Goal: Task Accomplishment & Management: Manage account settings

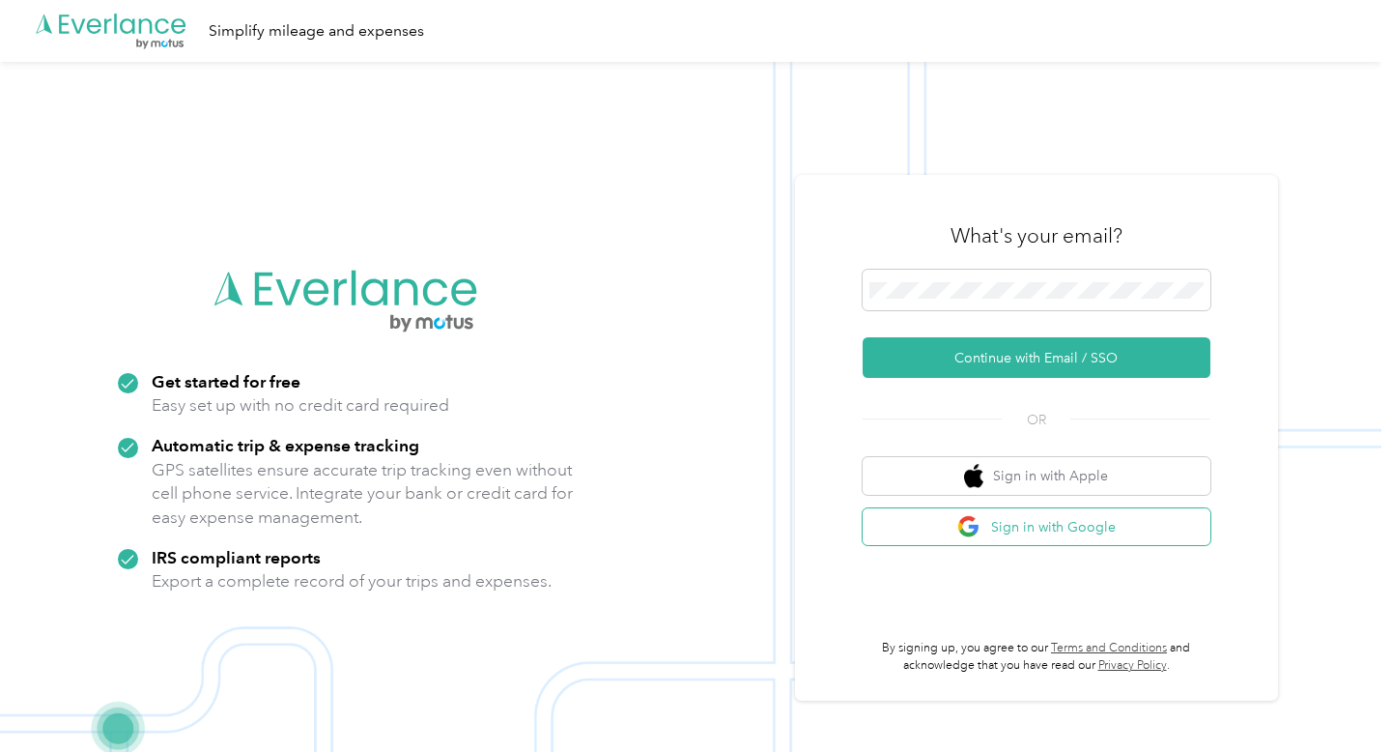
click at [975, 528] on img "button" at bounding box center [970, 527] width 24 height 24
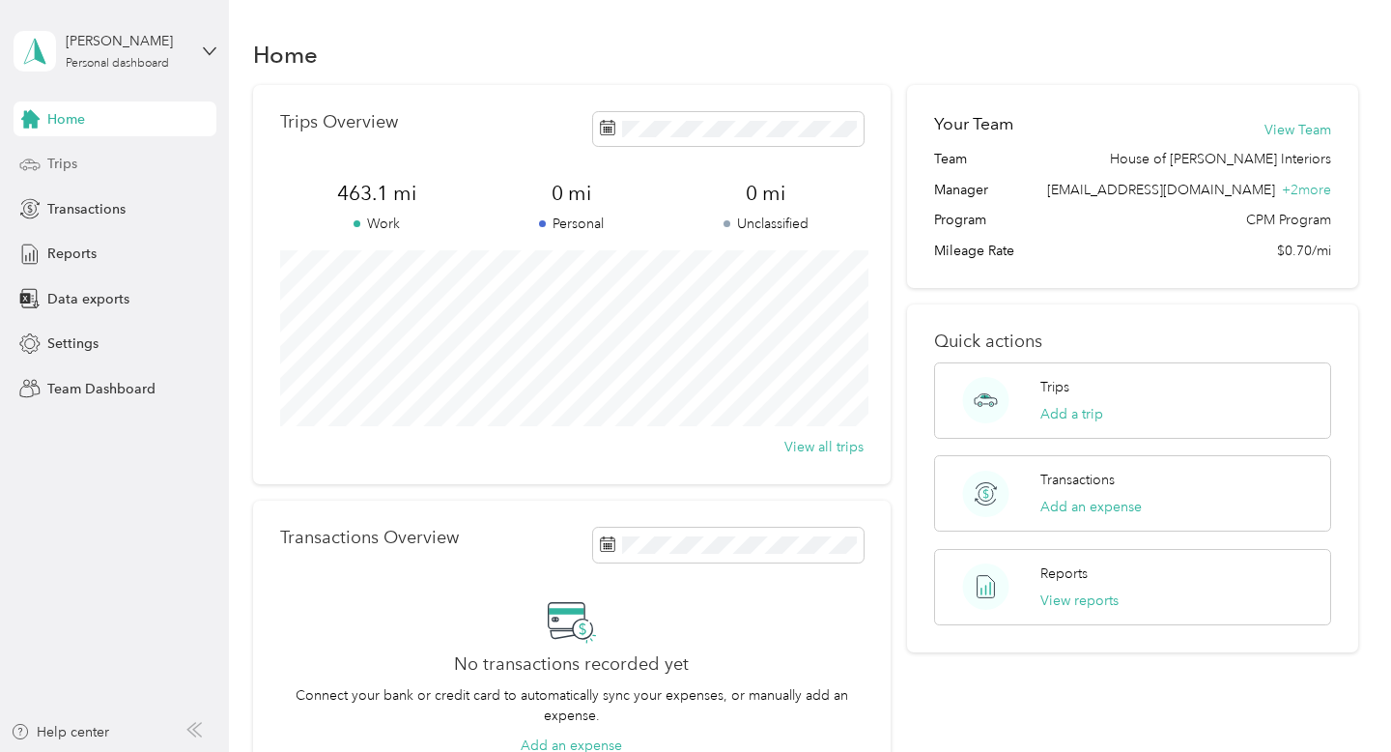
click at [65, 160] on span "Trips" at bounding box center [62, 164] width 30 height 20
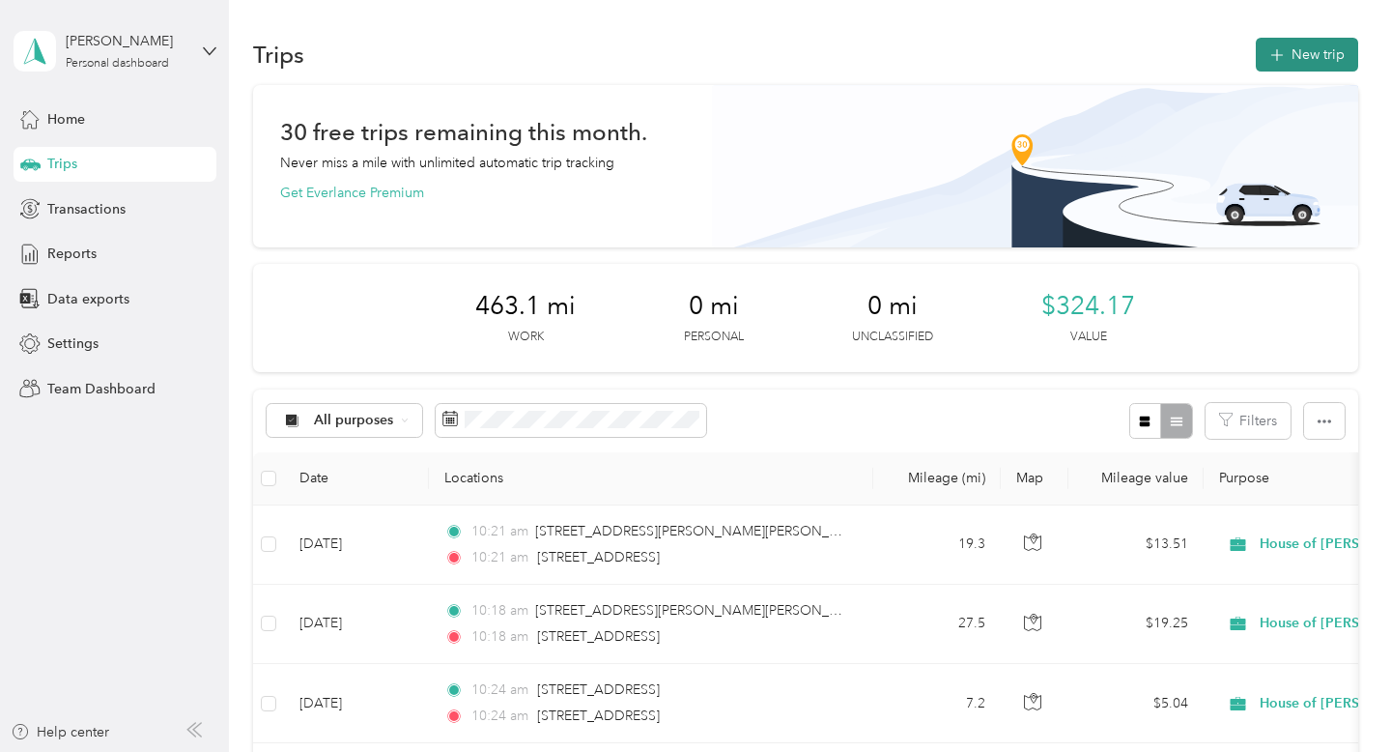
click at [1288, 52] on icon "button" at bounding box center [1277, 55] width 22 height 22
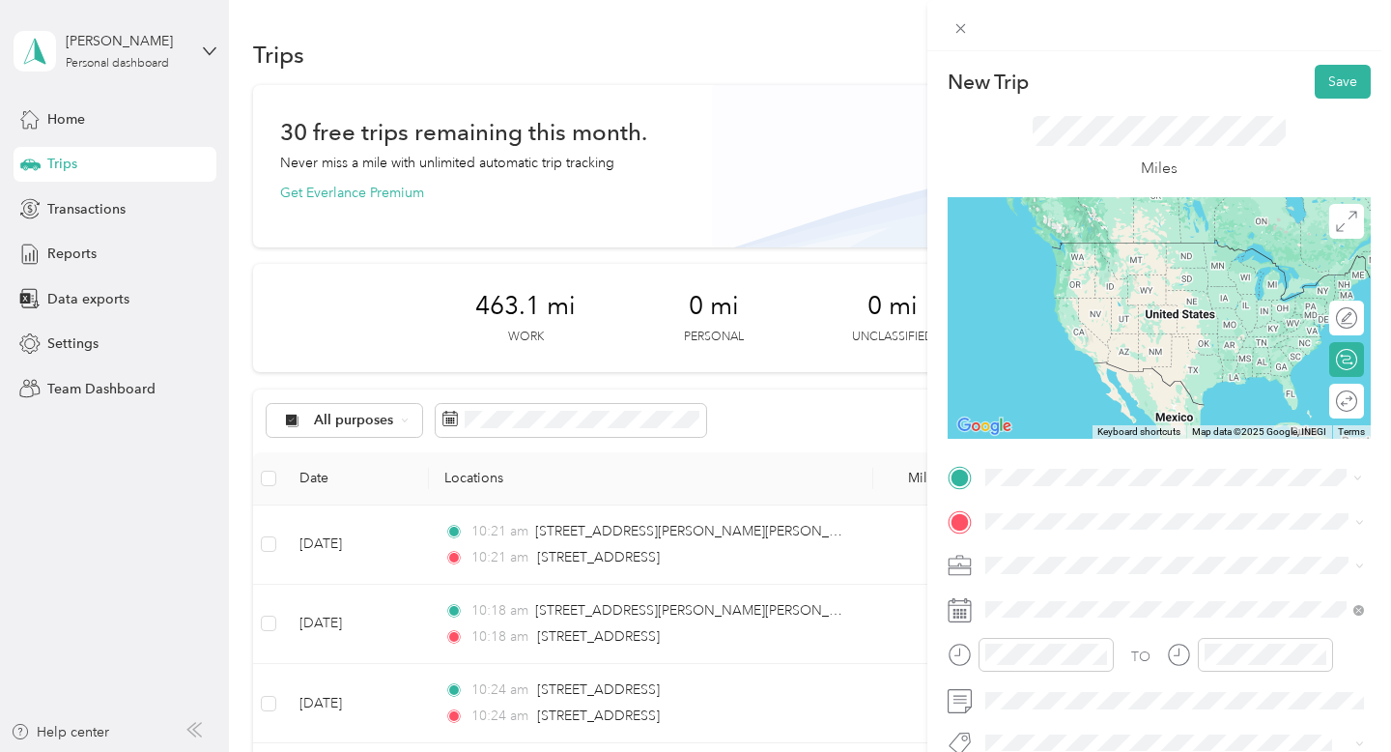
click at [1115, 257] on span "[STREET_ADDRESS][PERSON_NAME][PERSON_NAME][US_STATE]" at bounding box center [1190, 251] width 336 height 34
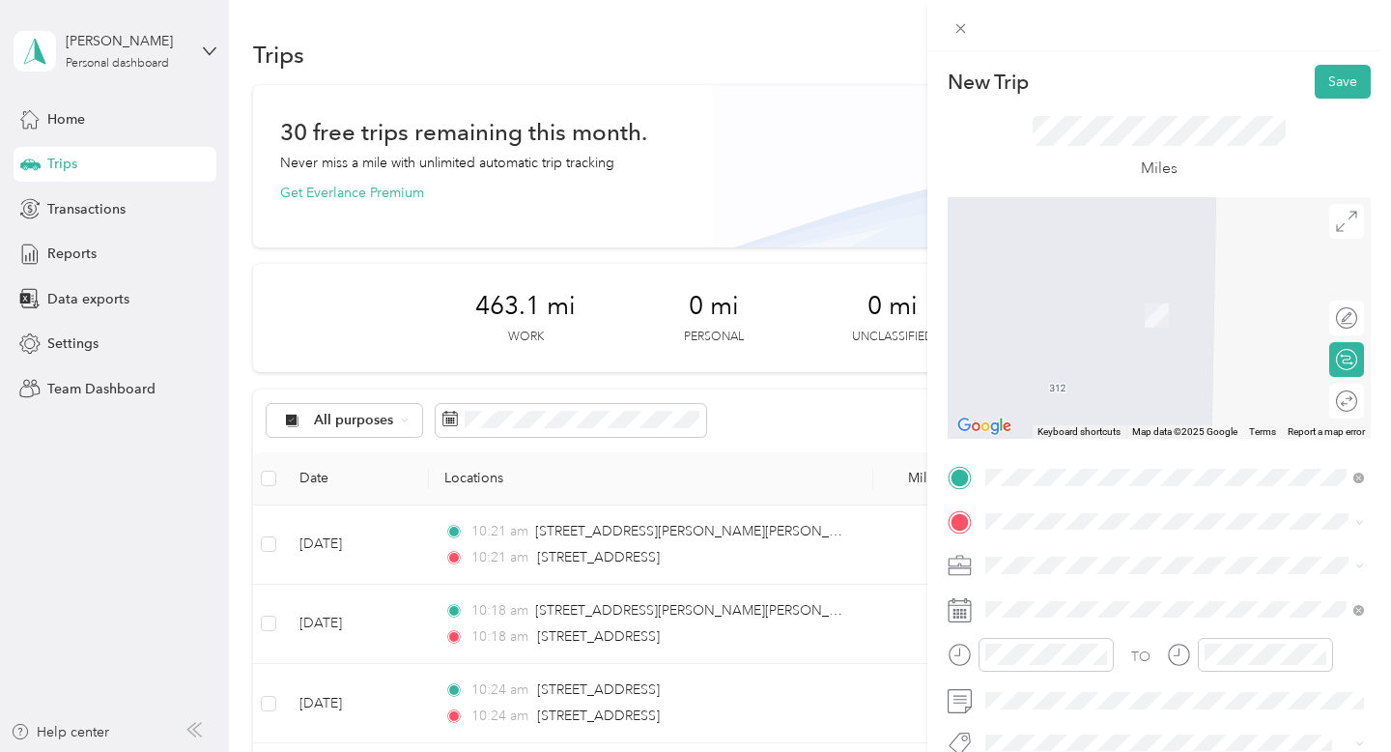
click at [1125, 294] on span "[STREET_ADDRESS][US_STATE]" at bounding box center [1118, 284] width 193 height 17
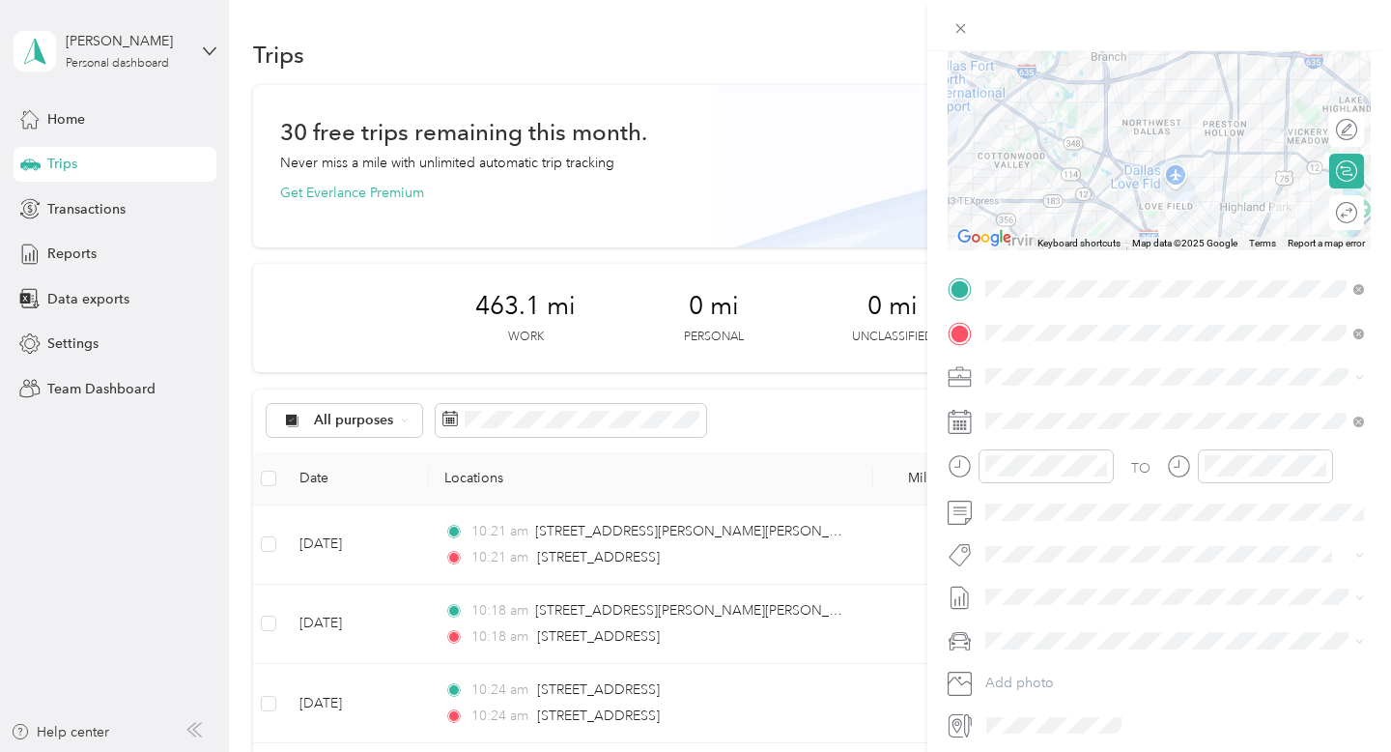
scroll to position [189, 0]
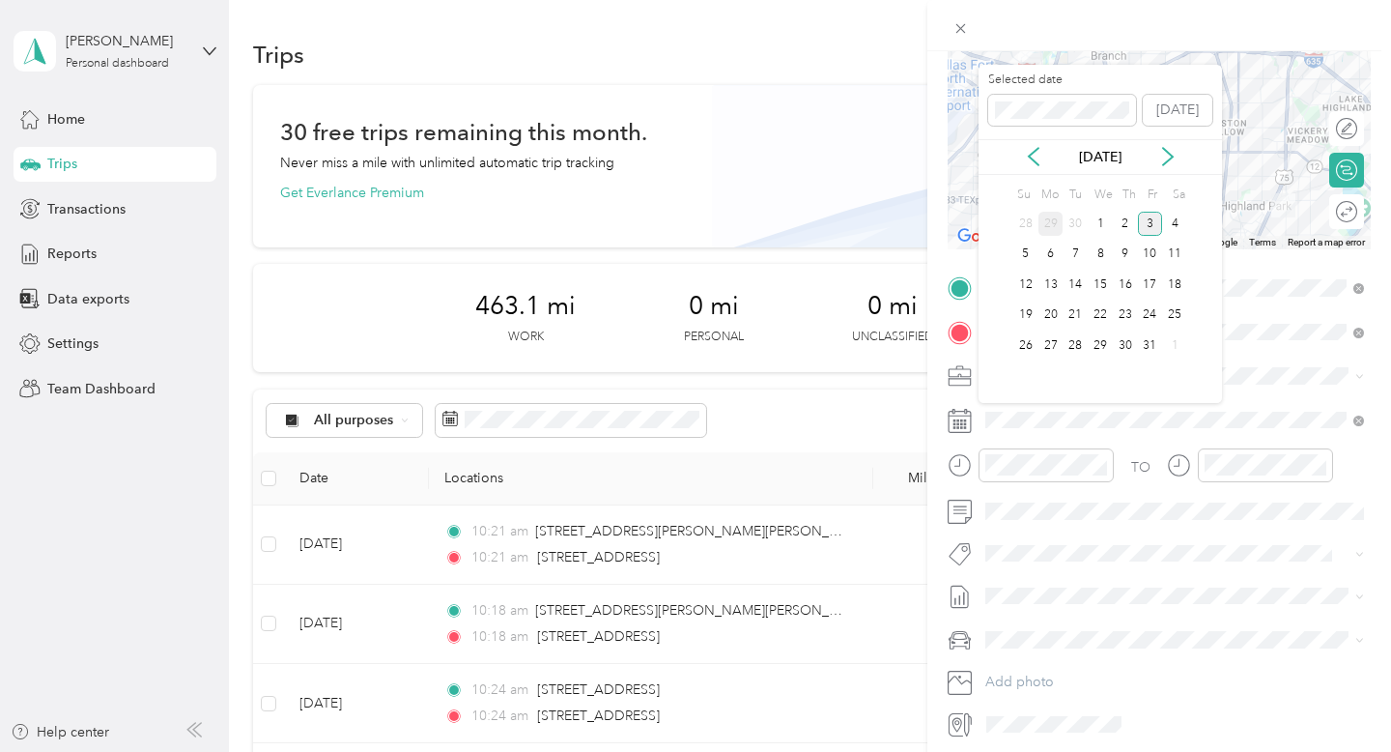
click at [1053, 217] on div "29" at bounding box center [1051, 224] width 25 height 24
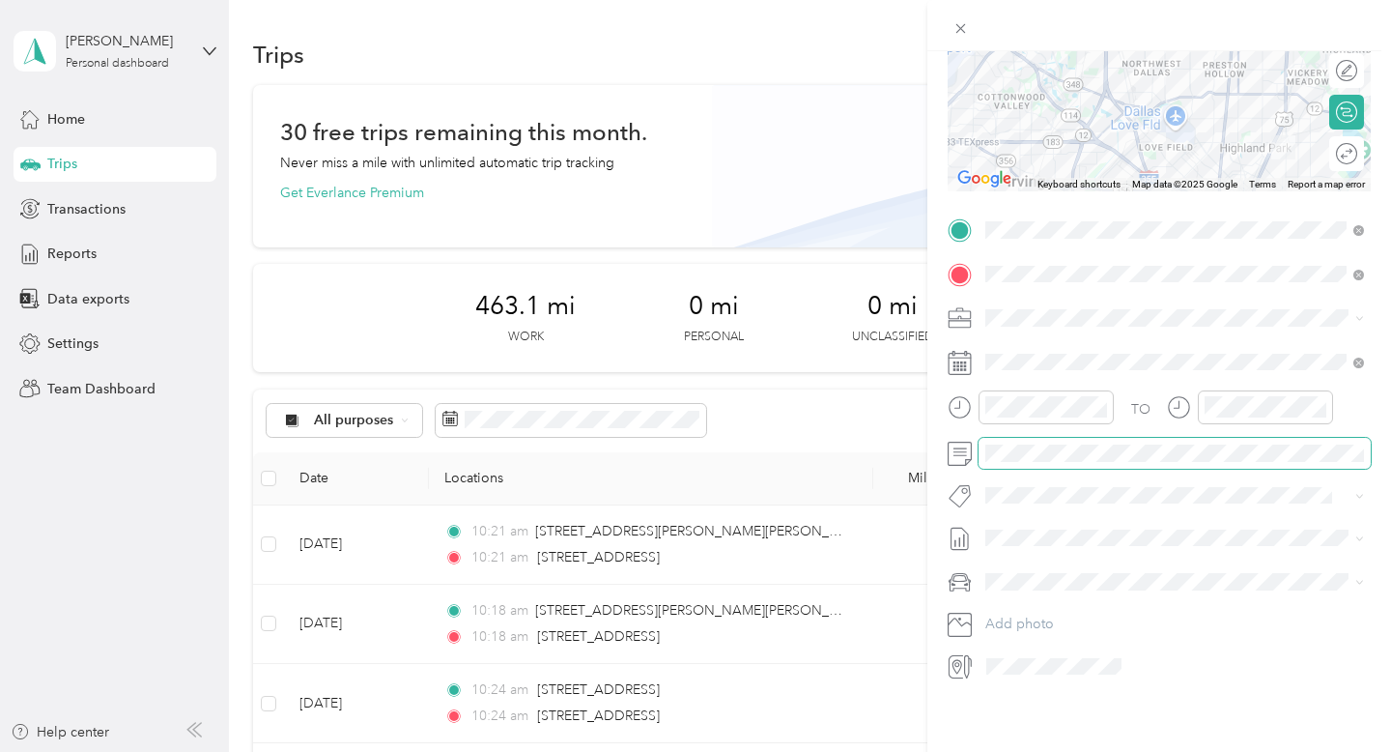
scroll to position [0, 0]
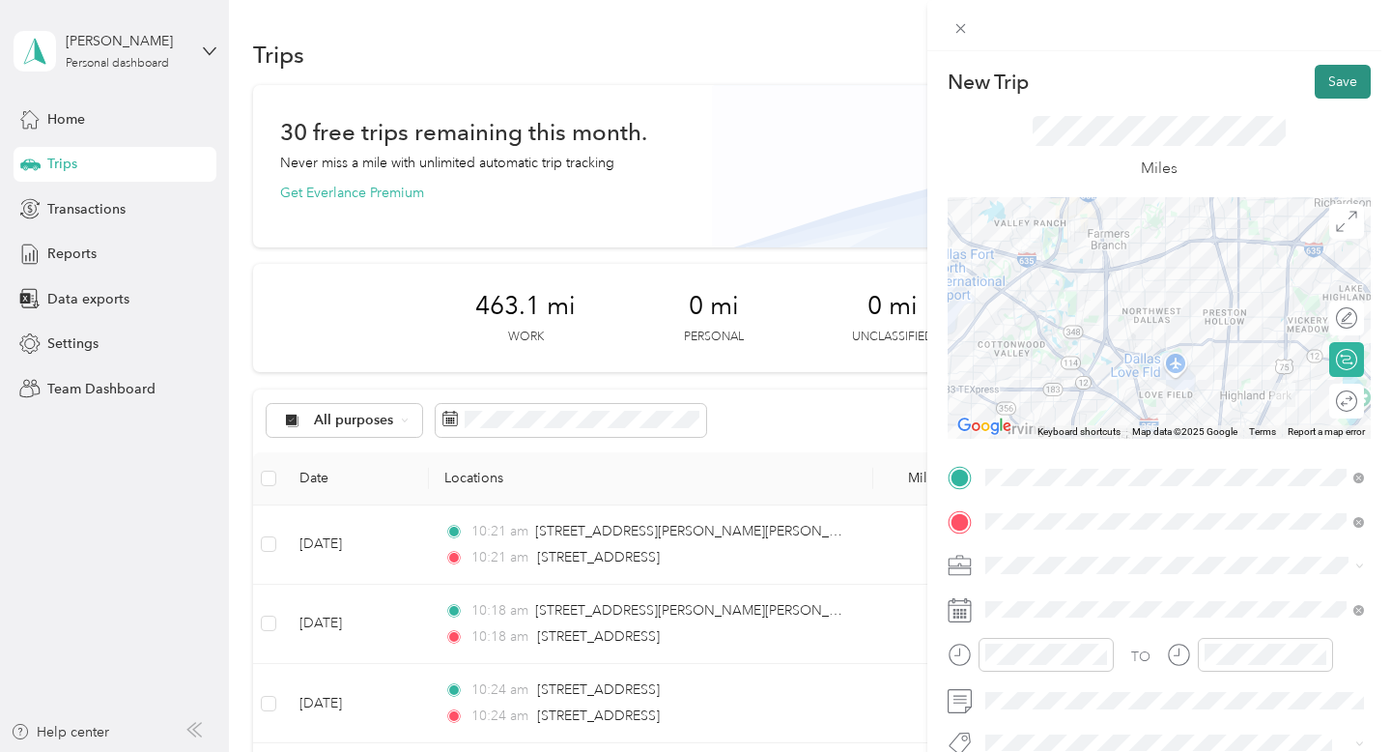
click at [1340, 76] on button "Save" at bounding box center [1343, 82] width 56 height 34
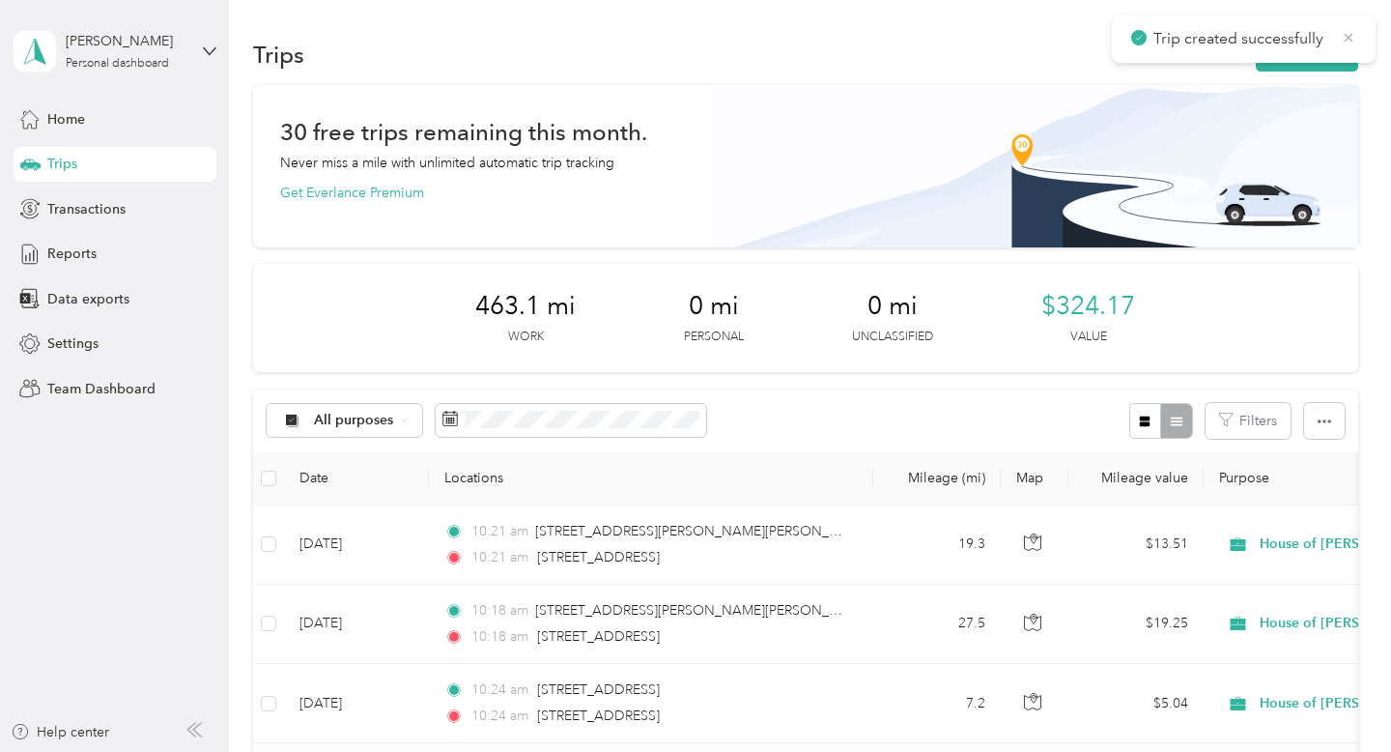
click at [1356, 38] on icon at bounding box center [1348, 37] width 15 height 17
click at [1308, 48] on button "New trip" at bounding box center [1307, 55] width 102 height 34
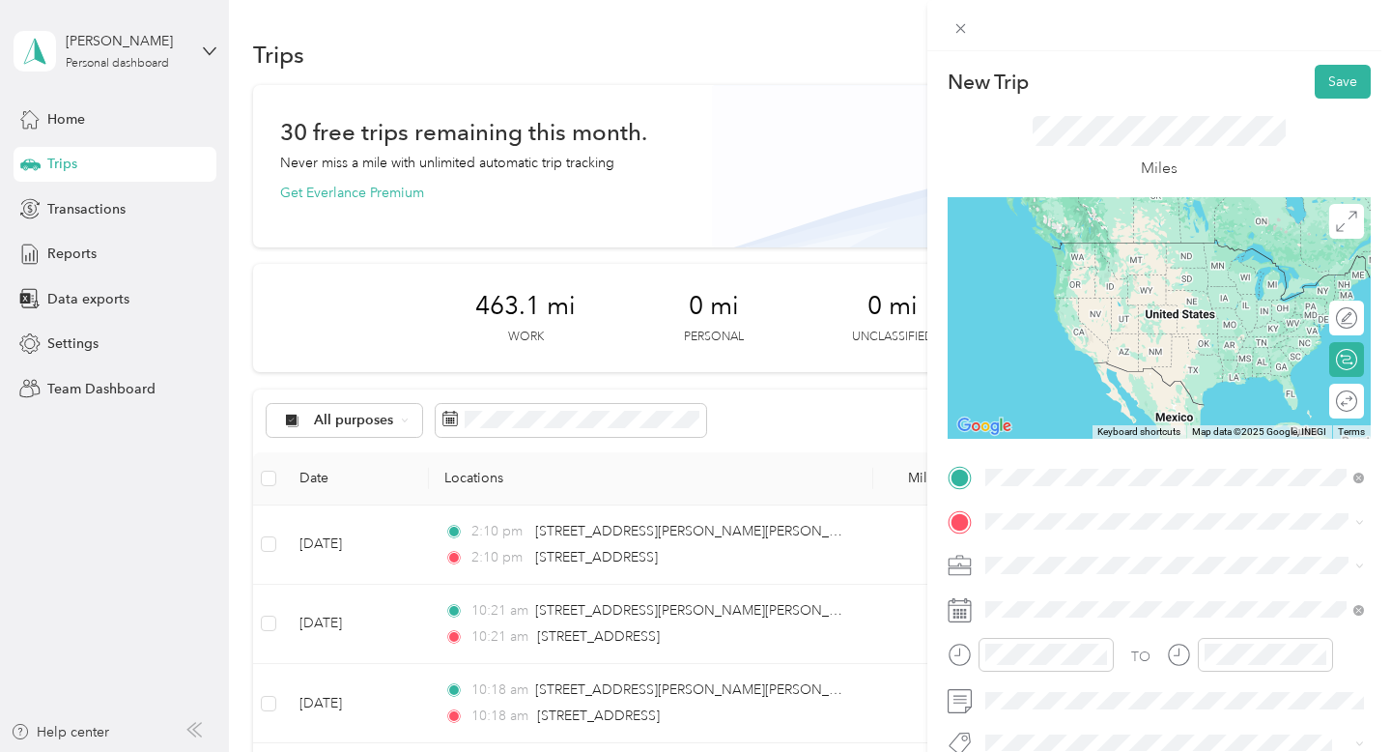
click at [1118, 251] on span "[STREET_ADDRESS][US_STATE]" at bounding box center [1118, 242] width 193 height 17
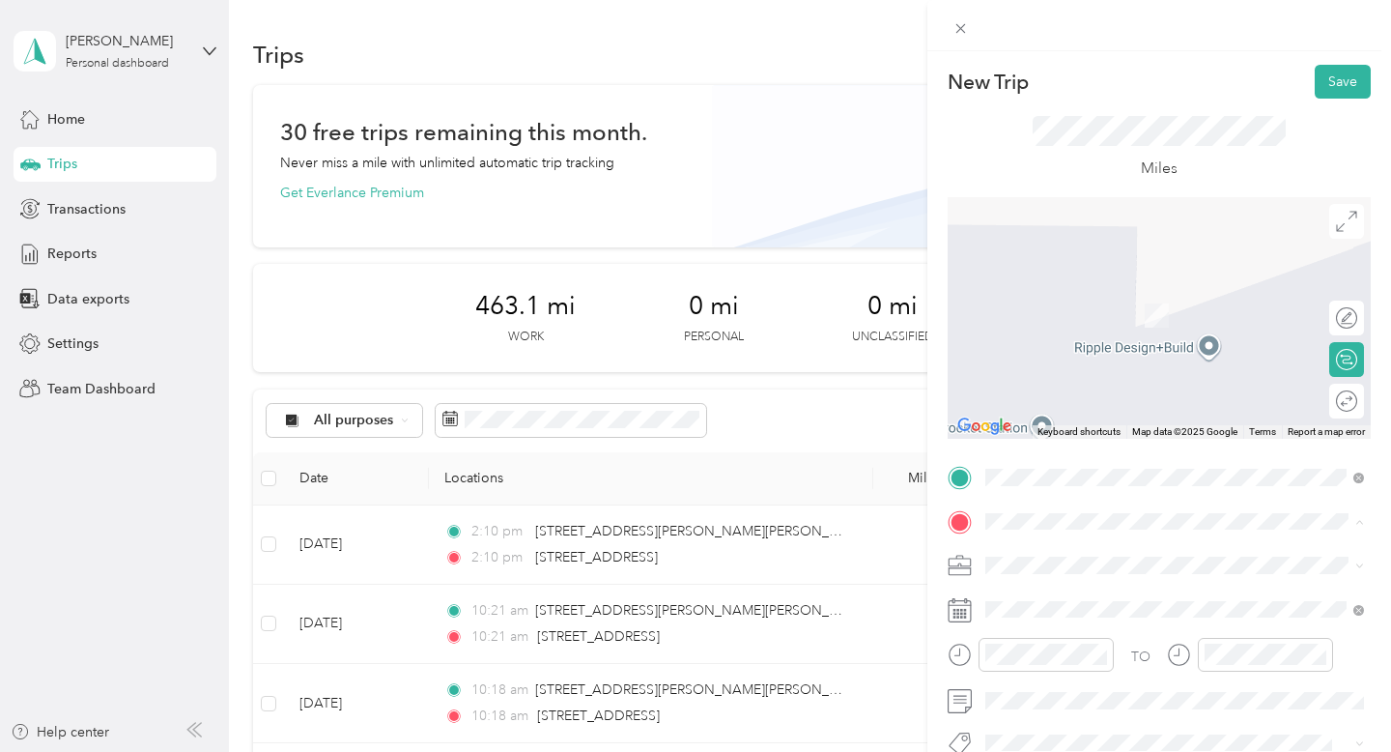
click at [1071, 211] on div at bounding box center [1159, 318] width 423 height 242
click at [1112, 295] on span "[STREET_ADDRESS][US_STATE]" at bounding box center [1118, 285] width 193 height 17
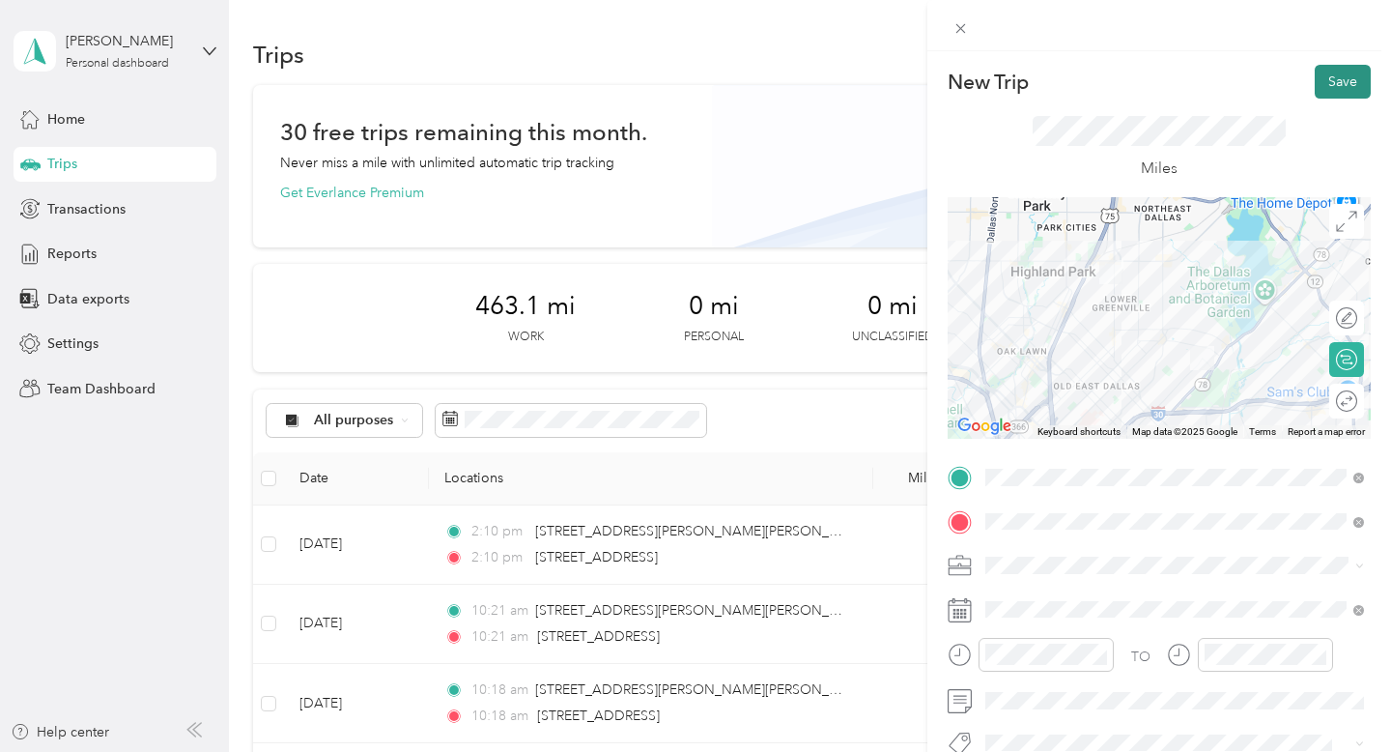
click at [1335, 83] on button "Save" at bounding box center [1343, 82] width 56 height 34
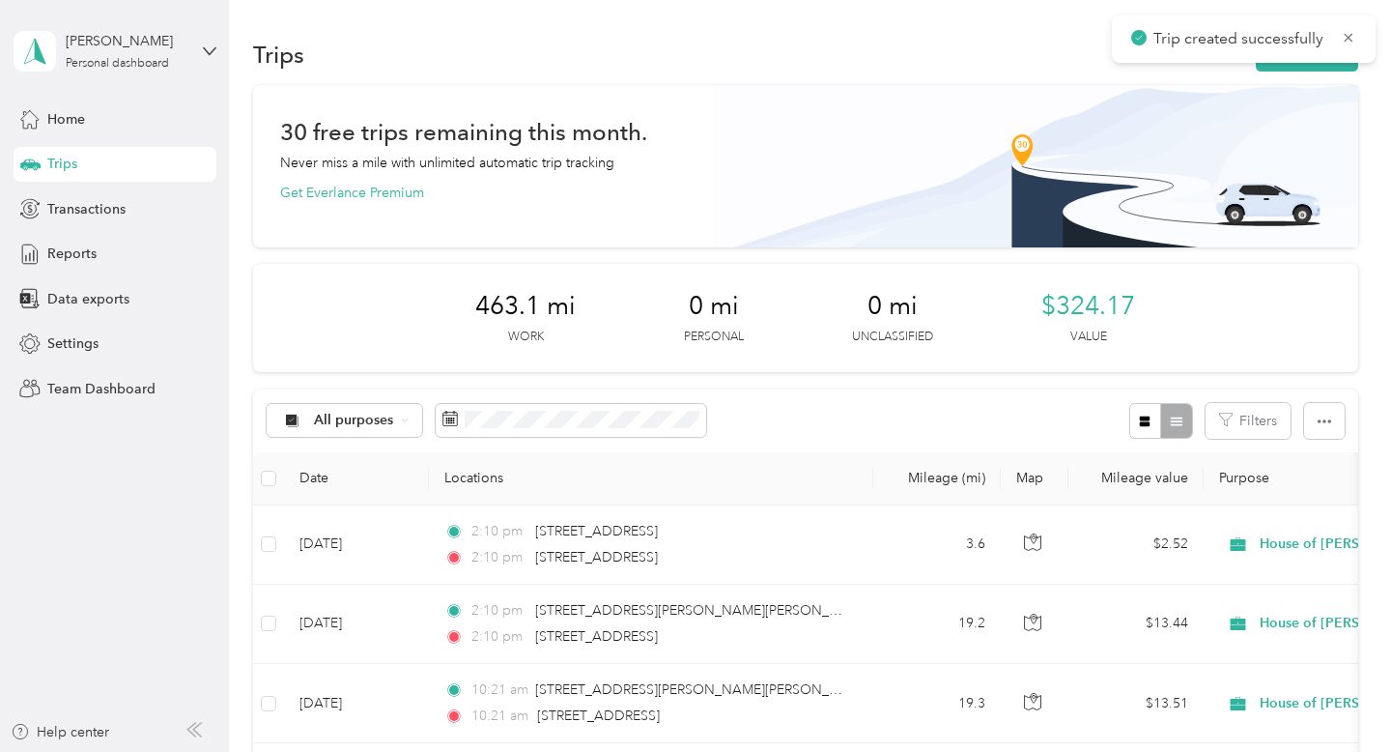
click at [1296, 72] on div "Trips New trip" at bounding box center [805, 54] width 1105 height 41
click at [1296, 69] on button "New trip" at bounding box center [1307, 55] width 102 height 34
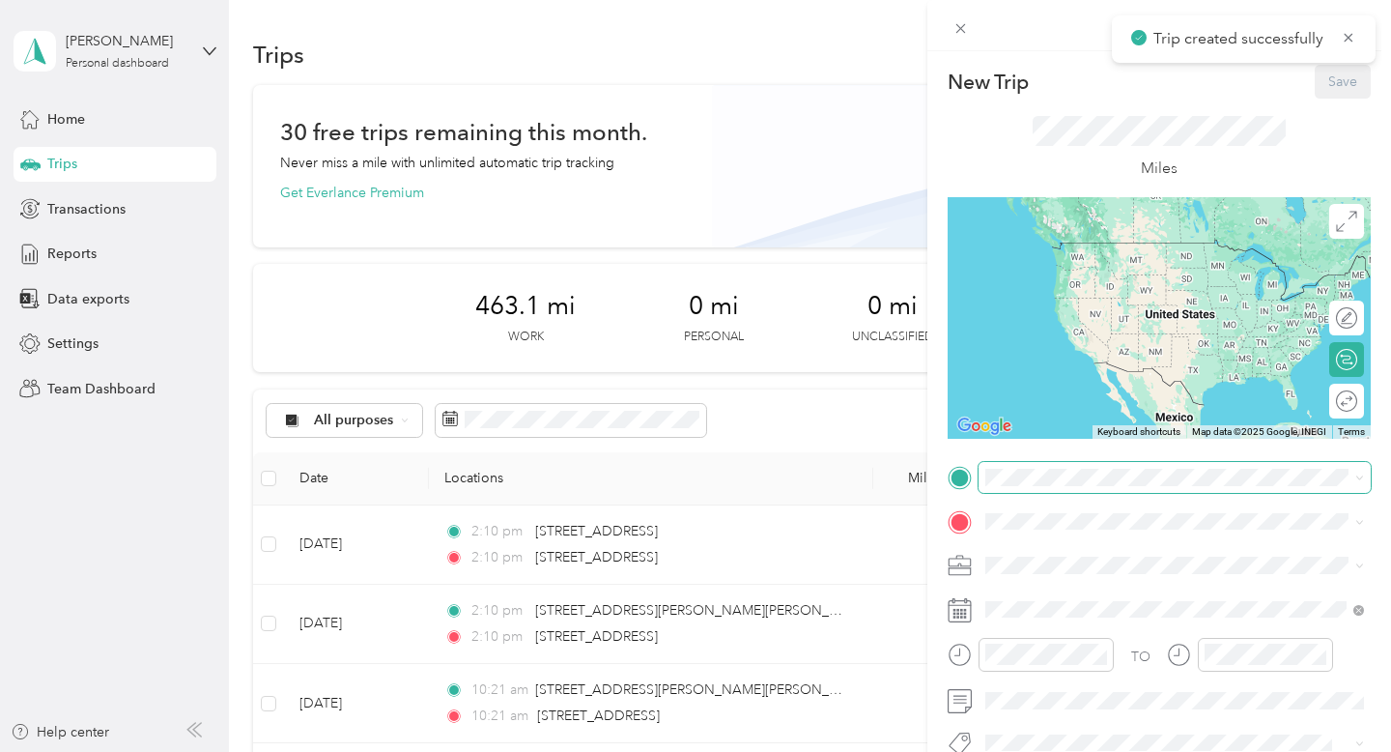
click at [1023, 462] on span at bounding box center [1175, 477] width 392 height 31
click at [1120, 251] on span "[STREET_ADDRESS][US_STATE]" at bounding box center [1118, 242] width 193 height 17
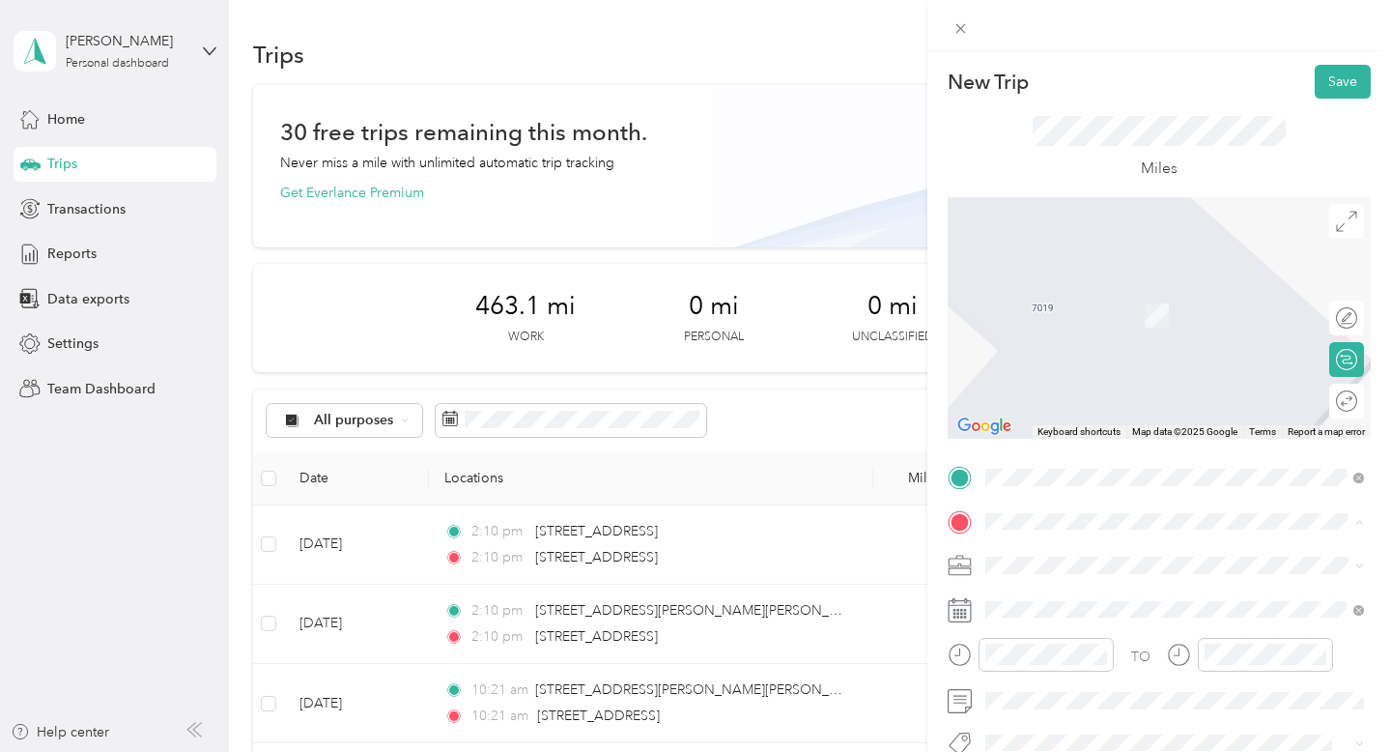
click at [936, 477] on form "New Trip Save This trip cannot be edited because it is either under review, app…" at bounding box center [1160, 497] width 464 height 864
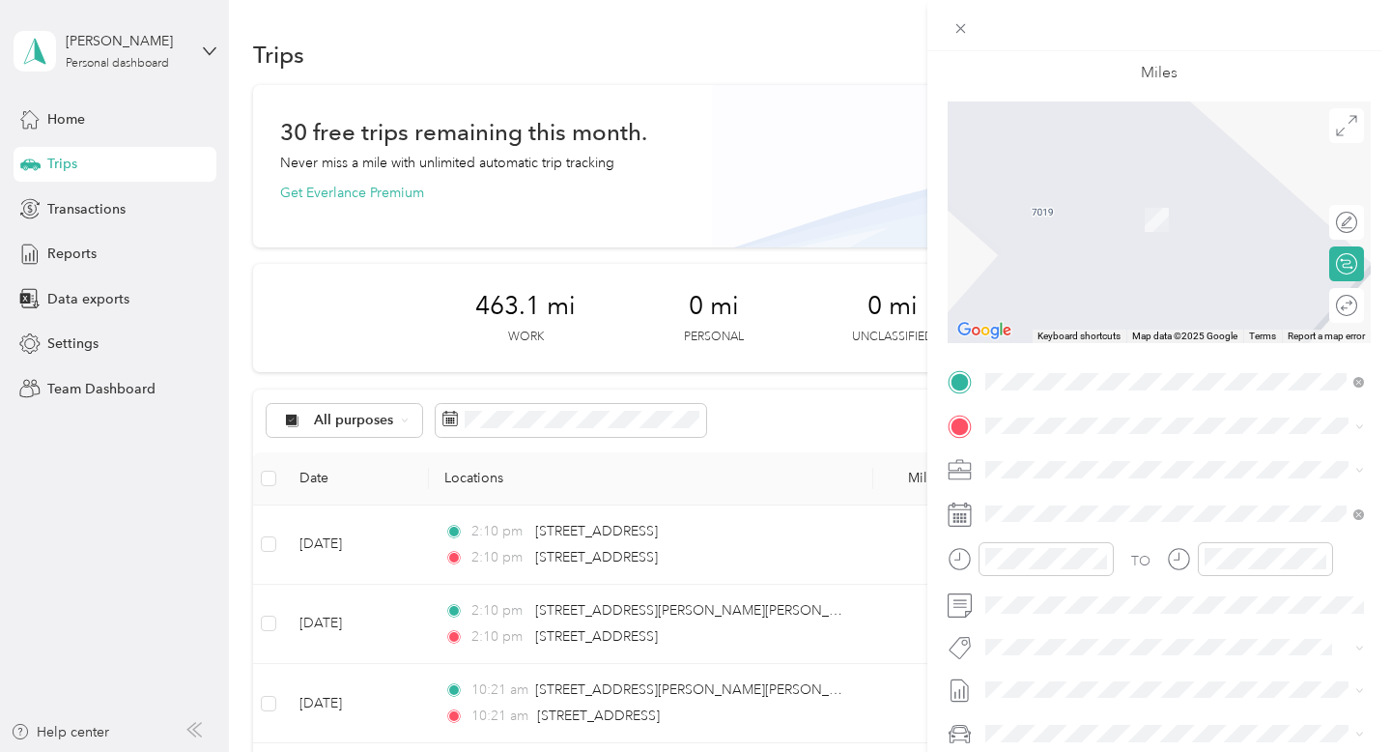
scroll to position [118, 0]
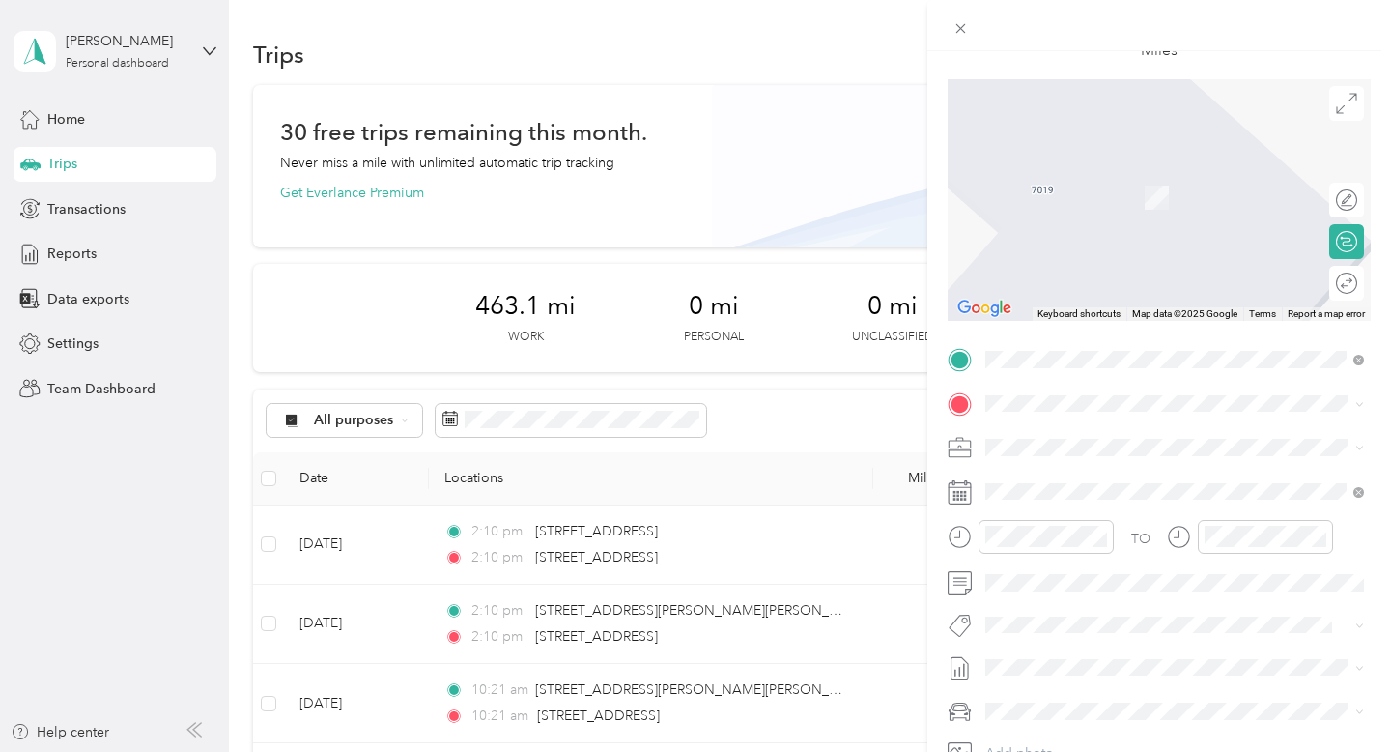
click at [942, 397] on form "New Trip Save This trip cannot be edited because it is either under review, app…" at bounding box center [1160, 379] width 464 height 864
click at [1063, 480] on span "[STREET_ADDRESS][US_STATE]" at bounding box center [1118, 471] width 193 height 17
click at [1110, 488] on li "[STREET_ADDRESS][US_STATE]" at bounding box center [1175, 468] width 392 height 40
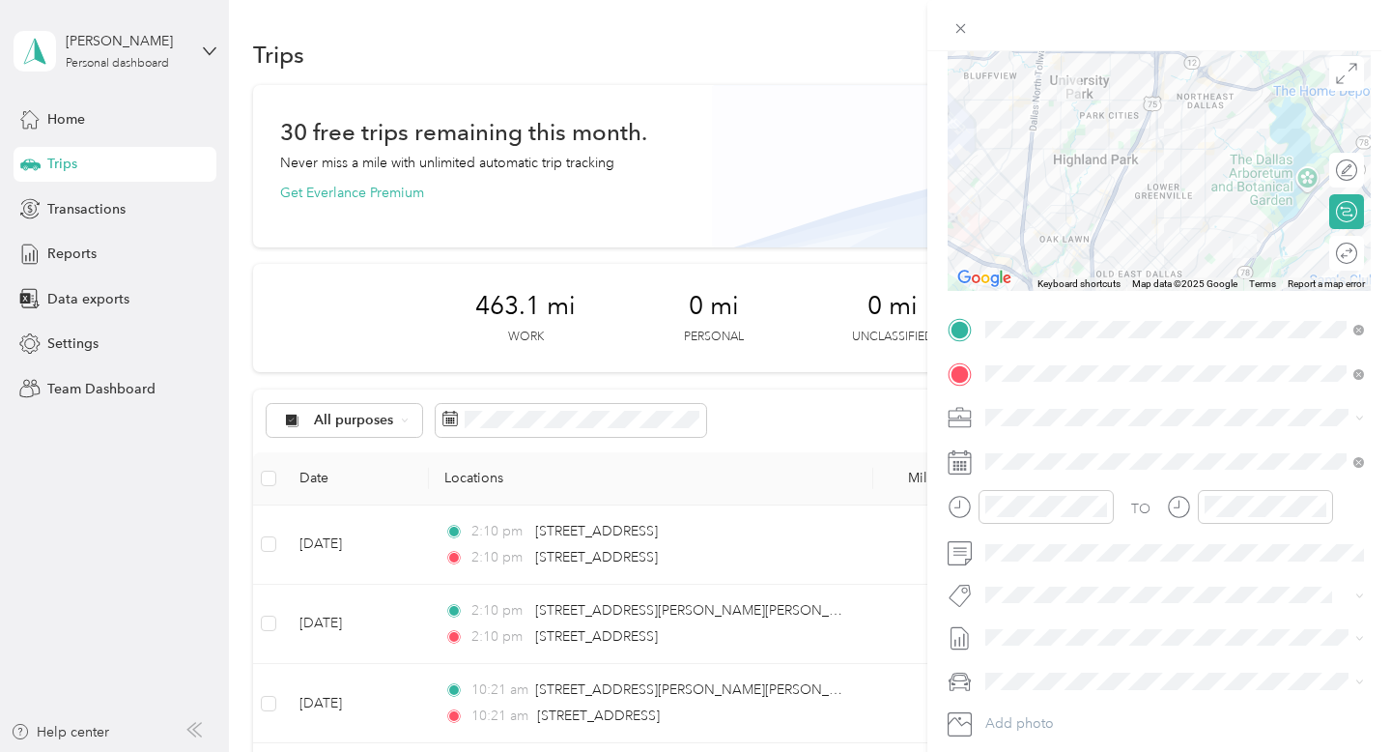
scroll to position [155, 0]
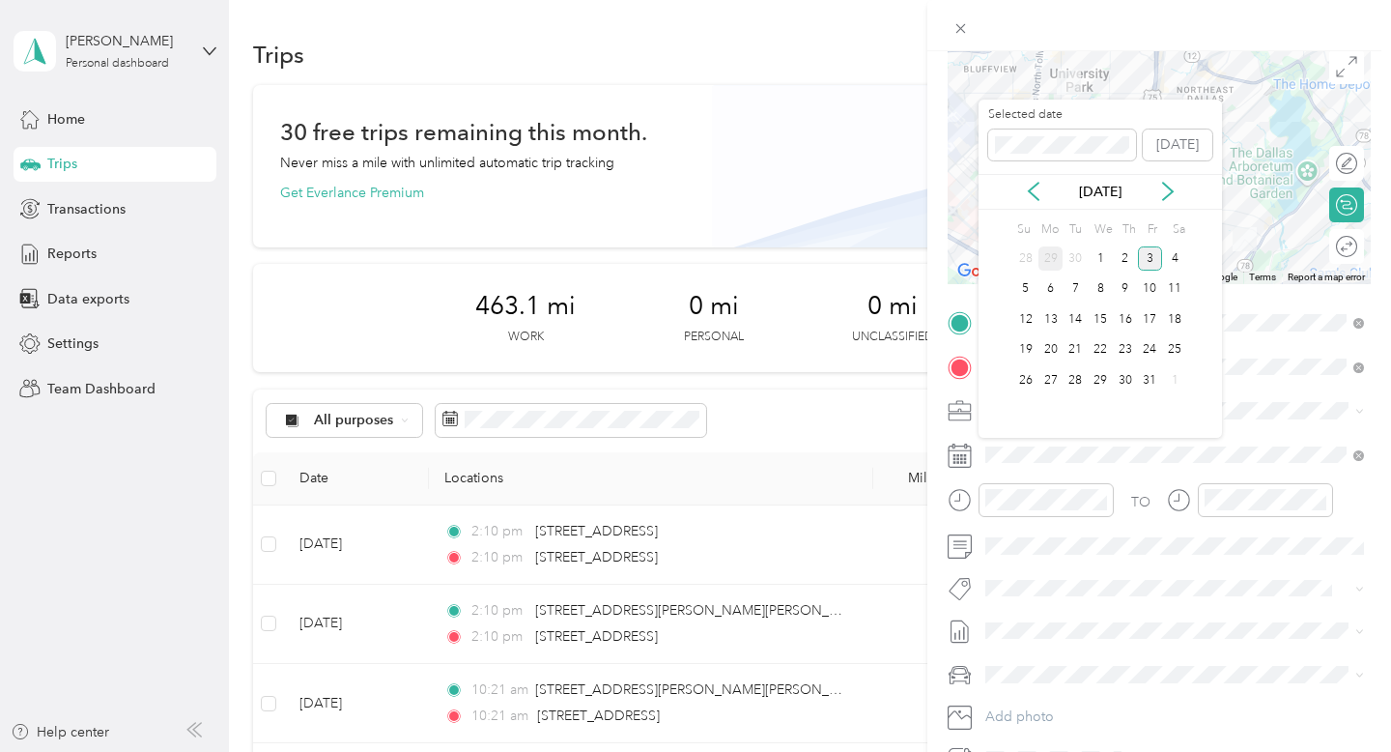
click at [1049, 254] on div "29" at bounding box center [1051, 258] width 25 height 24
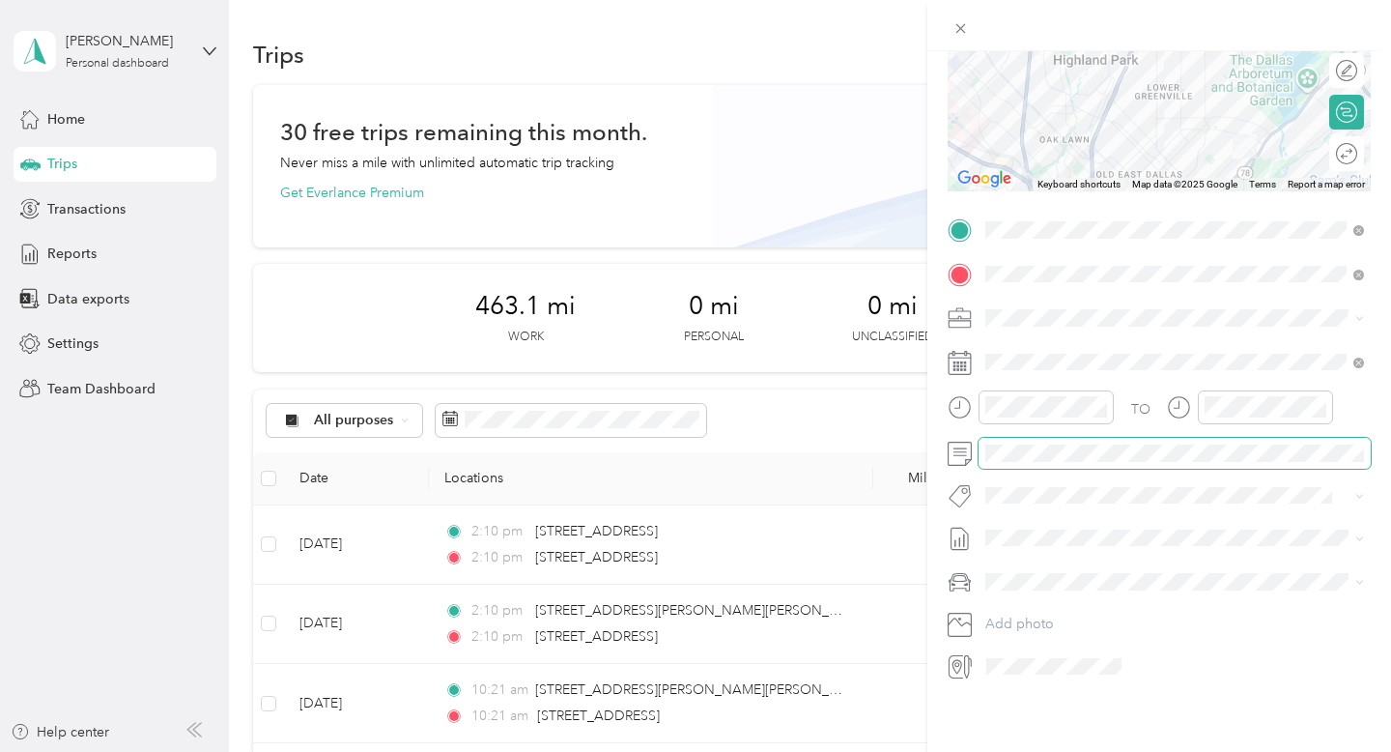
scroll to position [0, 0]
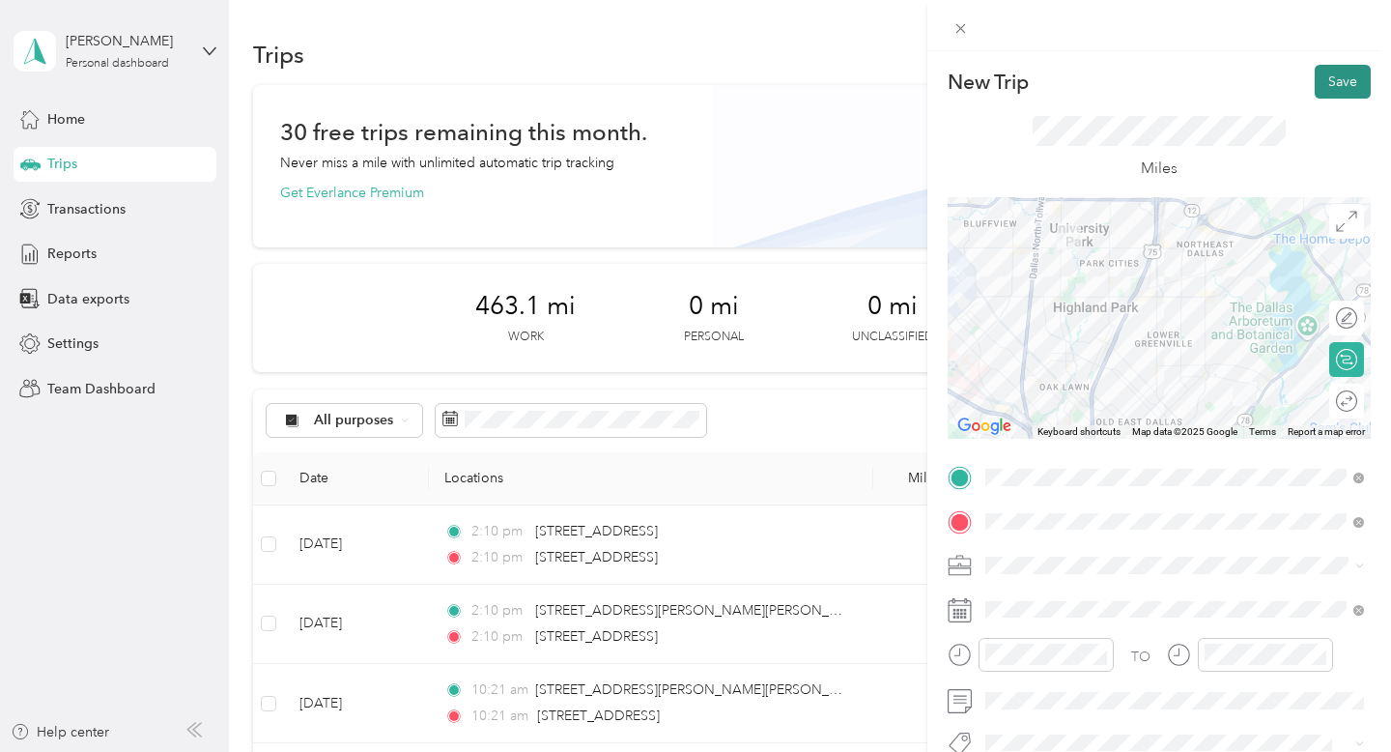
click at [1353, 89] on button "Save" at bounding box center [1343, 82] width 56 height 34
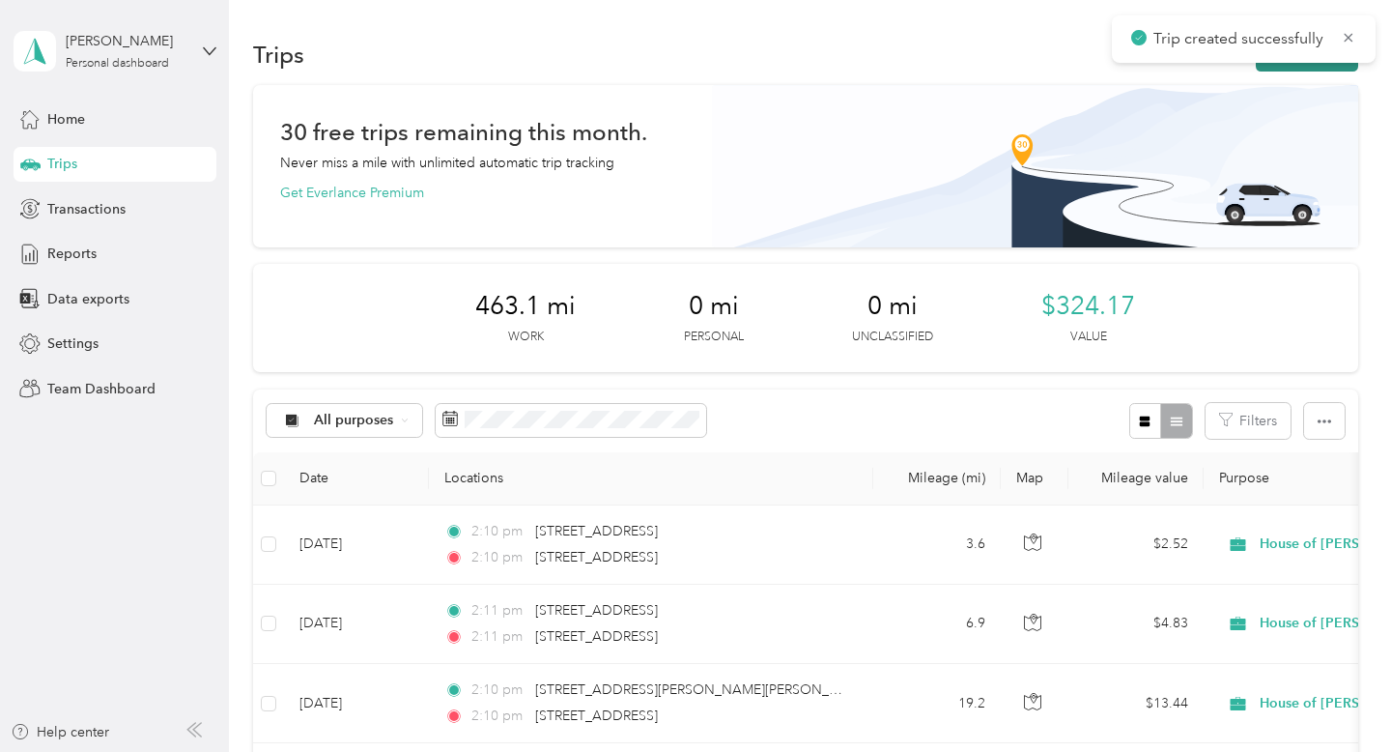
click at [1323, 69] on button "New trip" at bounding box center [1307, 55] width 102 height 34
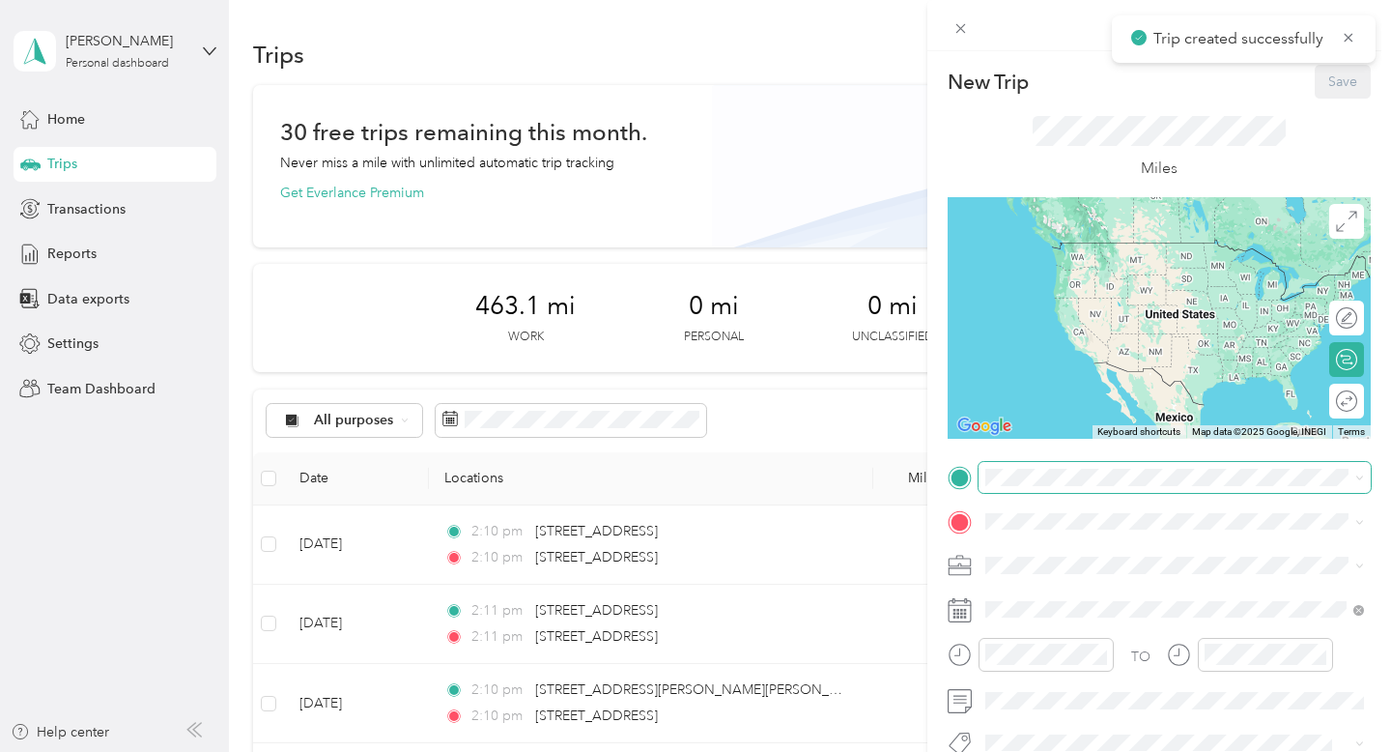
click at [1091, 489] on span at bounding box center [1175, 477] width 392 height 31
click at [1067, 552] on span "[STREET_ADDRESS][US_STATE]" at bounding box center [1118, 546] width 193 height 17
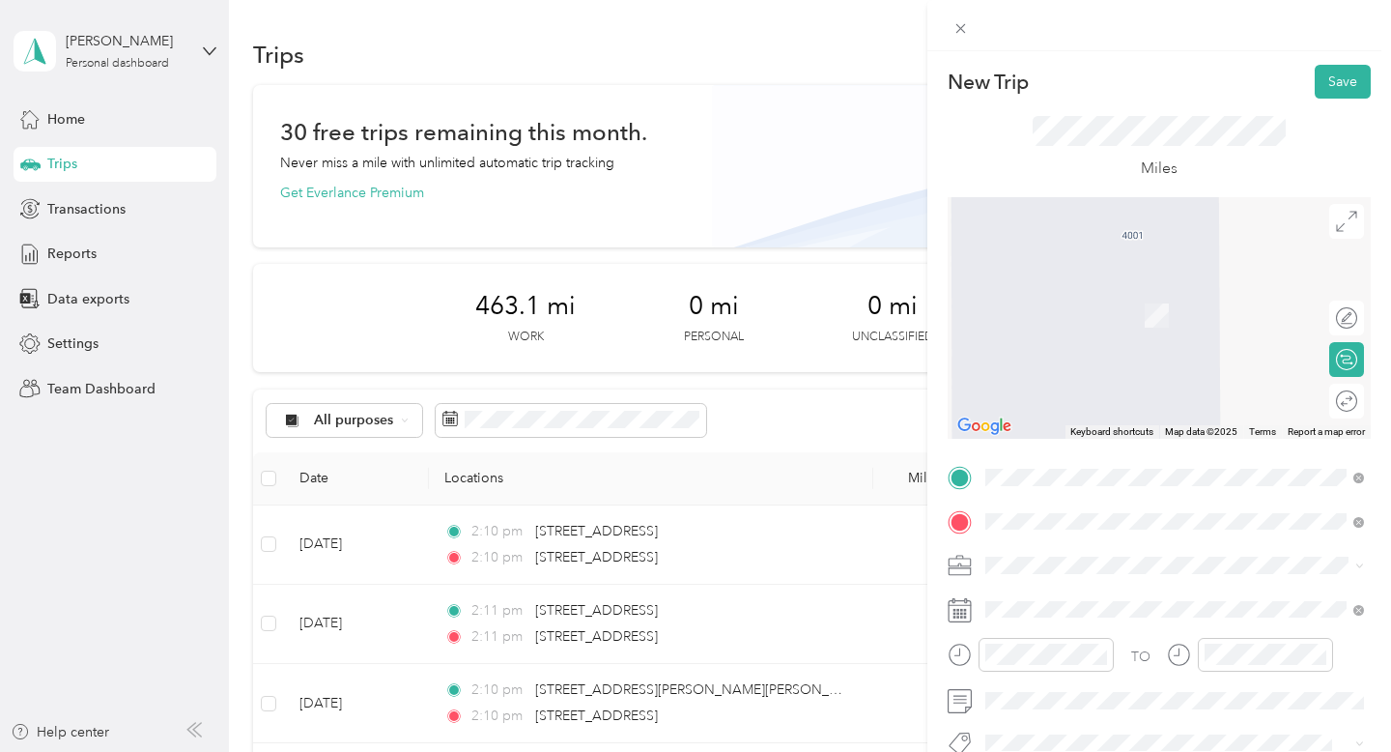
click at [1100, 300] on span "[STREET_ADDRESS][PERSON_NAME][PERSON_NAME][US_STATE]" at bounding box center [1190, 294] width 336 height 34
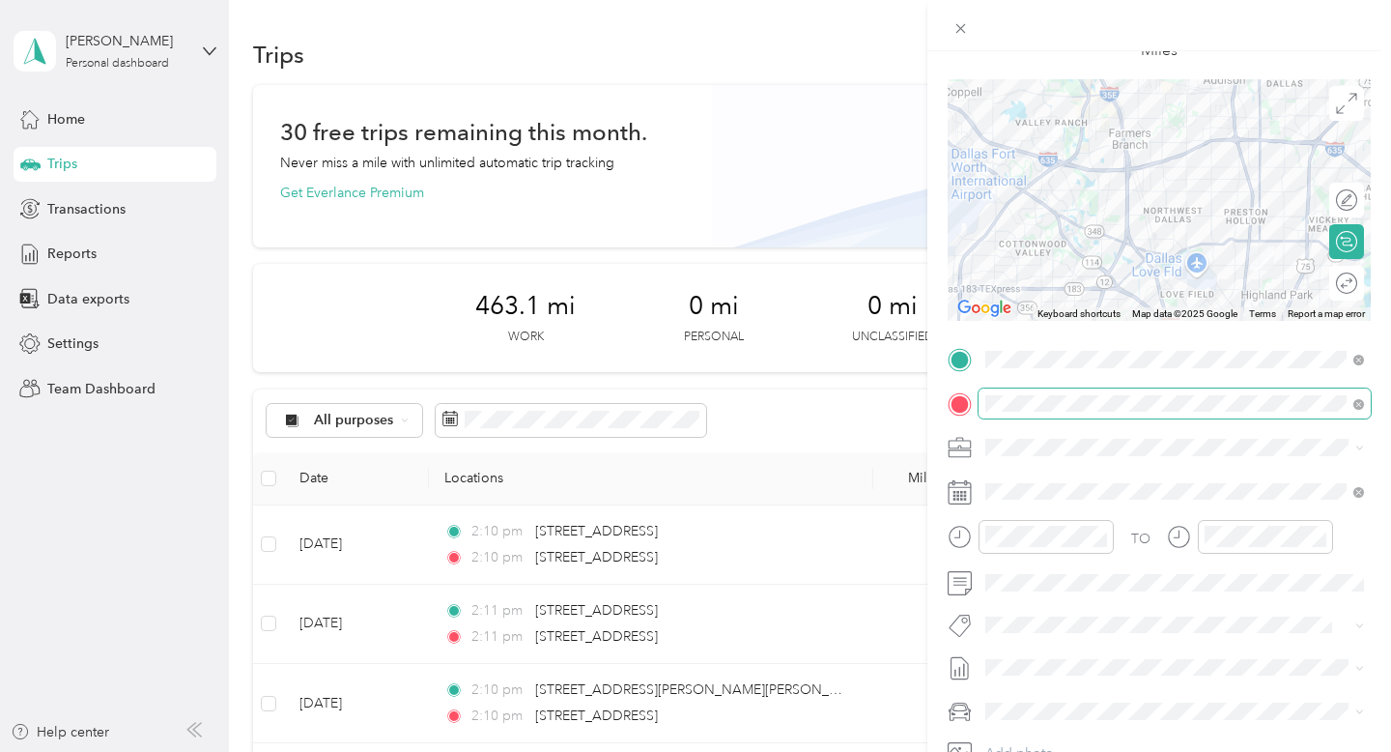
scroll to position [184, 0]
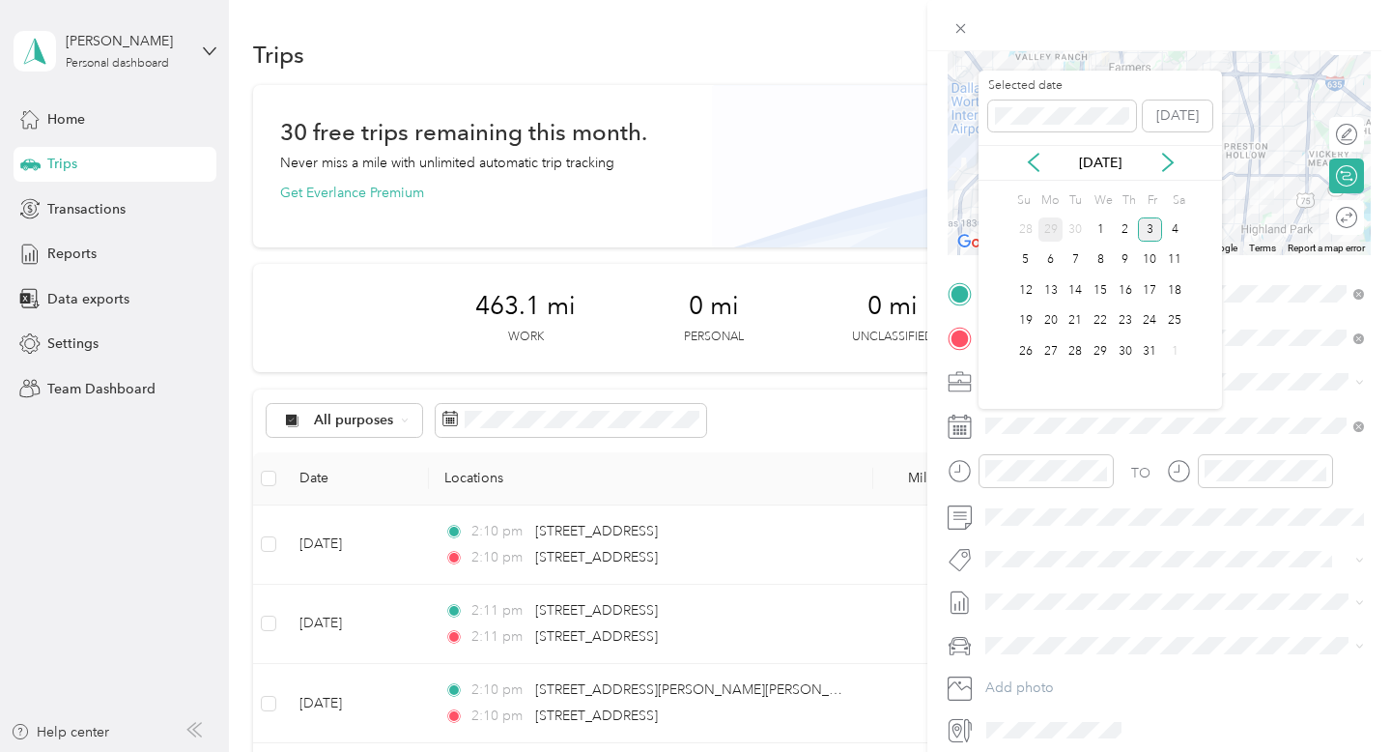
click at [1045, 227] on div "29" at bounding box center [1051, 229] width 25 height 24
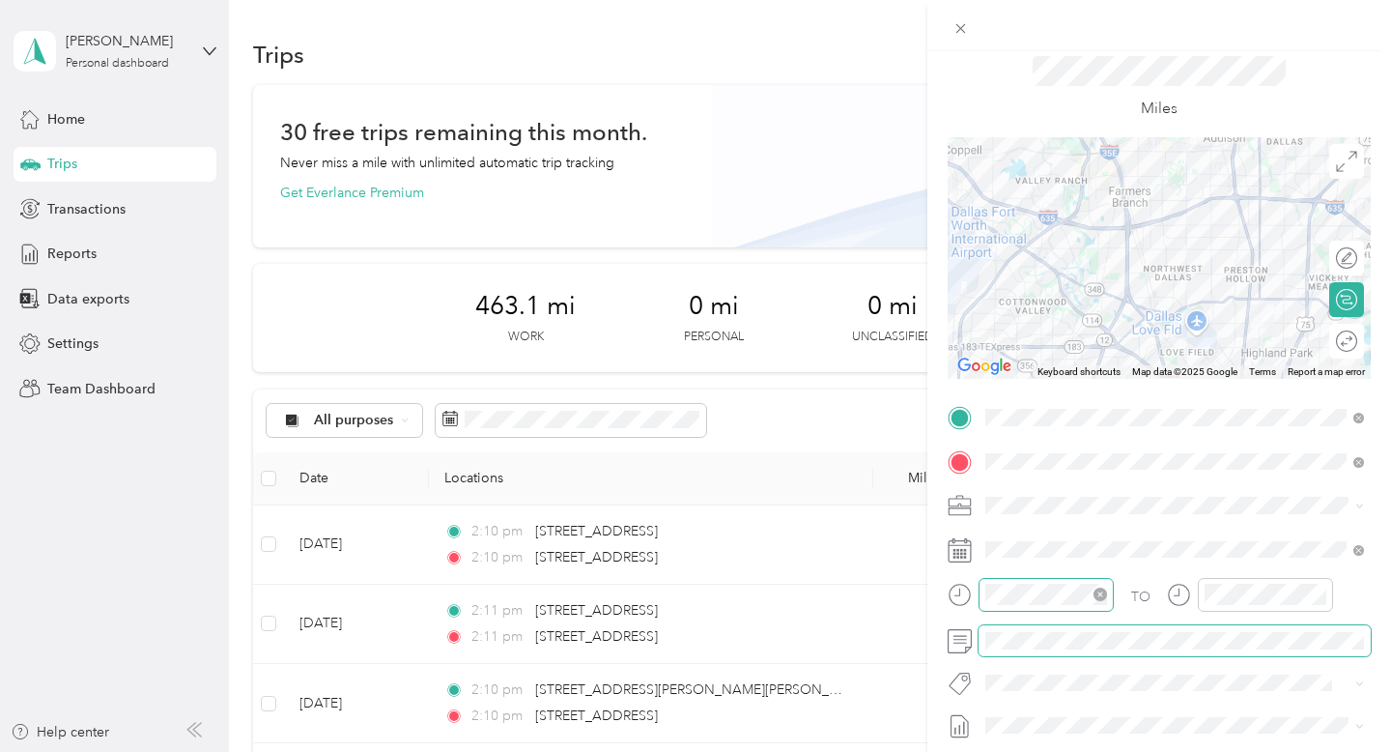
scroll to position [22, 0]
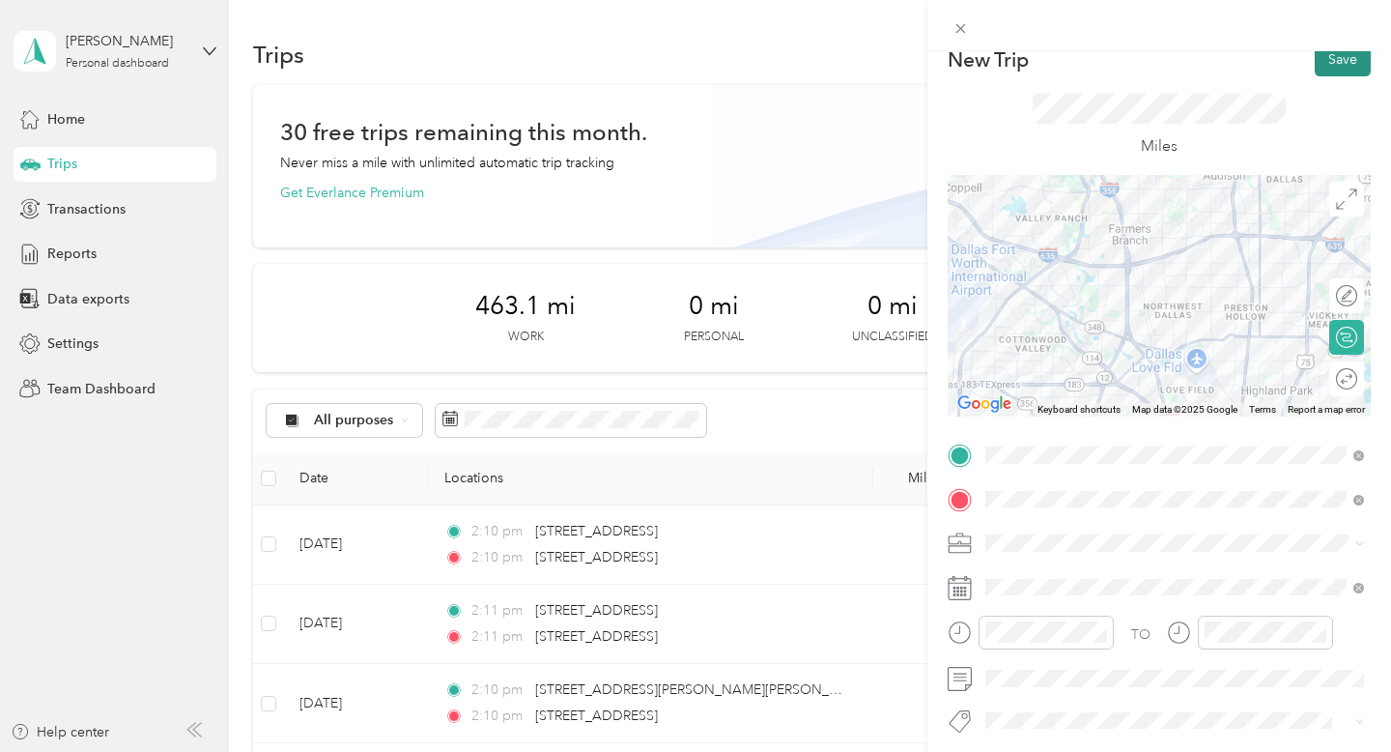
click at [1336, 69] on button "Save" at bounding box center [1343, 60] width 56 height 34
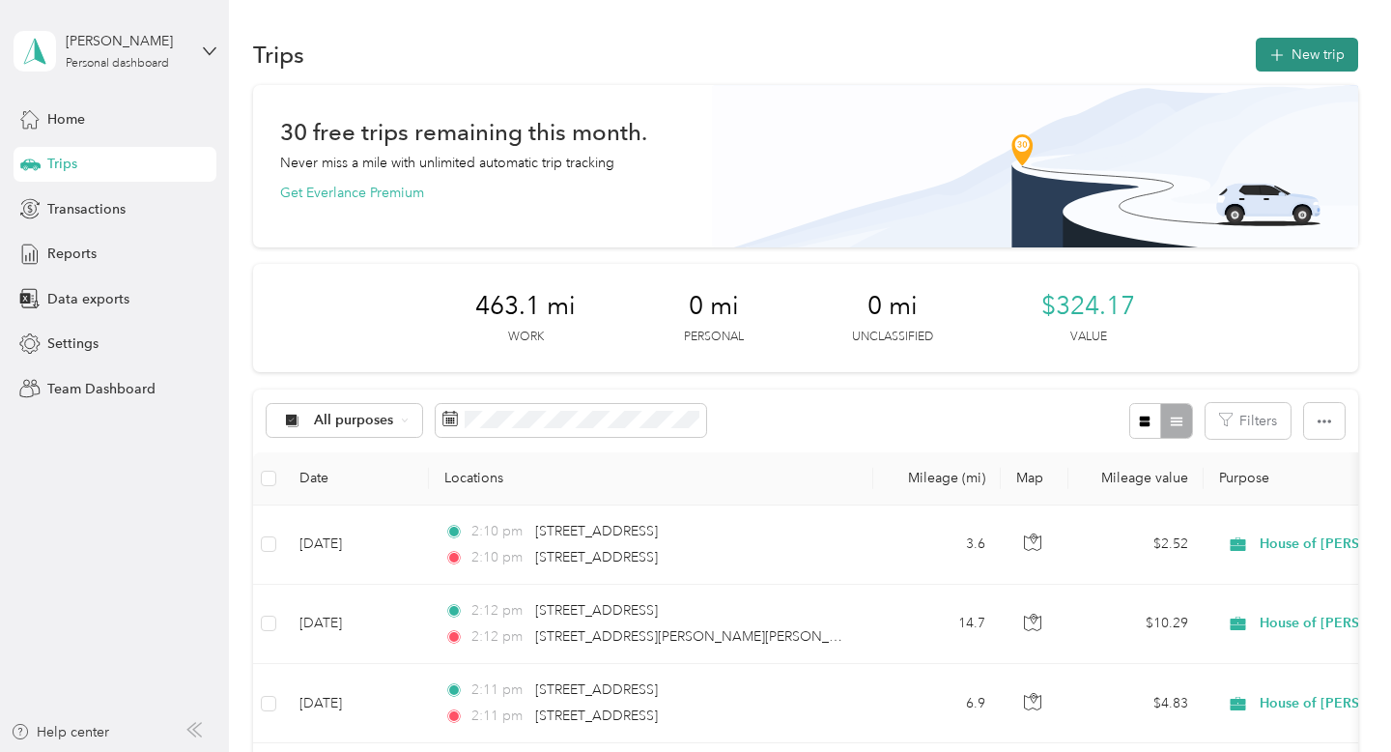
click at [1303, 62] on button "New trip" at bounding box center [1307, 55] width 102 height 34
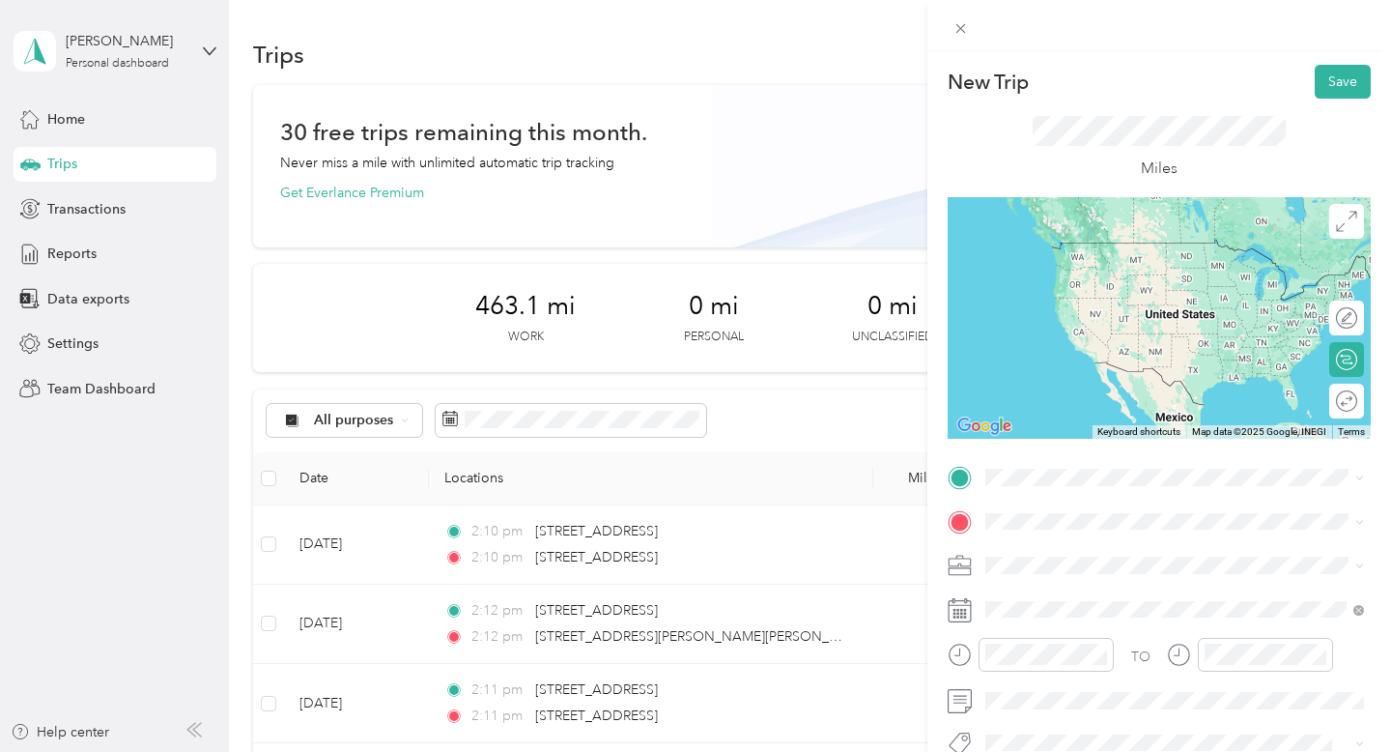
click at [1095, 260] on span "[STREET_ADDRESS][PERSON_NAME][PERSON_NAME][US_STATE]" at bounding box center [1190, 250] width 336 height 34
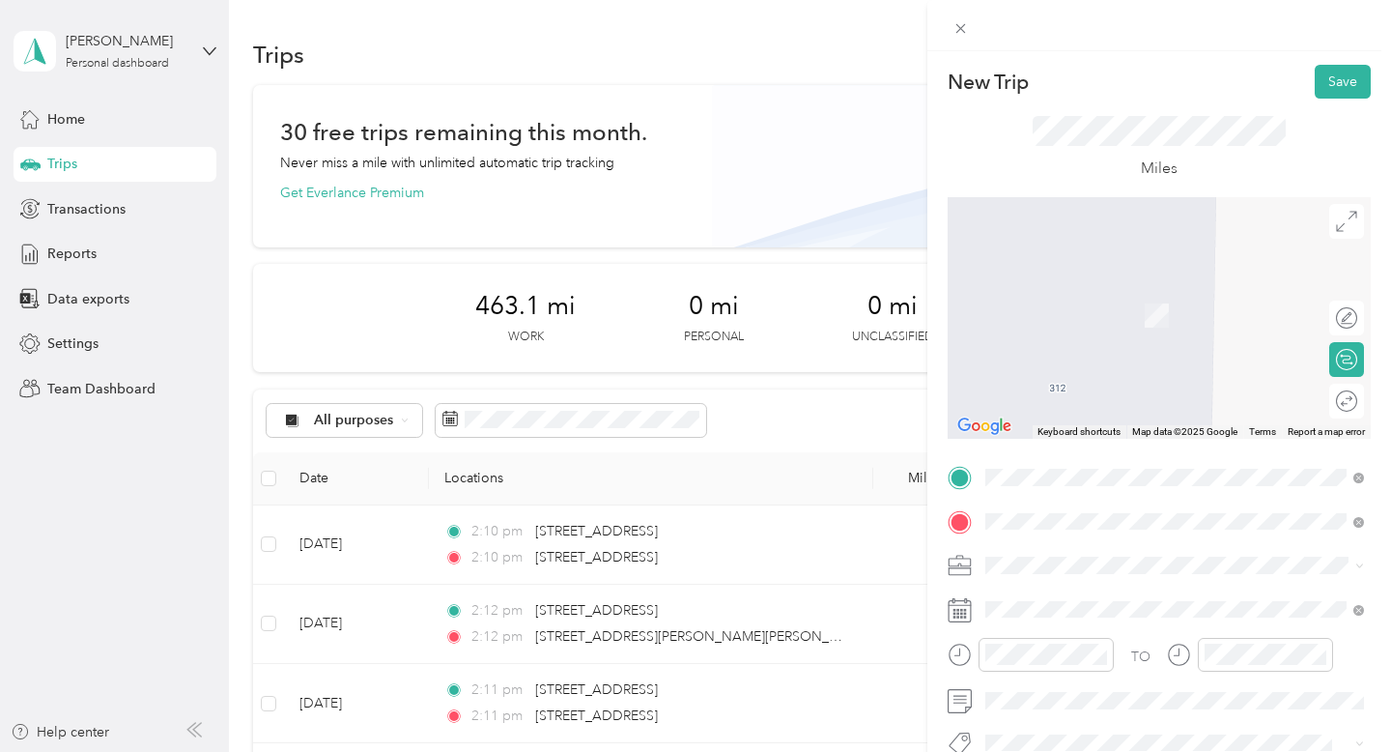
click at [1108, 295] on span "[STREET_ADDRESS][US_STATE]" at bounding box center [1118, 285] width 193 height 17
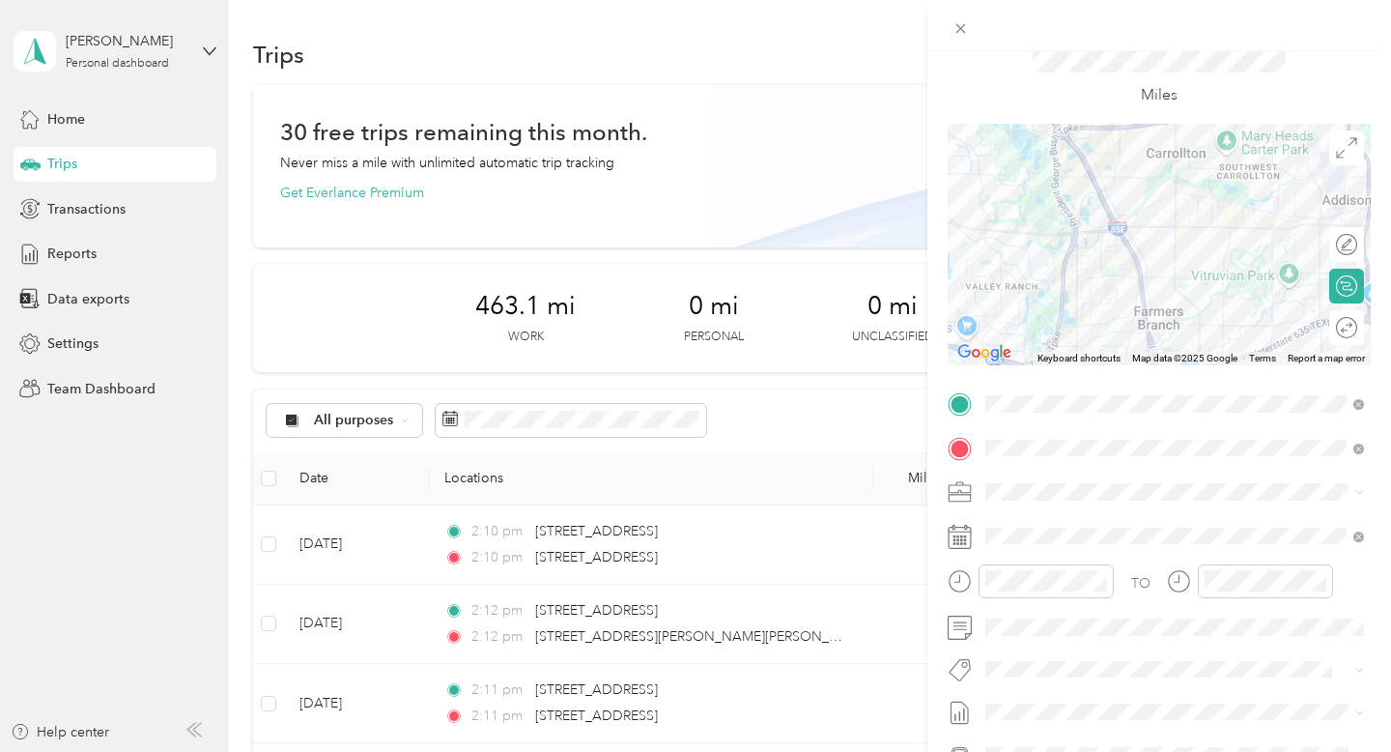
scroll to position [91, 0]
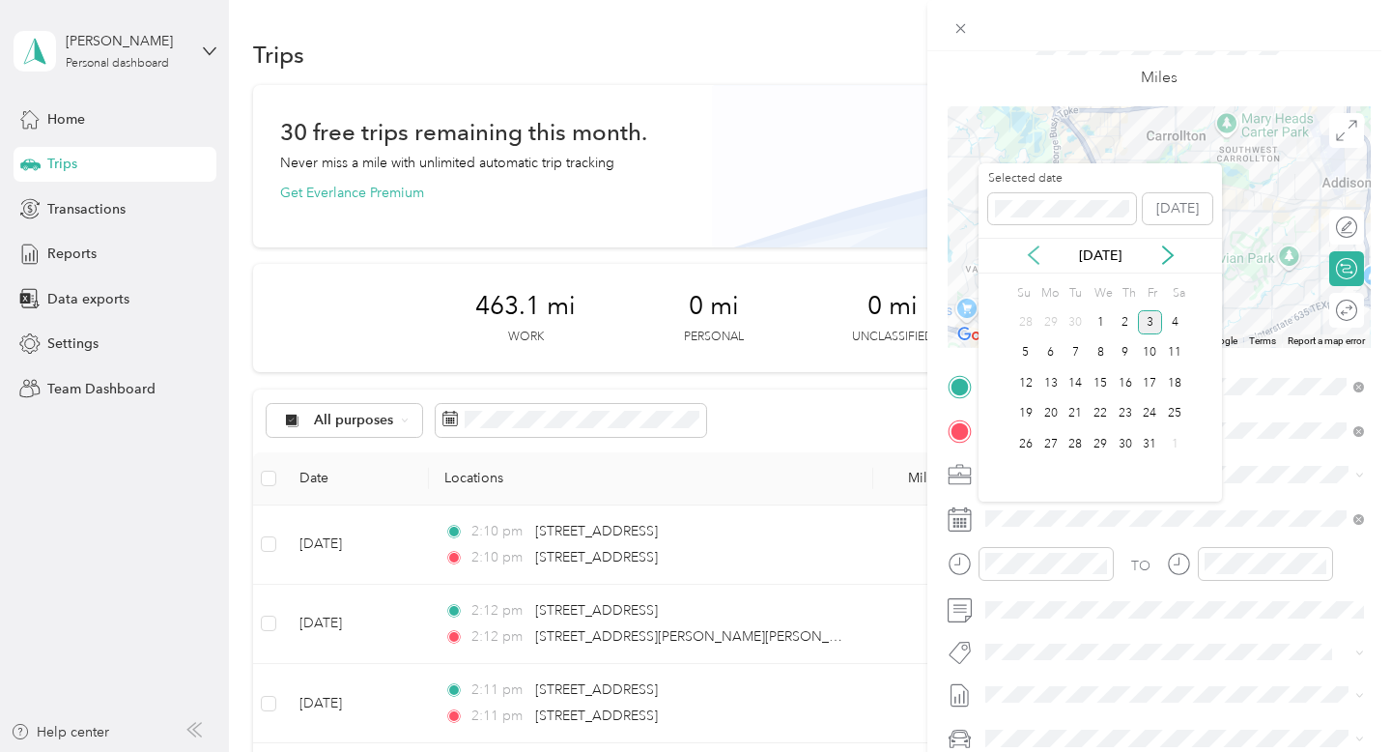
click at [1027, 254] on icon at bounding box center [1033, 254] width 19 height 19
click at [1100, 416] on div "24" at bounding box center [1100, 414] width 25 height 24
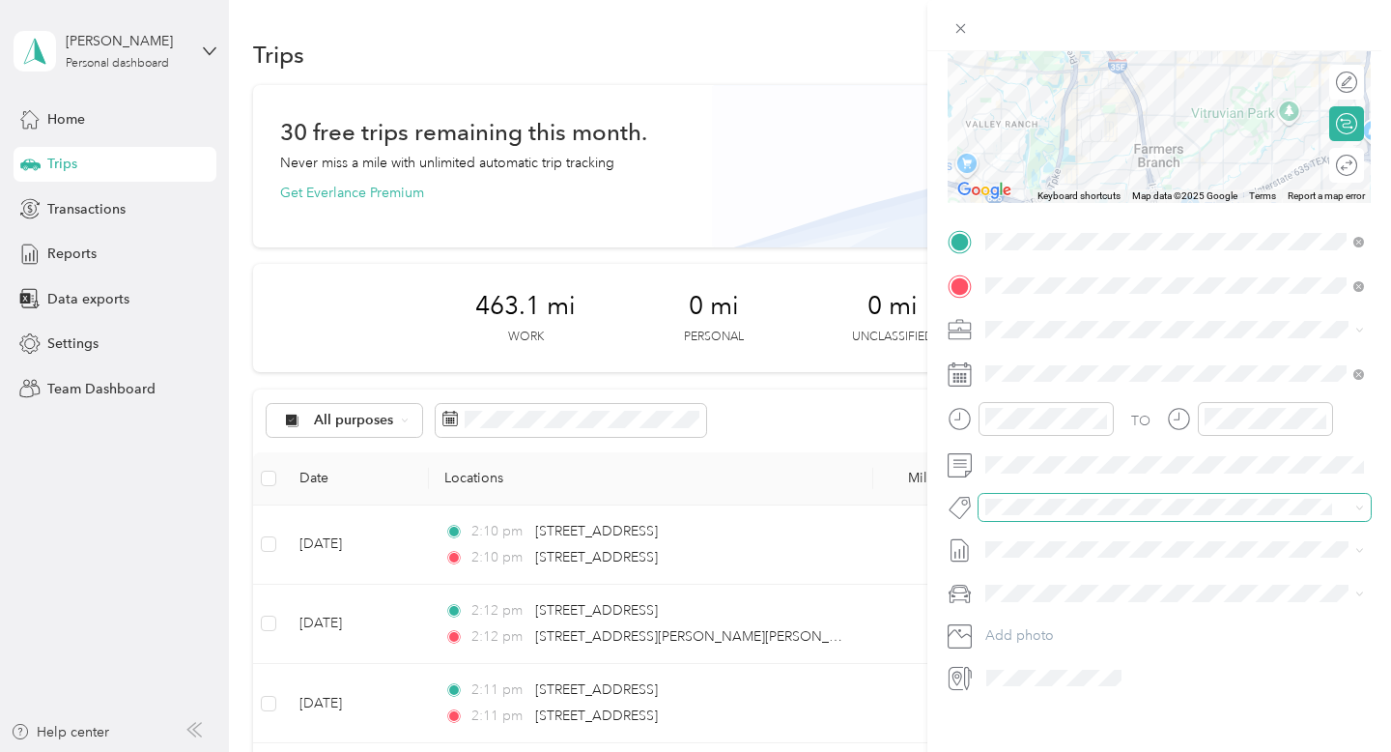
scroll to position [8, 0]
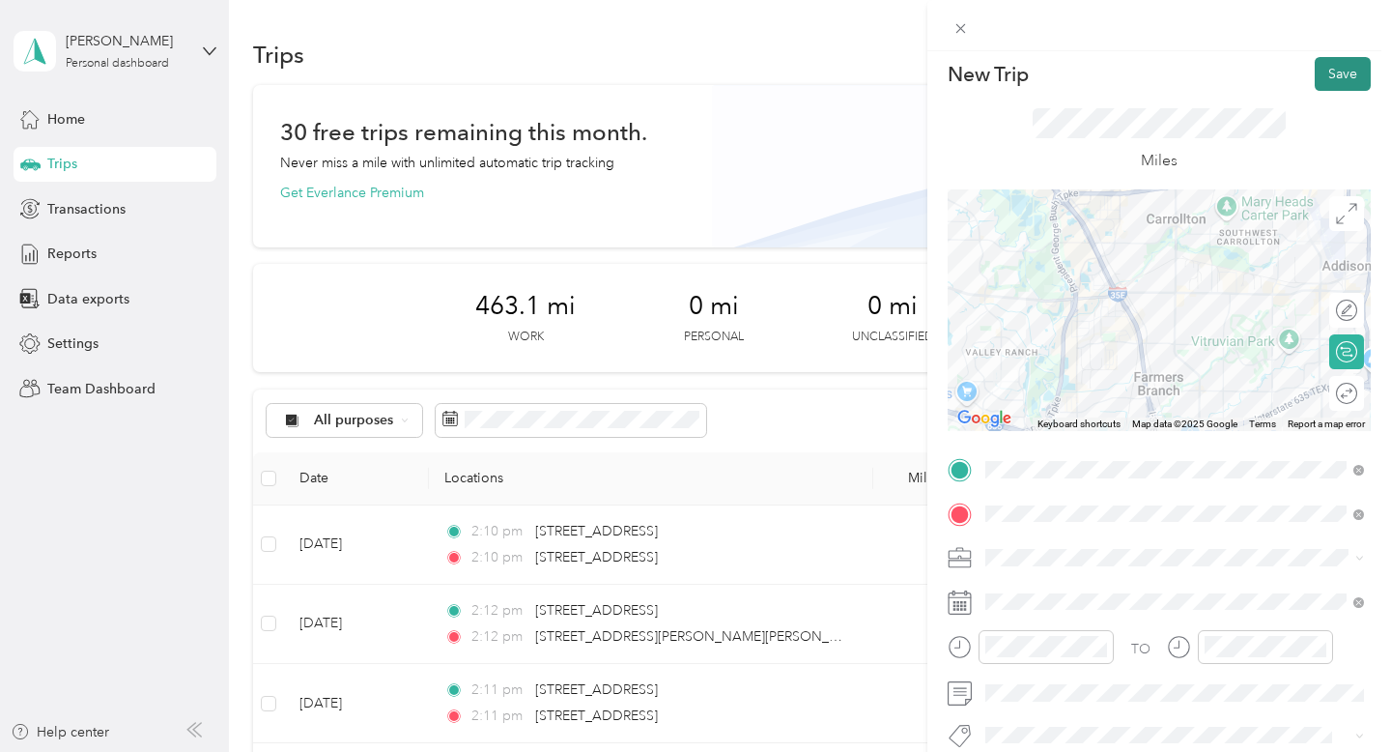
click at [1340, 72] on button "Save" at bounding box center [1343, 74] width 56 height 34
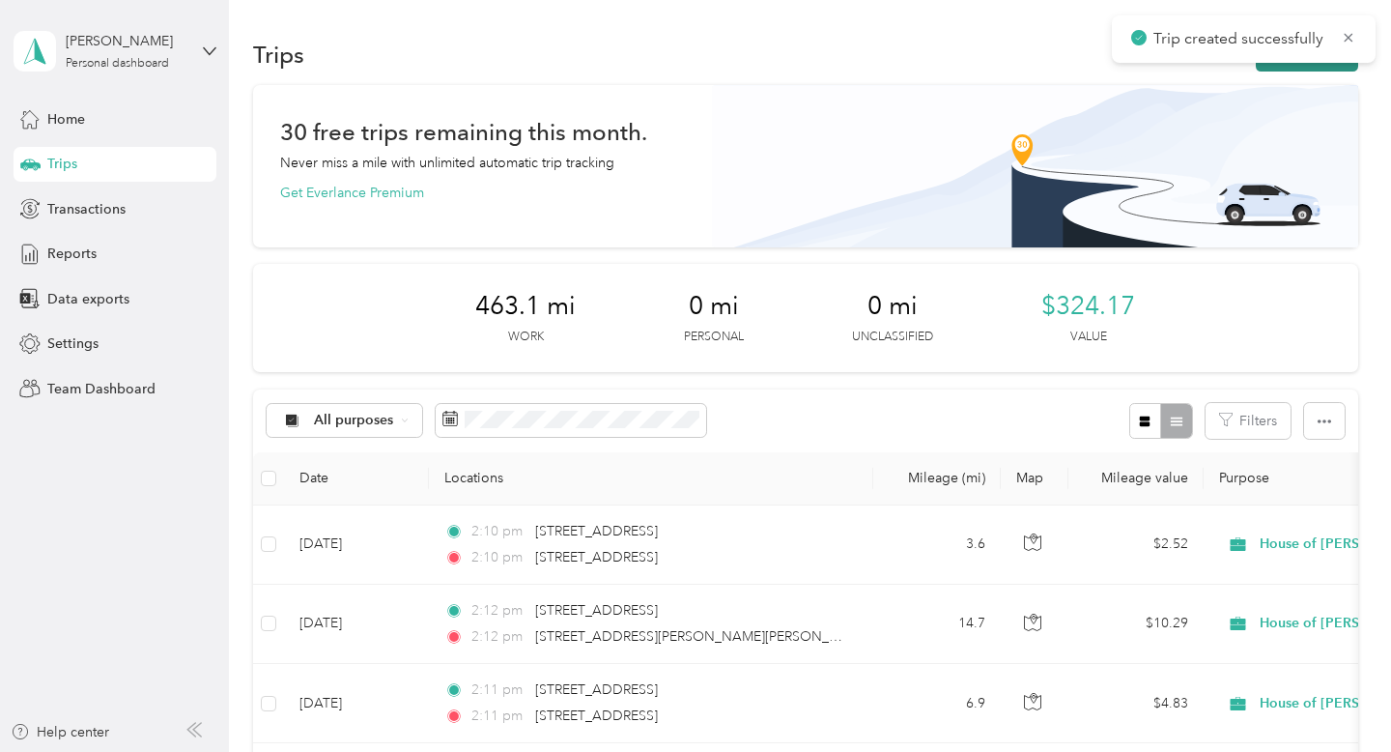
click at [1321, 70] on button "New trip" at bounding box center [1307, 55] width 102 height 34
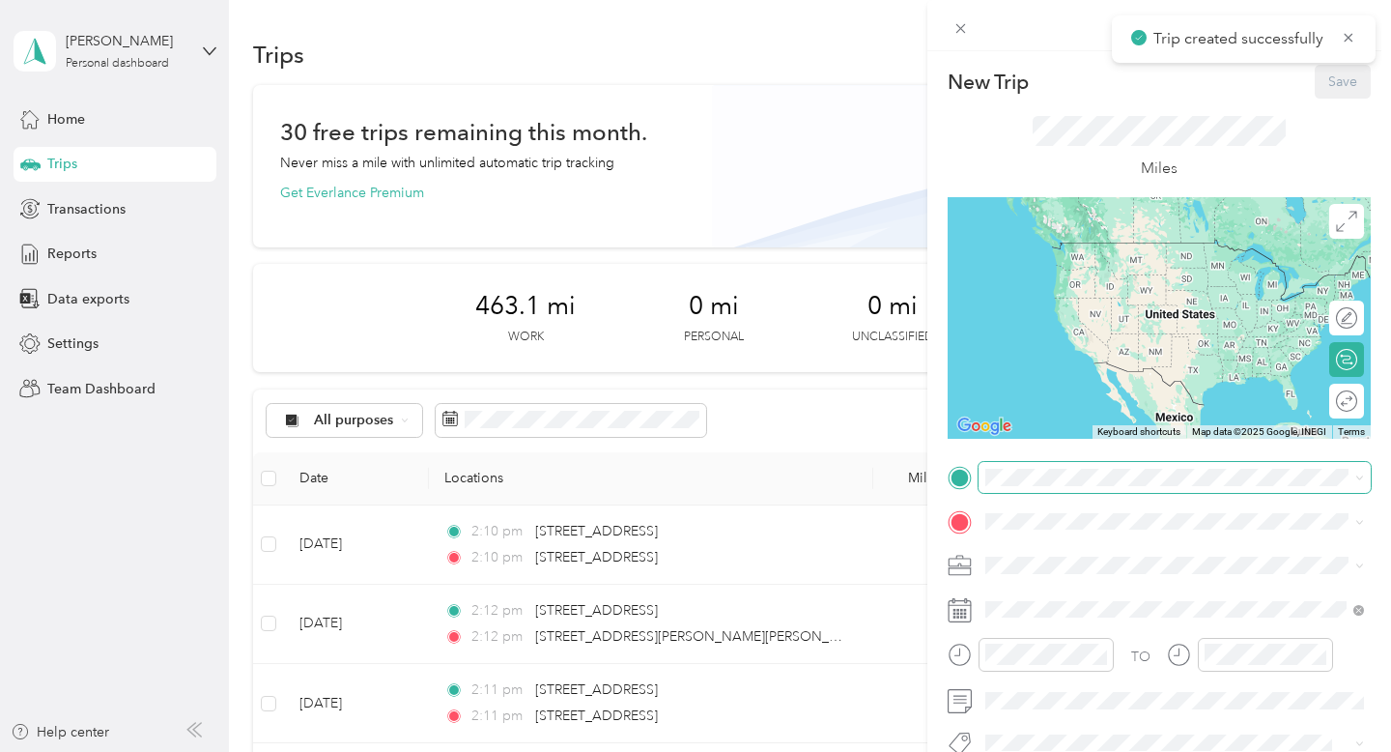
click at [1036, 491] on span at bounding box center [1175, 477] width 392 height 31
click at [1153, 263] on li "[STREET_ADDRESS][US_STATE]" at bounding box center [1175, 243] width 392 height 40
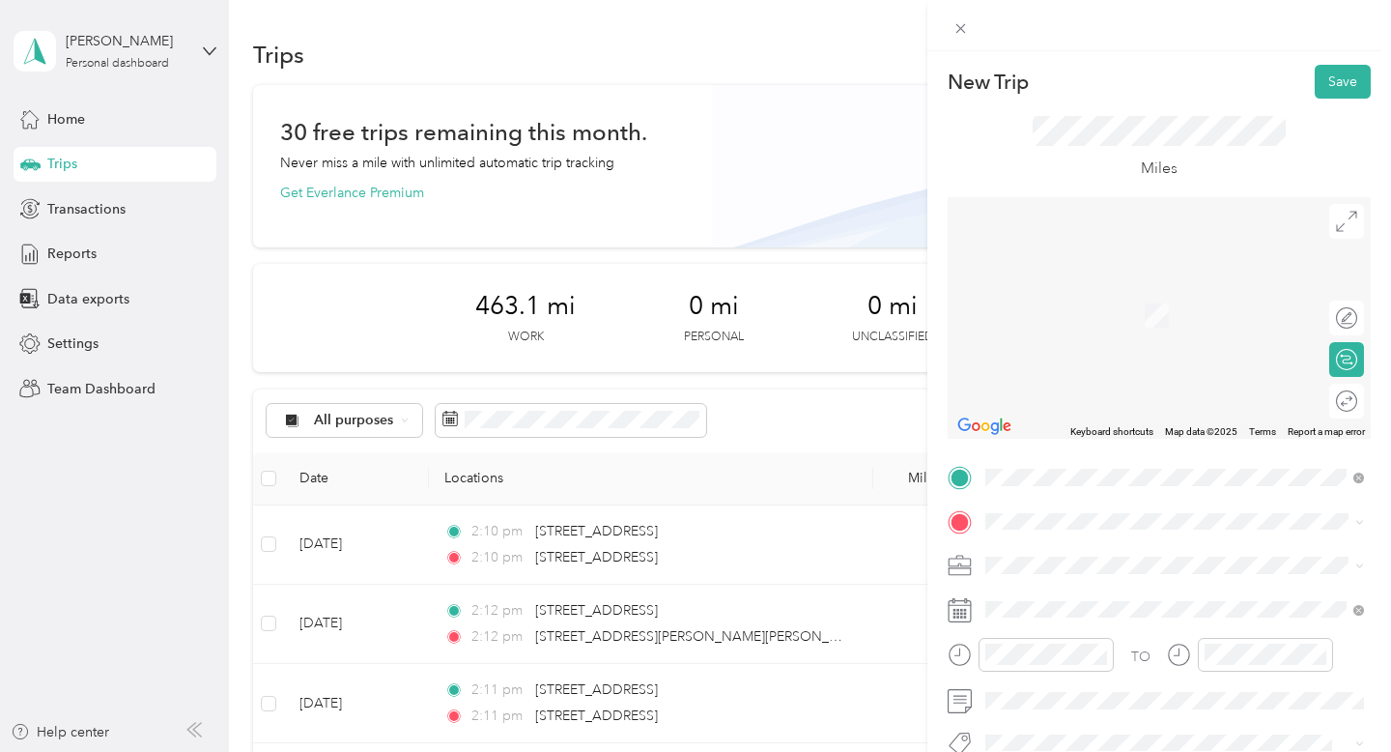
click at [1074, 592] on span "[STREET_ADDRESS][US_STATE]" at bounding box center [1118, 591] width 193 height 17
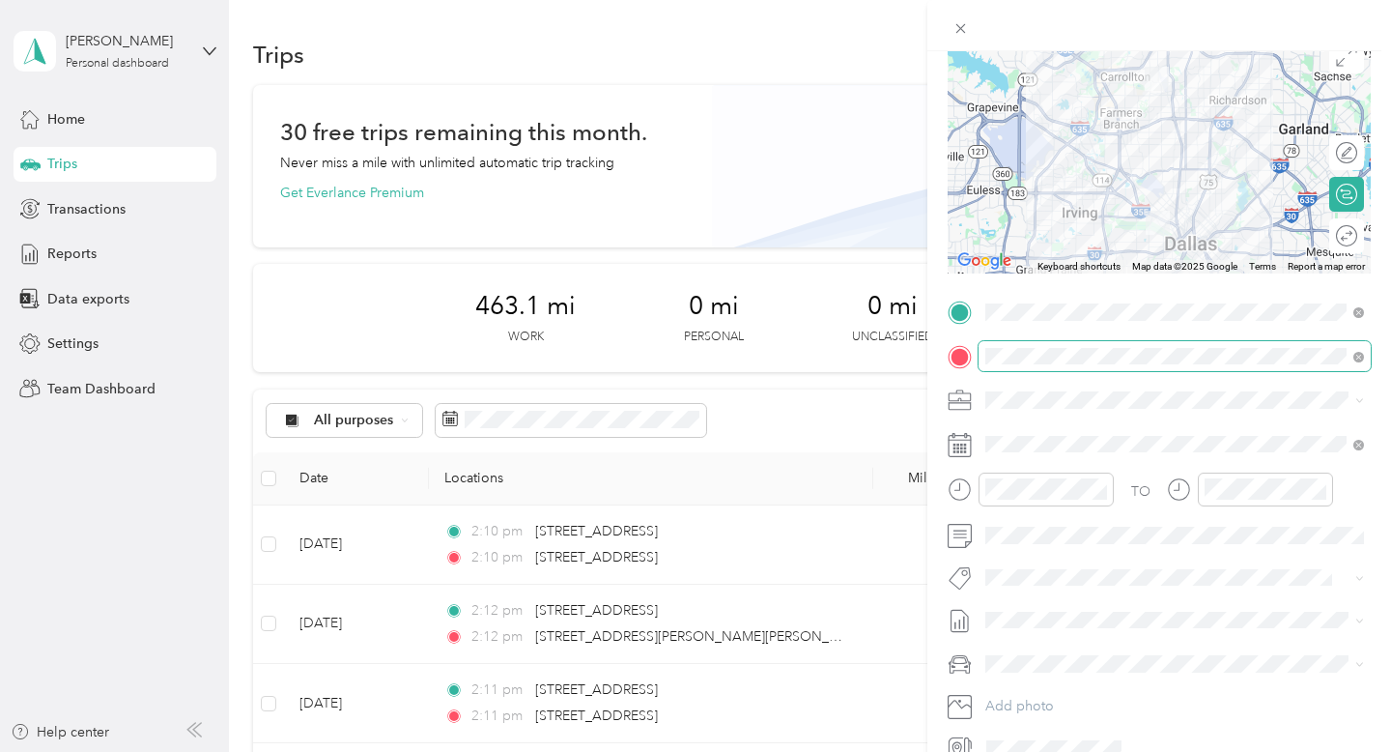
scroll to position [166, 0]
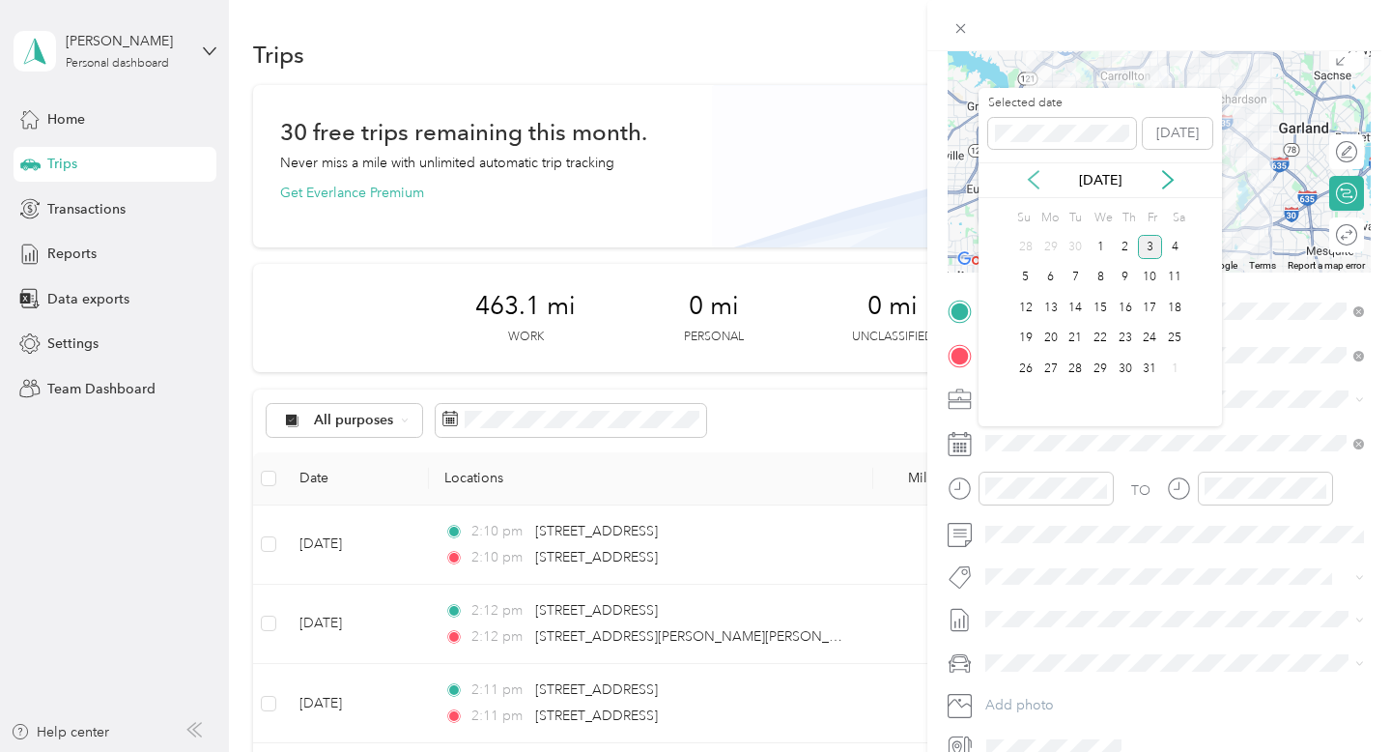
click at [1034, 177] on icon at bounding box center [1033, 179] width 19 height 19
click at [1105, 336] on div "24" at bounding box center [1100, 339] width 25 height 24
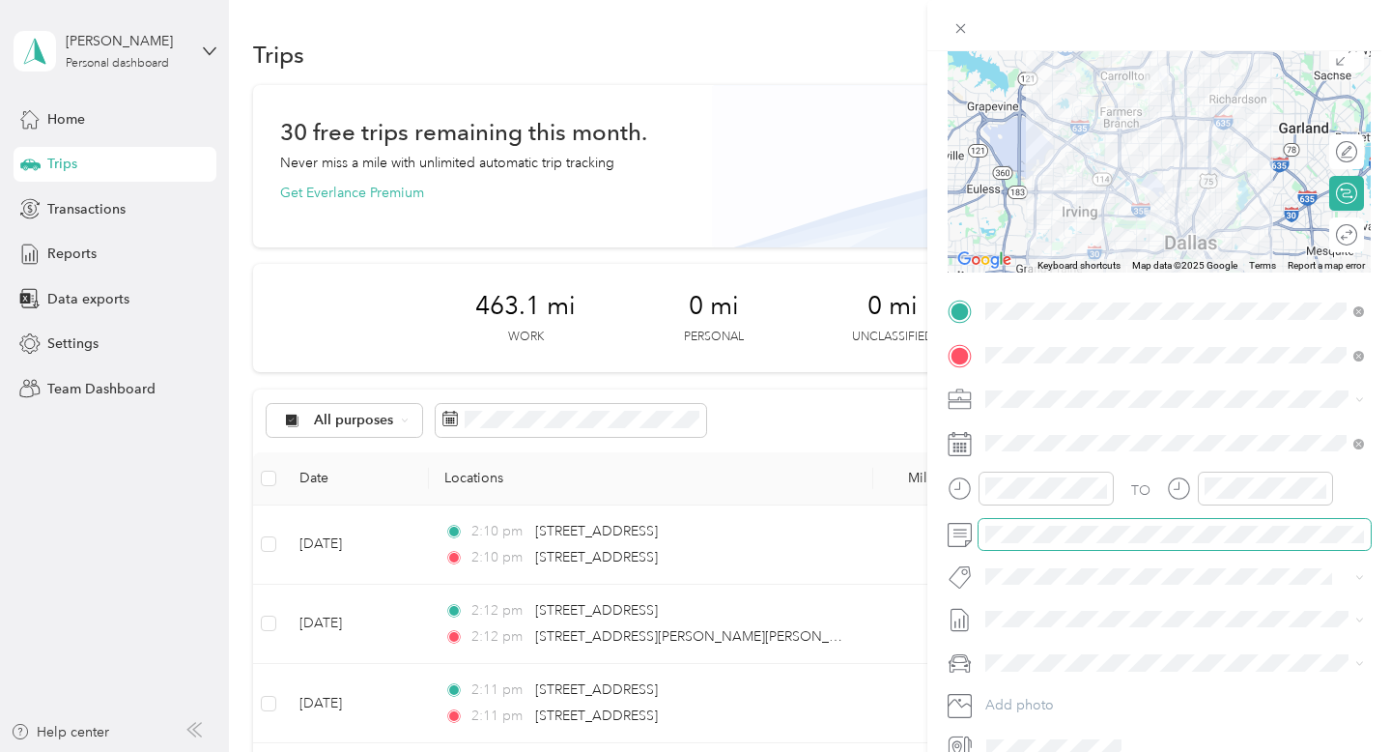
scroll to position [0, 0]
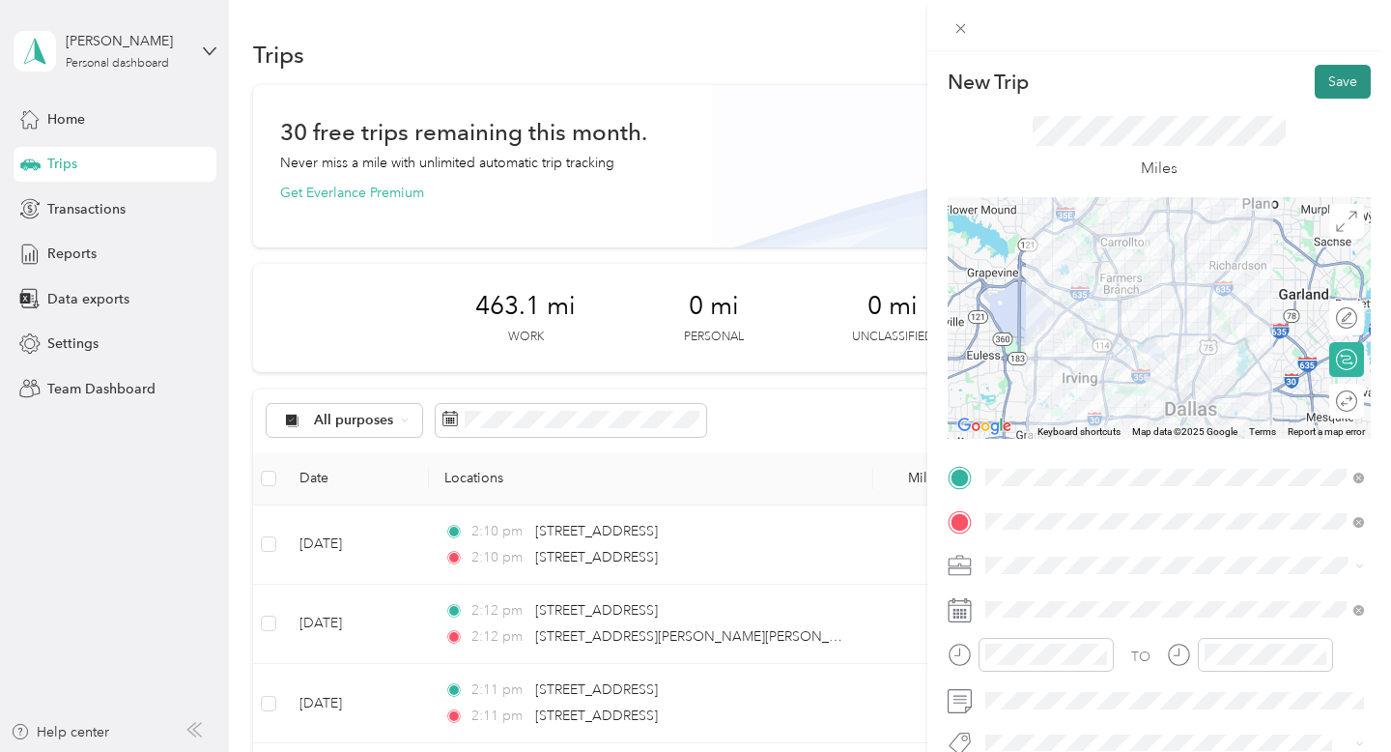
click at [1330, 90] on button "Save" at bounding box center [1343, 82] width 56 height 34
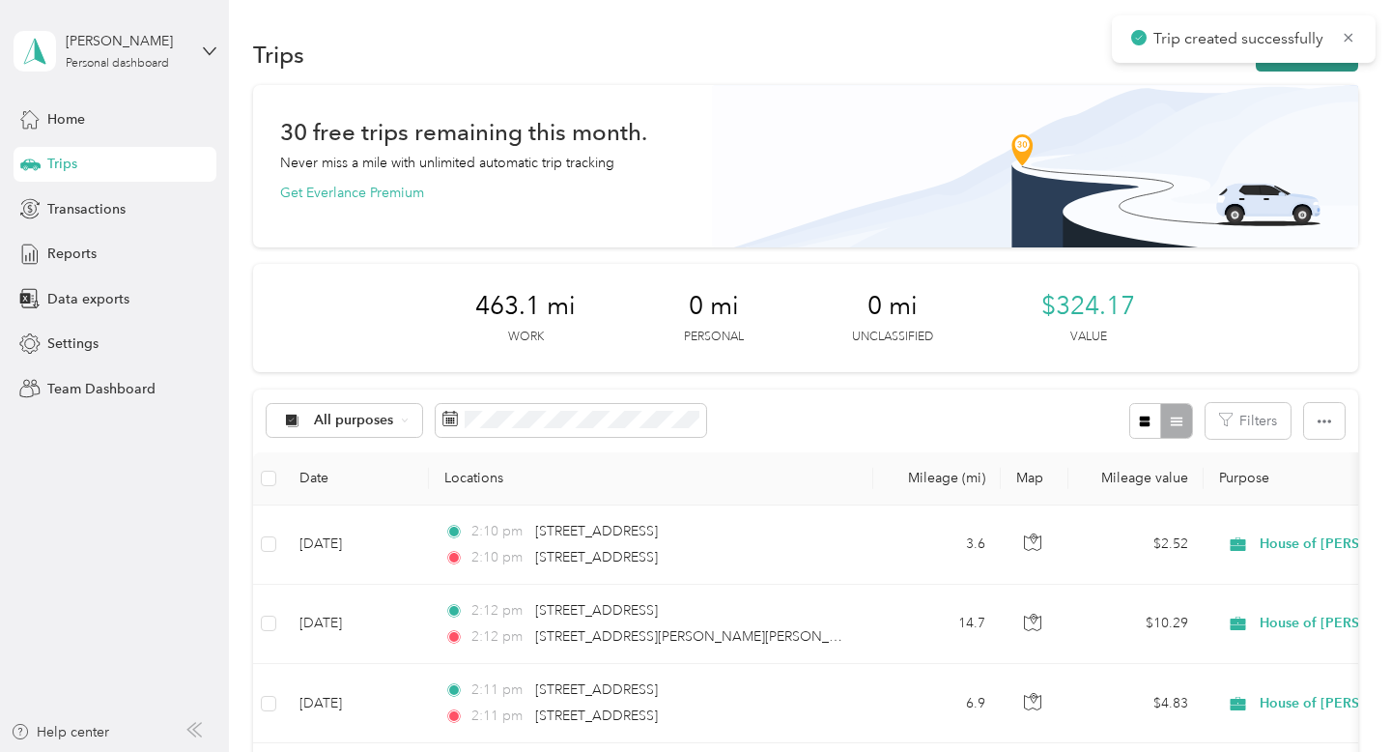
click at [1318, 70] on button "New trip" at bounding box center [1307, 55] width 102 height 34
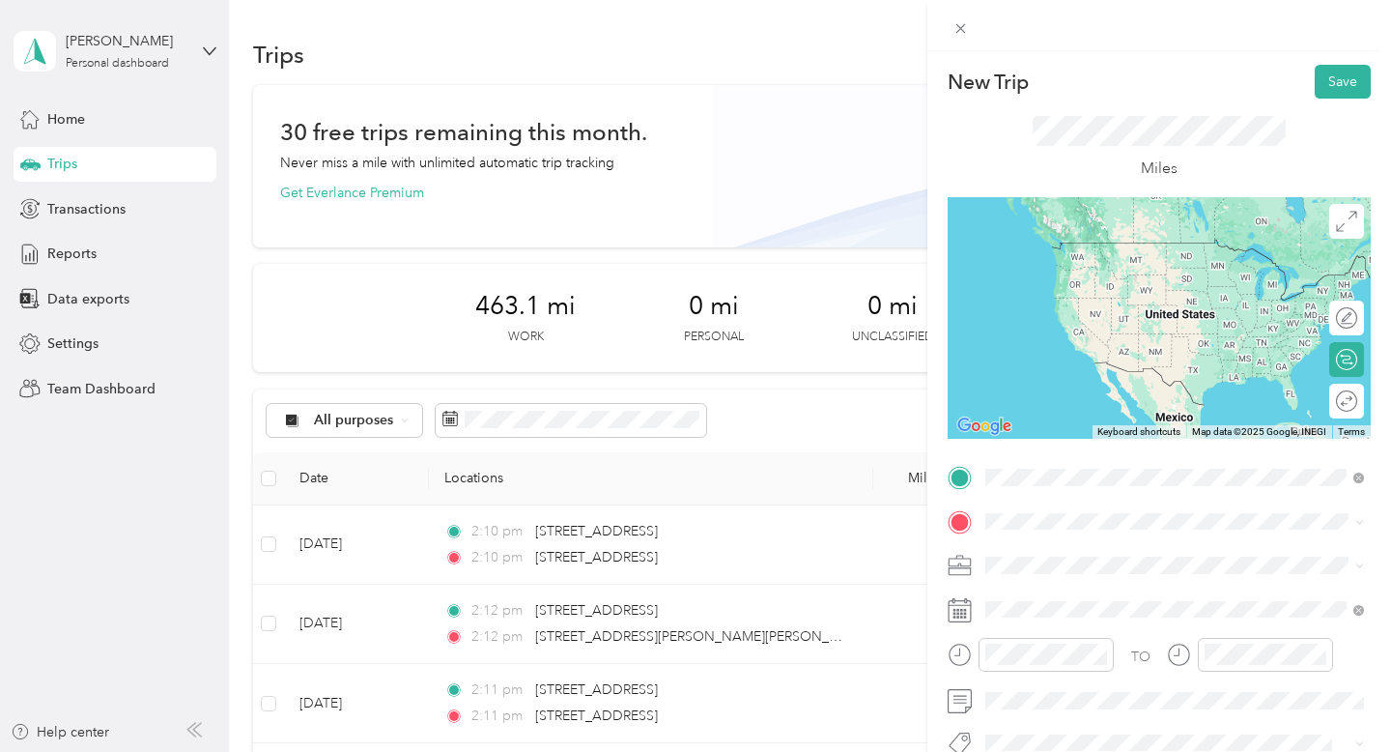
click at [1080, 547] on span "[STREET_ADDRESS][US_STATE]" at bounding box center [1118, 546] width 193 height 17
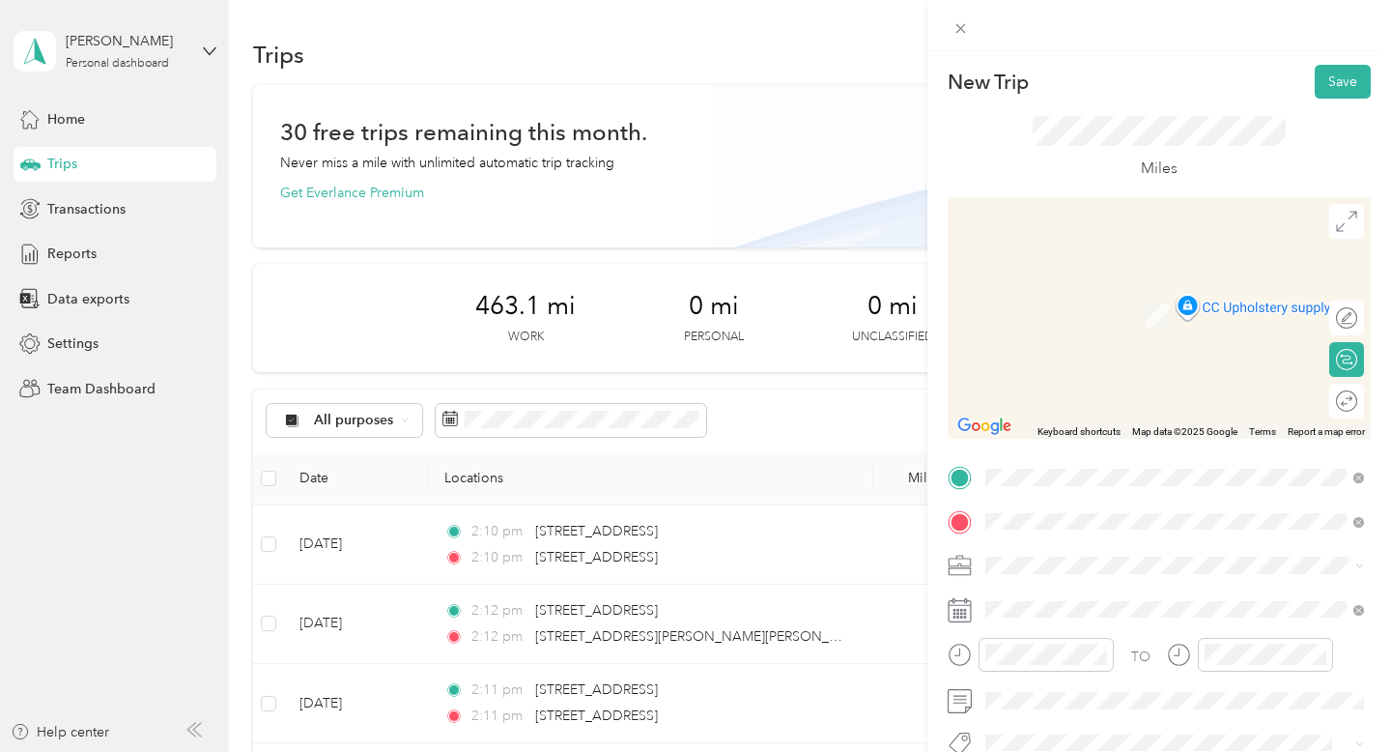
click at [1106, 596] on span "[STREET_ADDRESS][US_STATE]" at bounding box center [1118, 591] width 193 height 17
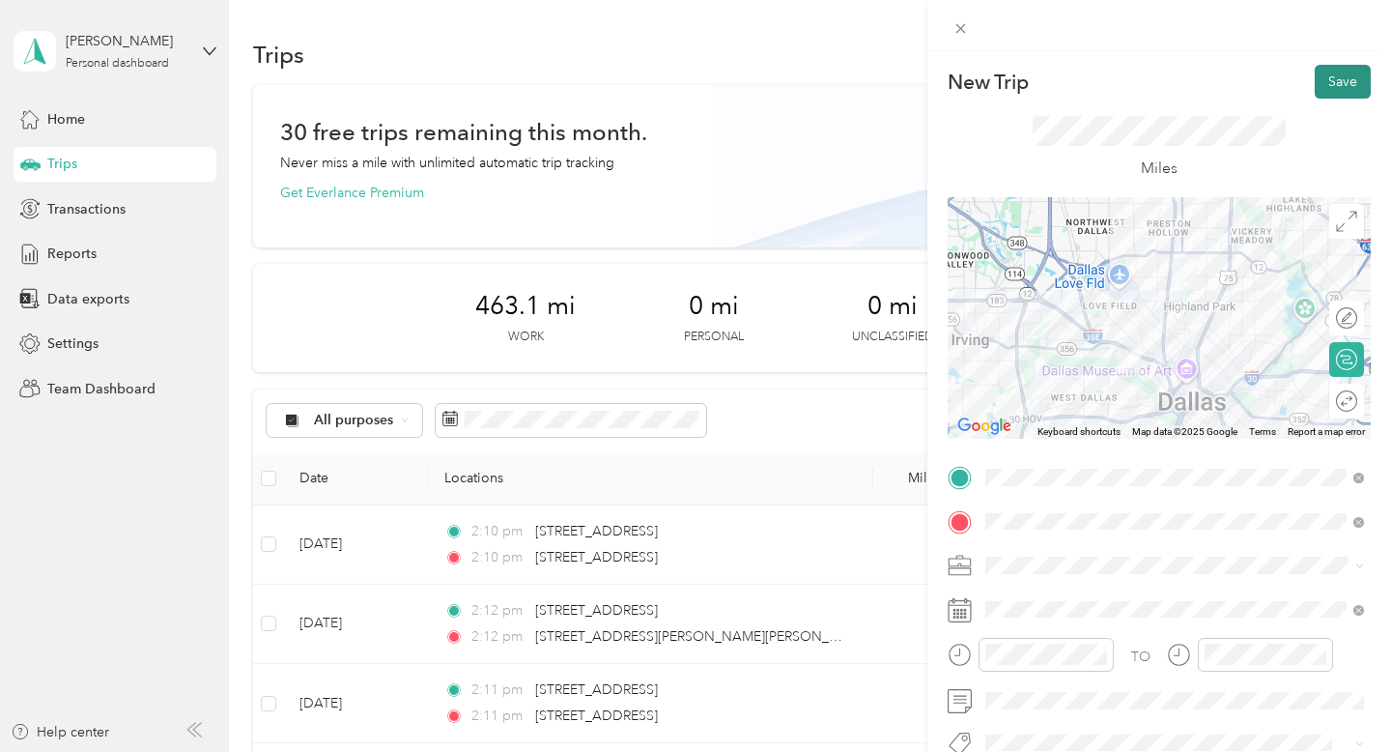
click at [1351, 72] on button "Save" at bounding box center [1343, 82] width 56 height 34
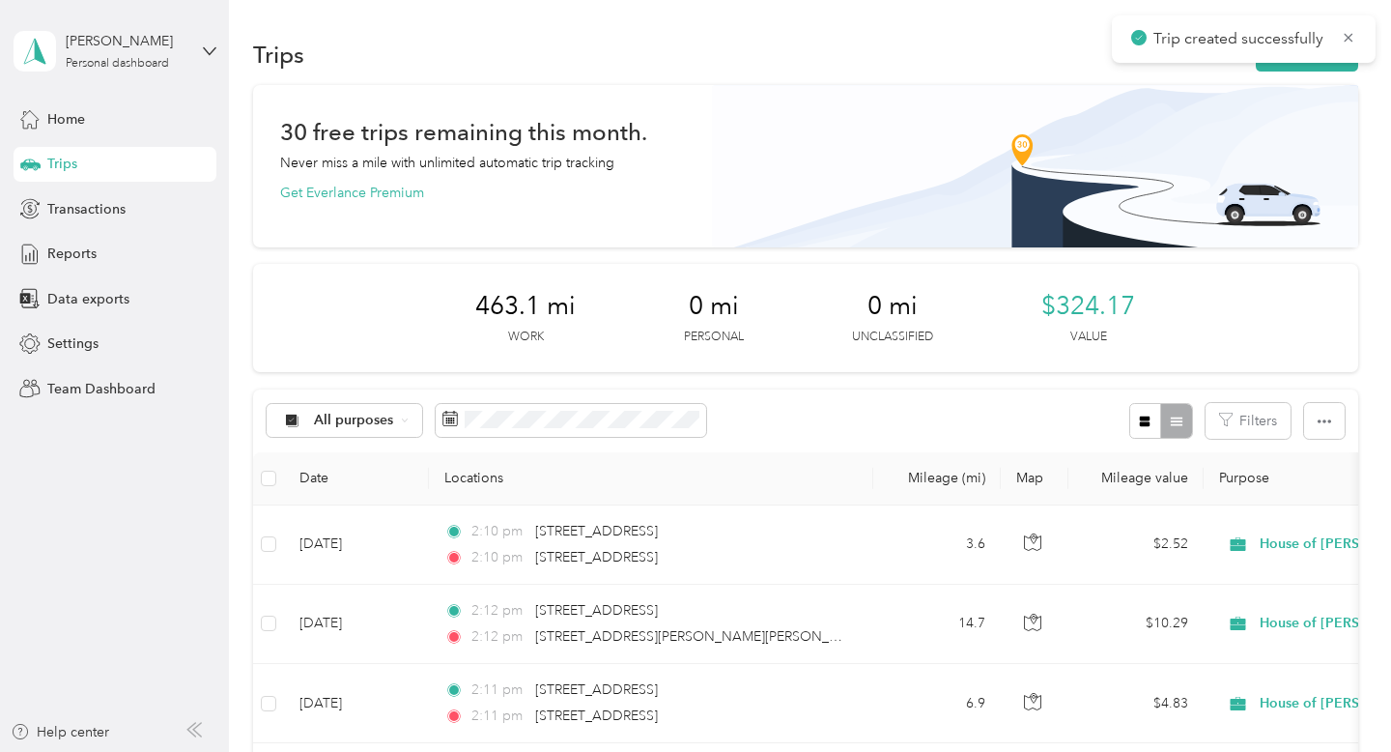
click at [1324, 62] on div "Trip created successfully" at bounding box center [1244, 38] width 264 height 47
click at [1325, 70] on button "New trip" at bounding box center [1307, 55] width 102 height 34
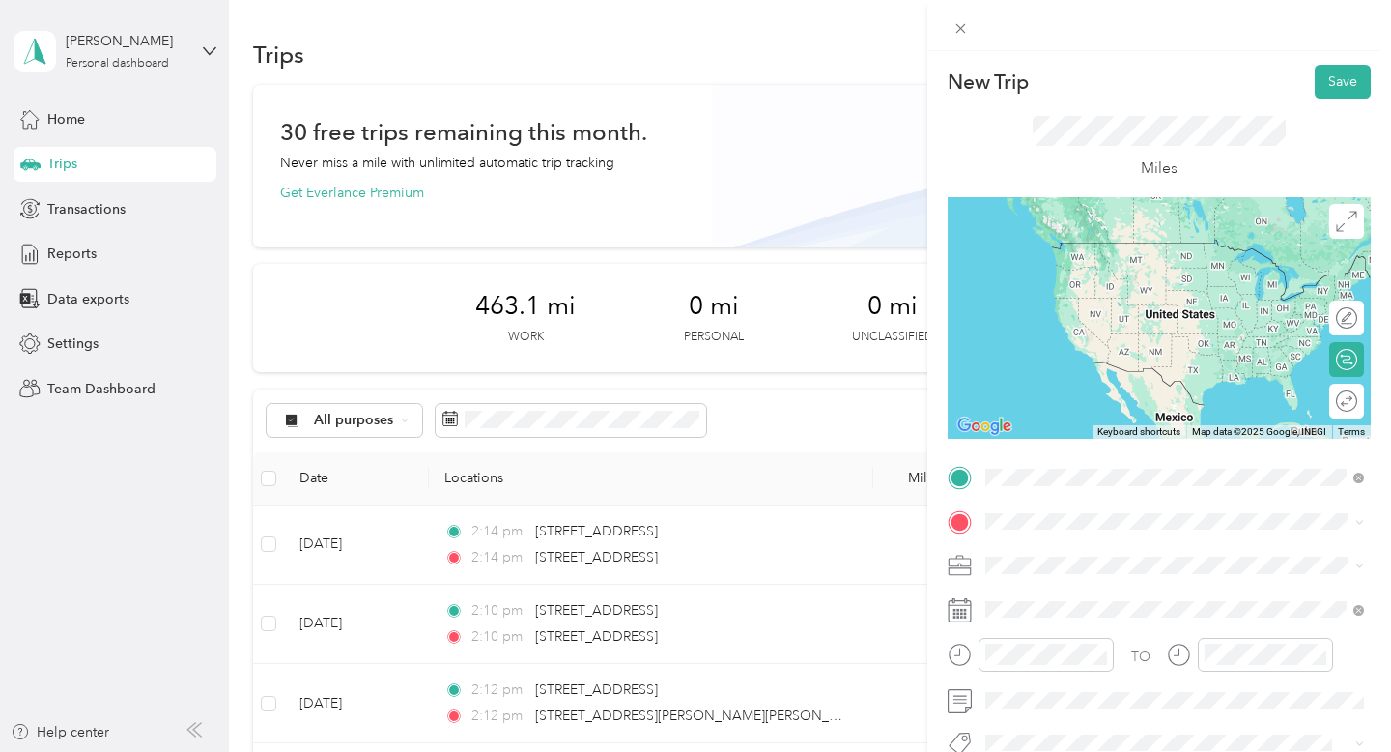
click at [1070, 553] on span "[STREET_ADDRESS][US_STATE]" at bounding box center [1118, 546] width 193 height 17
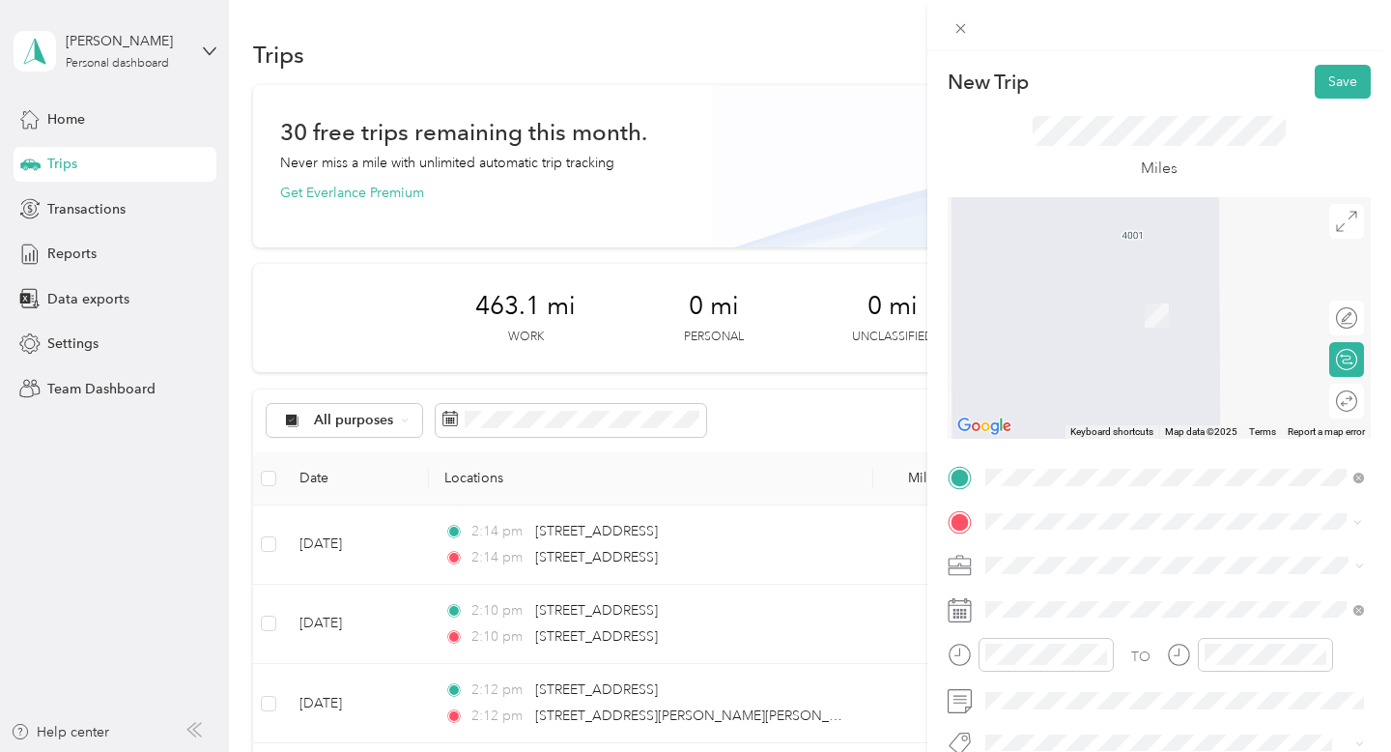
click at [1130, 304] on span "[STREET_ADDRESS][PERSON_NAME][PERSON_NAME][US_STATE]" at bounding box center [1190, 294] width 336 height 34
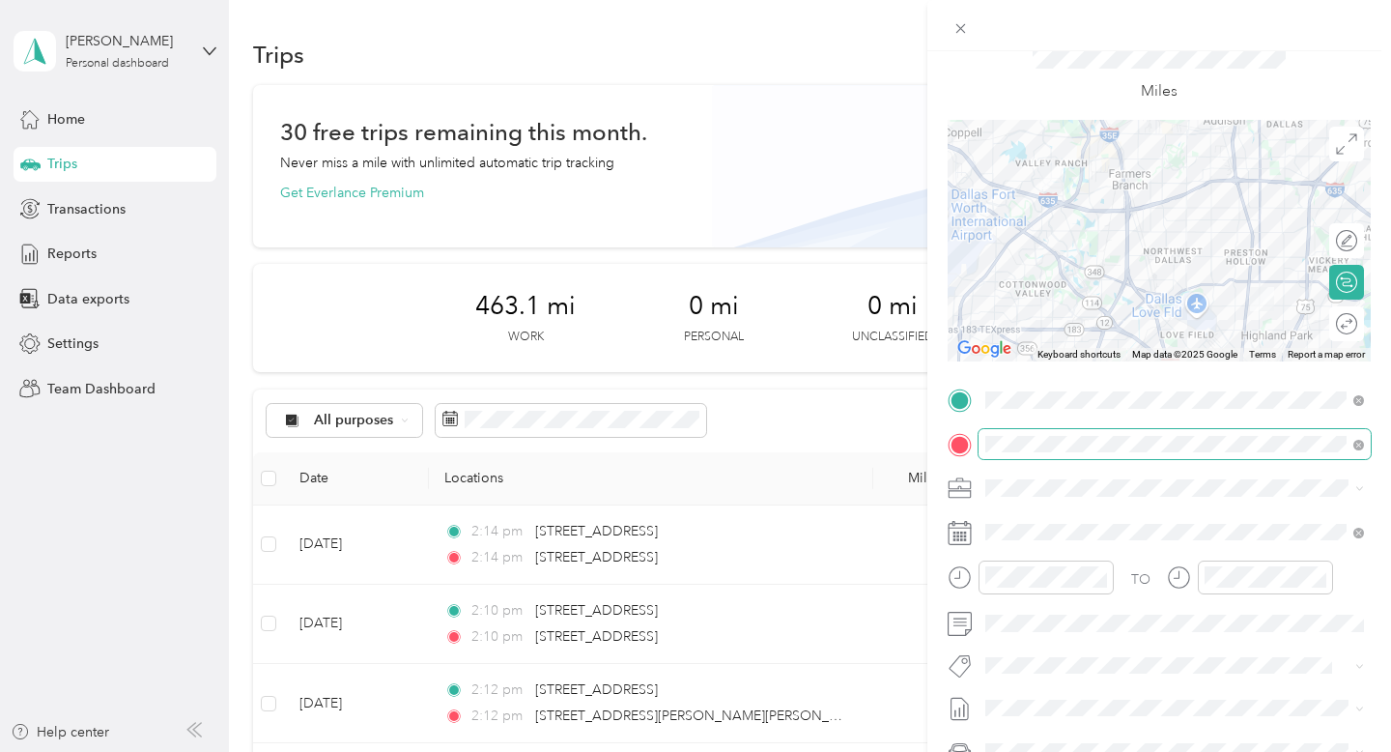
scroll to position [80, 0]
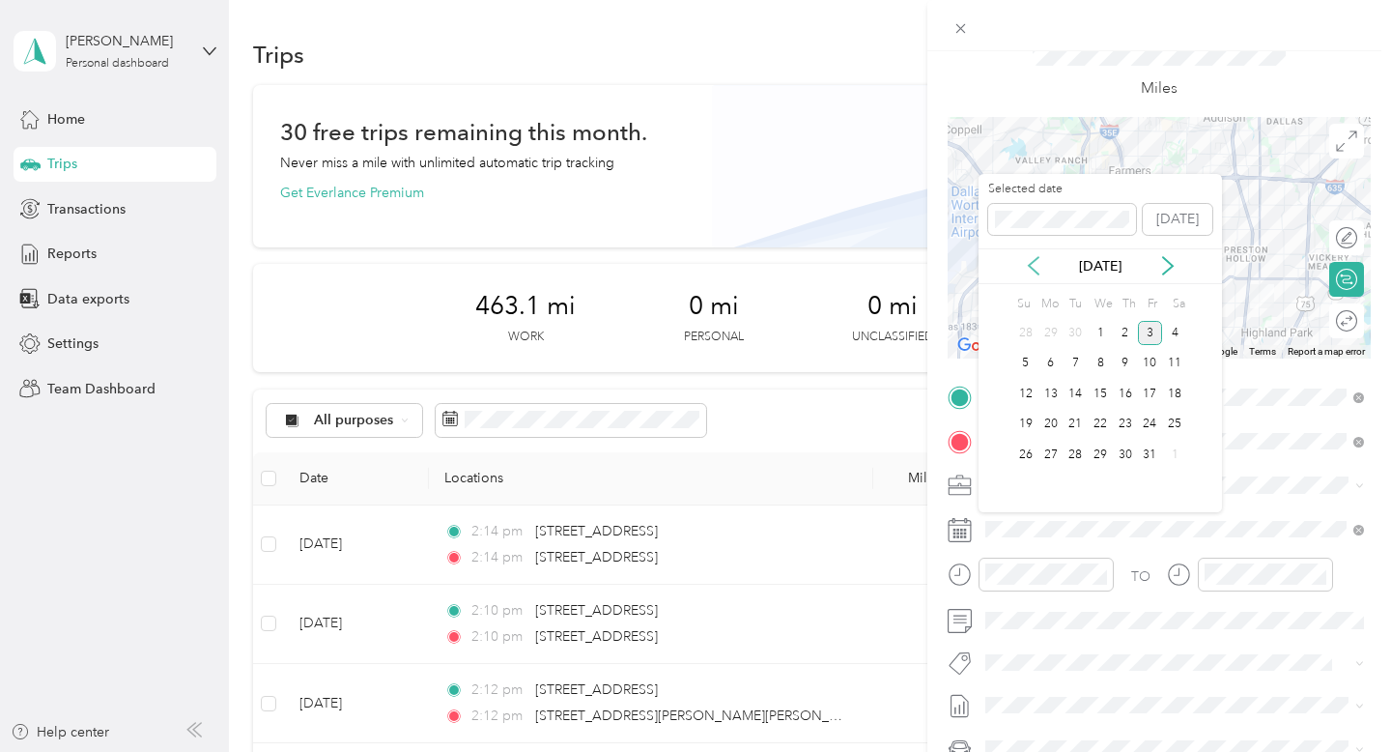
click at [1029, 266] on icon at bounding box center [1034, 265] width 10 height 17
click at [1101, 433] on div "24" at bounding box center [1100, 425] width 25 height 24
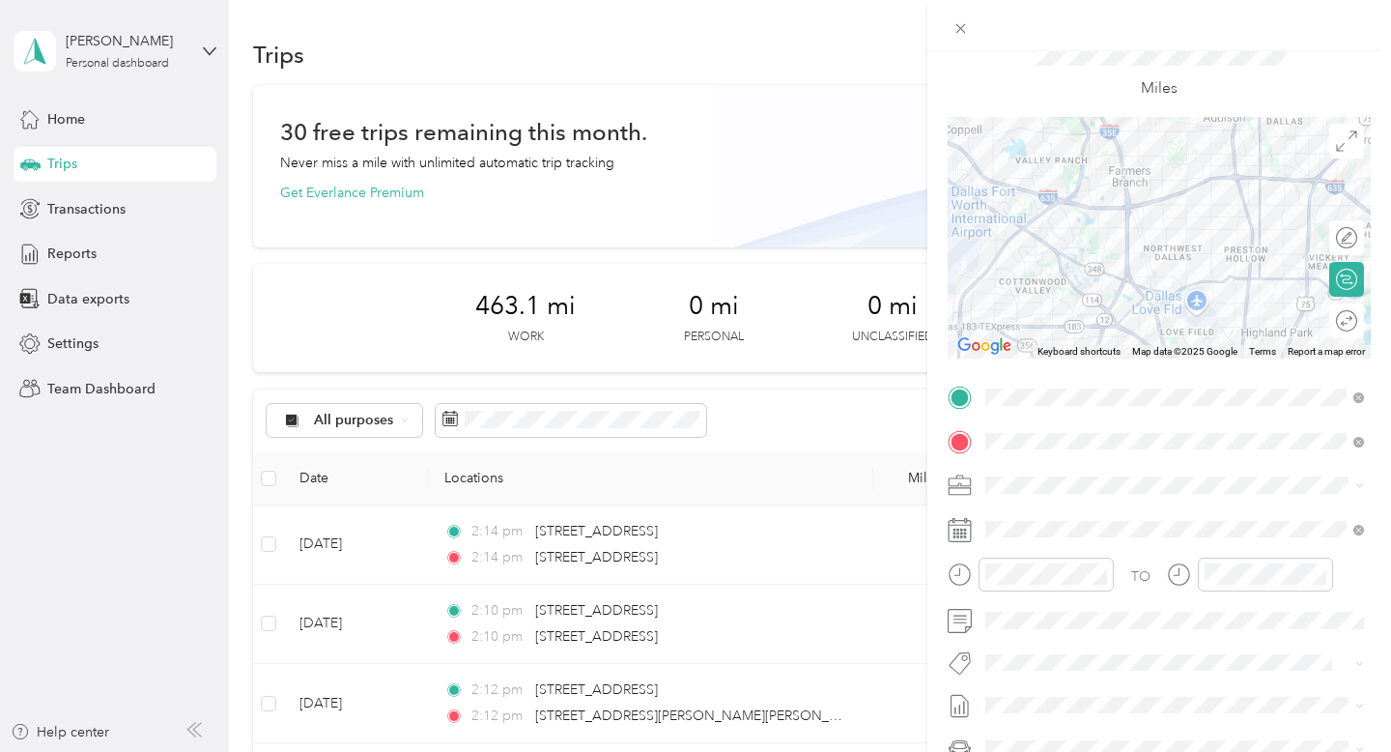
scroll to position [0, 0]
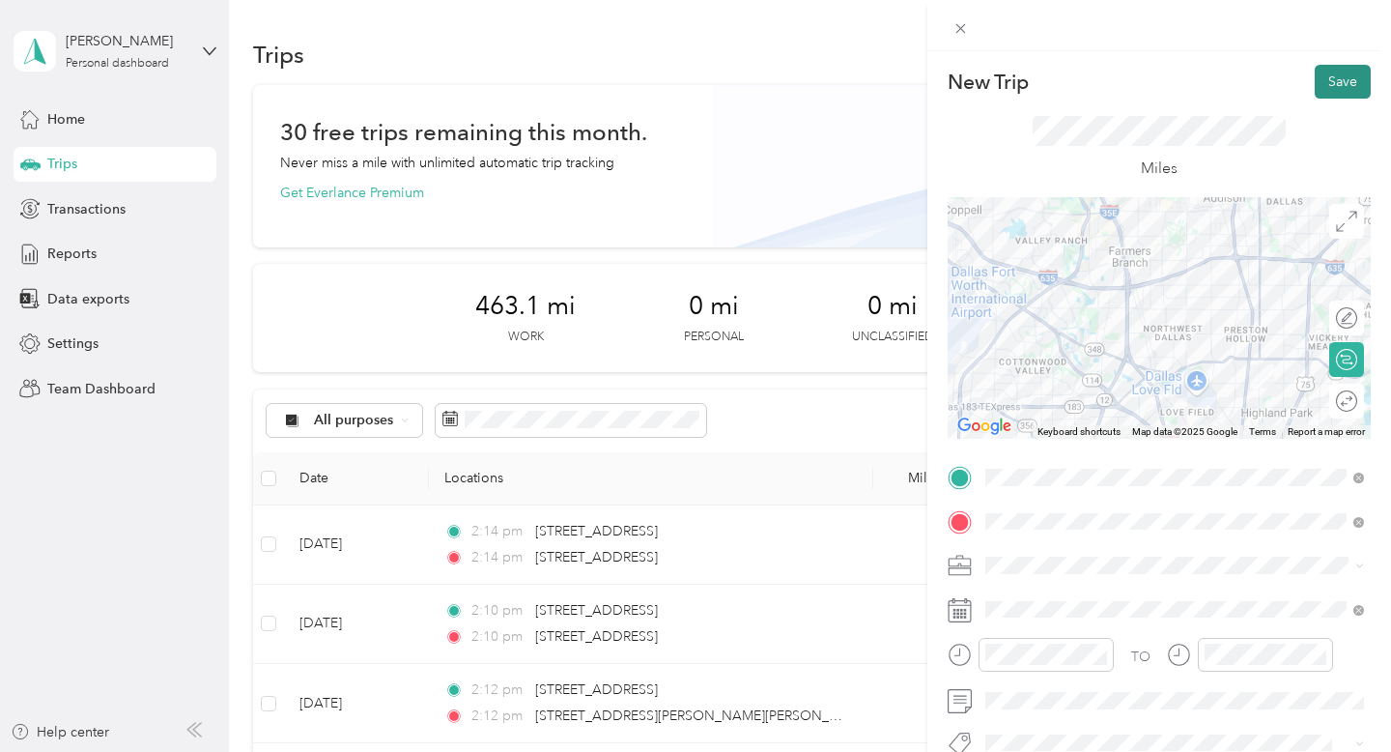
click at [1329, 93] on button "Save" at bounding box center [1343, 82] width 56 height 34
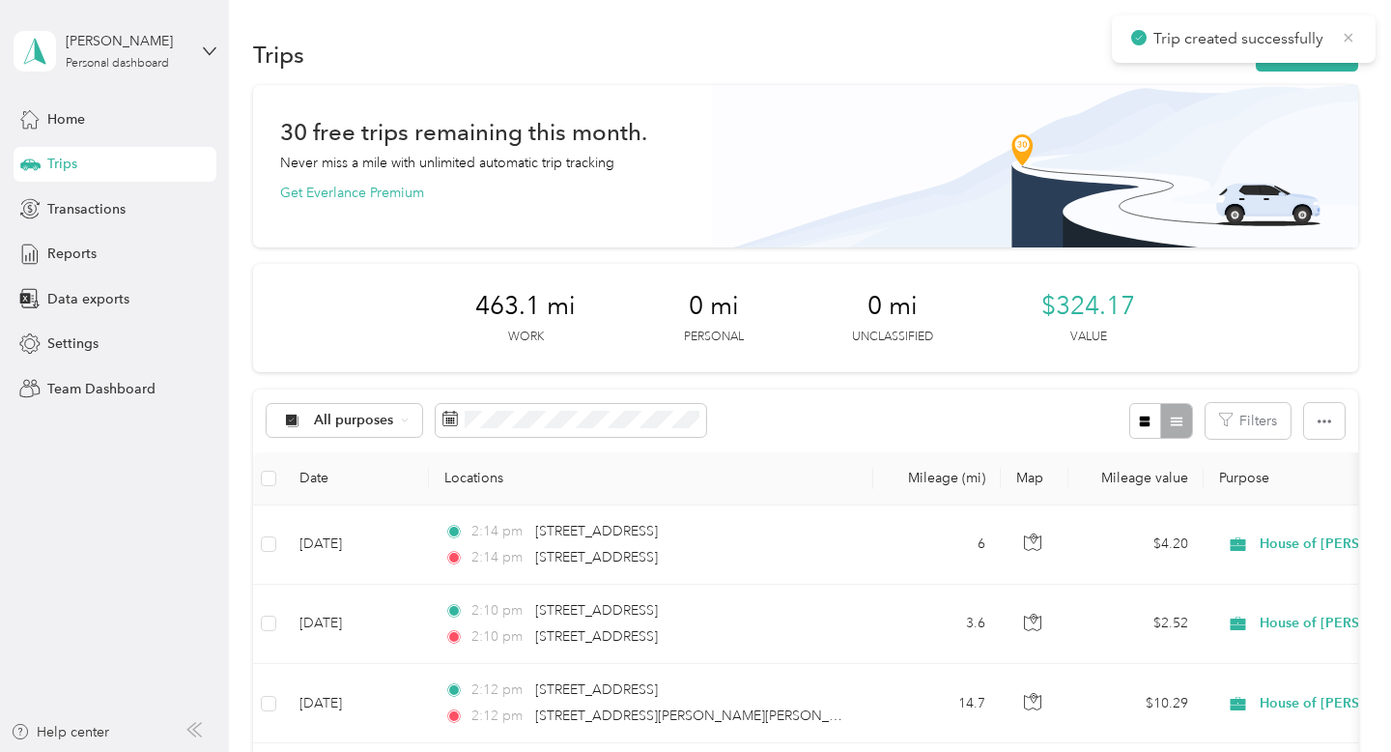
click at [1346, 38] on icon at bounding box center [1348, 37] width 15 height 17
click at [1329, 42] on button "New trip" at bounding box center [1307, 55] width 102 height 34
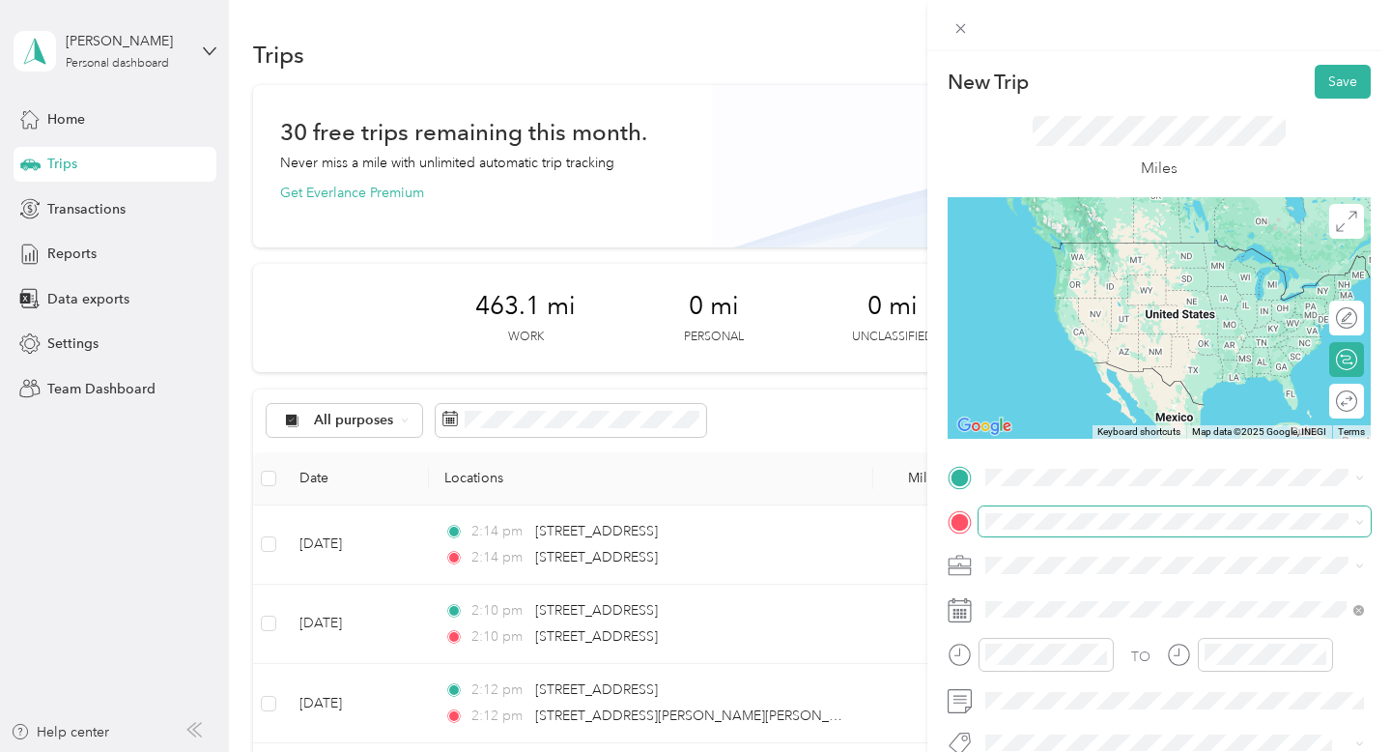
click at [1042, 531] on span at bounding box center [1175, 521] width 392 height 31
click at [1042, 495] on div "TO Add photo" at bounding box center [1159, 695] width 423 height 467
click at [1042, 489] on span at bounding box center [1175, 477] width 392 height 31
click at [1053, 234] on span "[STREET_ADDRESS][US_STATE]" at bounding box center [1118, 242] width 193 height 17
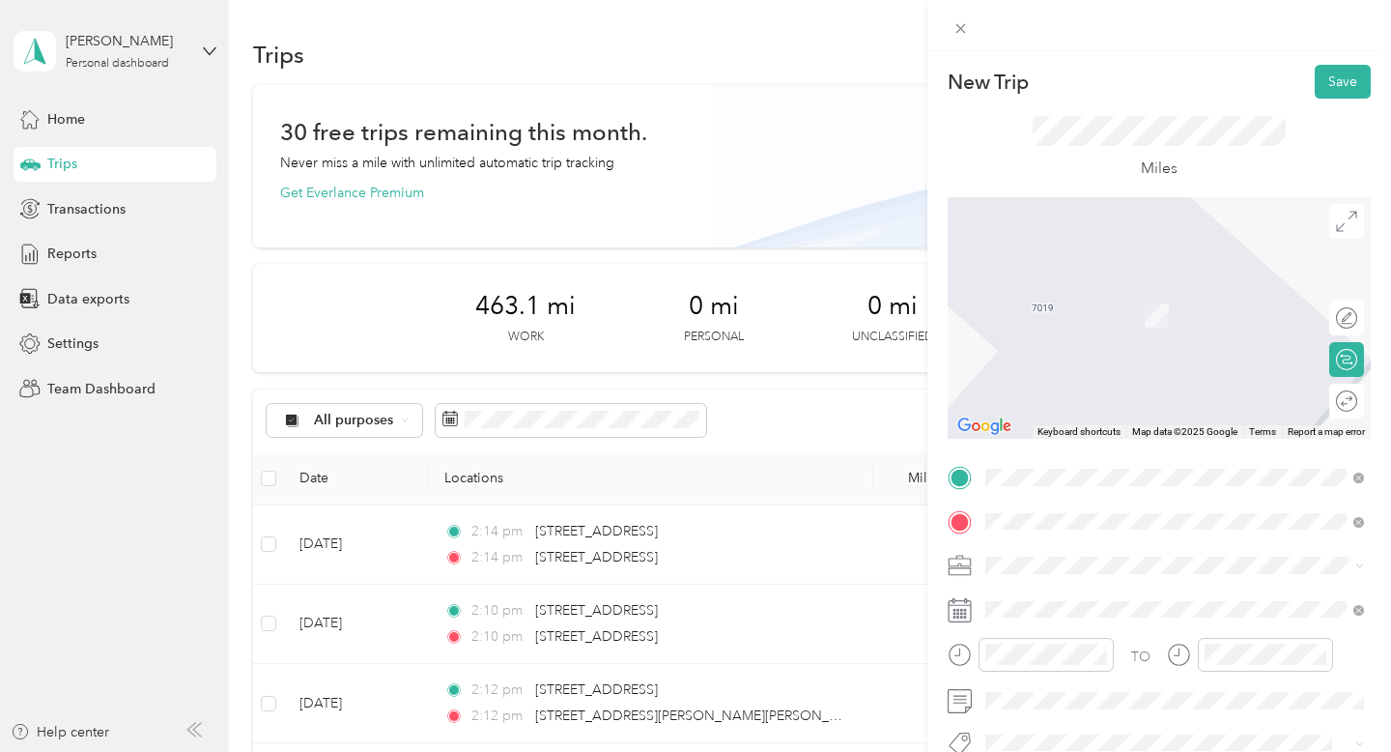
click at [1042, 590] on span "[STREET_ADDRESS][PERSON_NAME][US_STATE]" at bounding box center [1172, 591] width 301 height 17
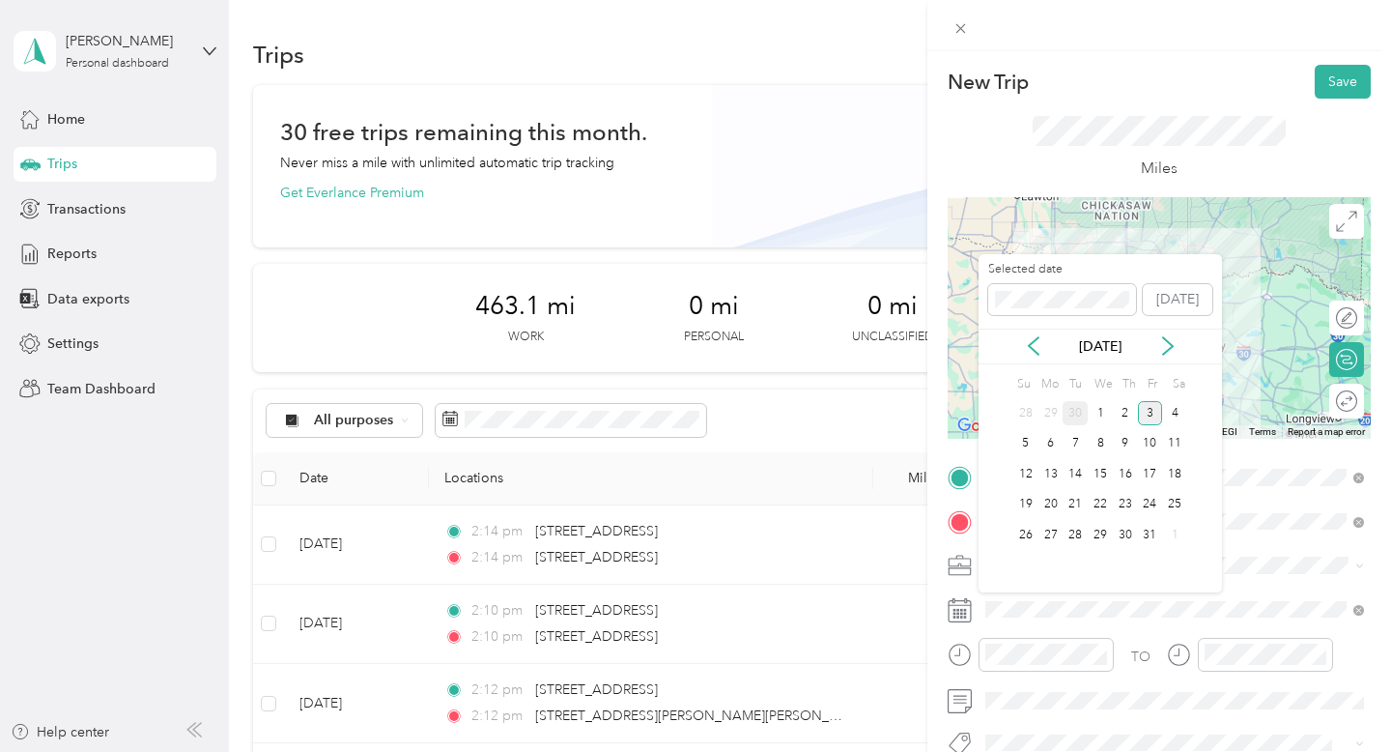
click at [1074, 413] on div "30" at bounding box center [1075, 413] width 25 height 24
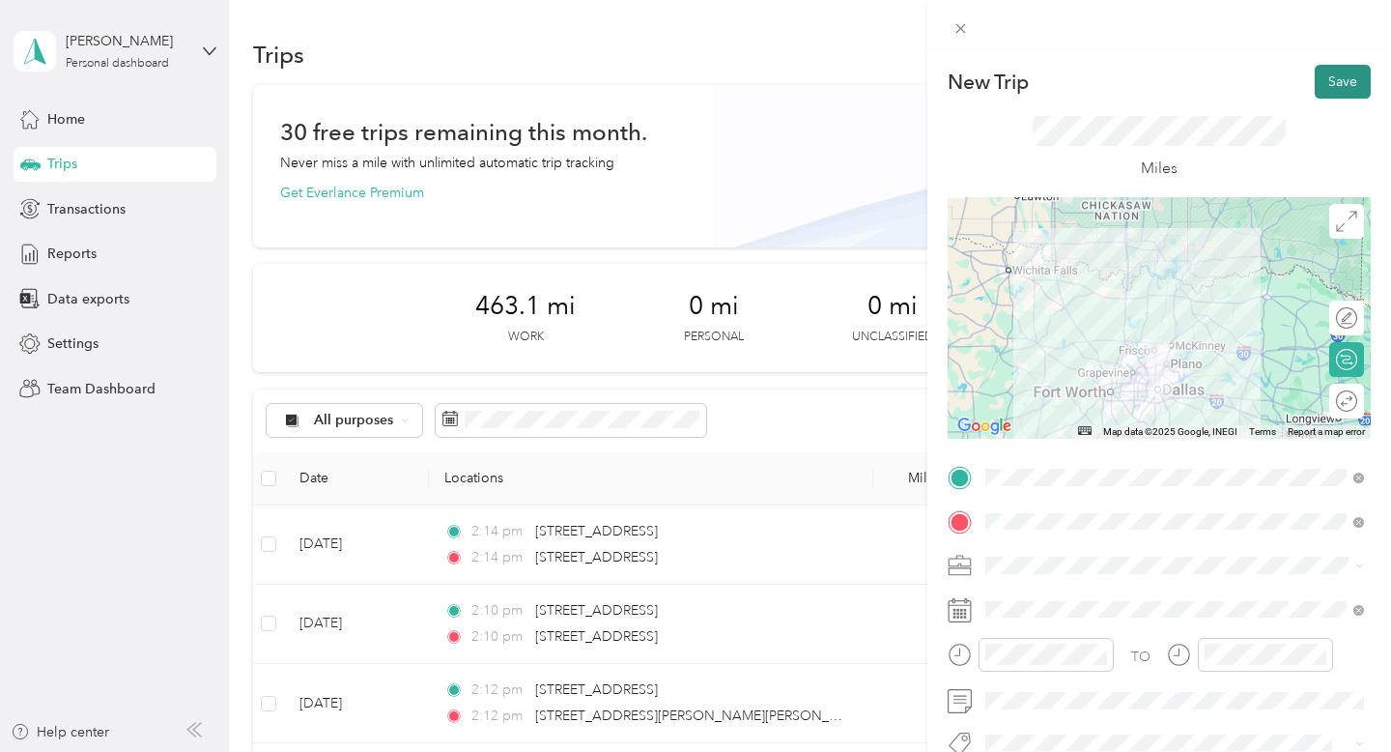
click at [1336, 81] on button "Save" at bounding box center [1343, 82] width 56 height 34
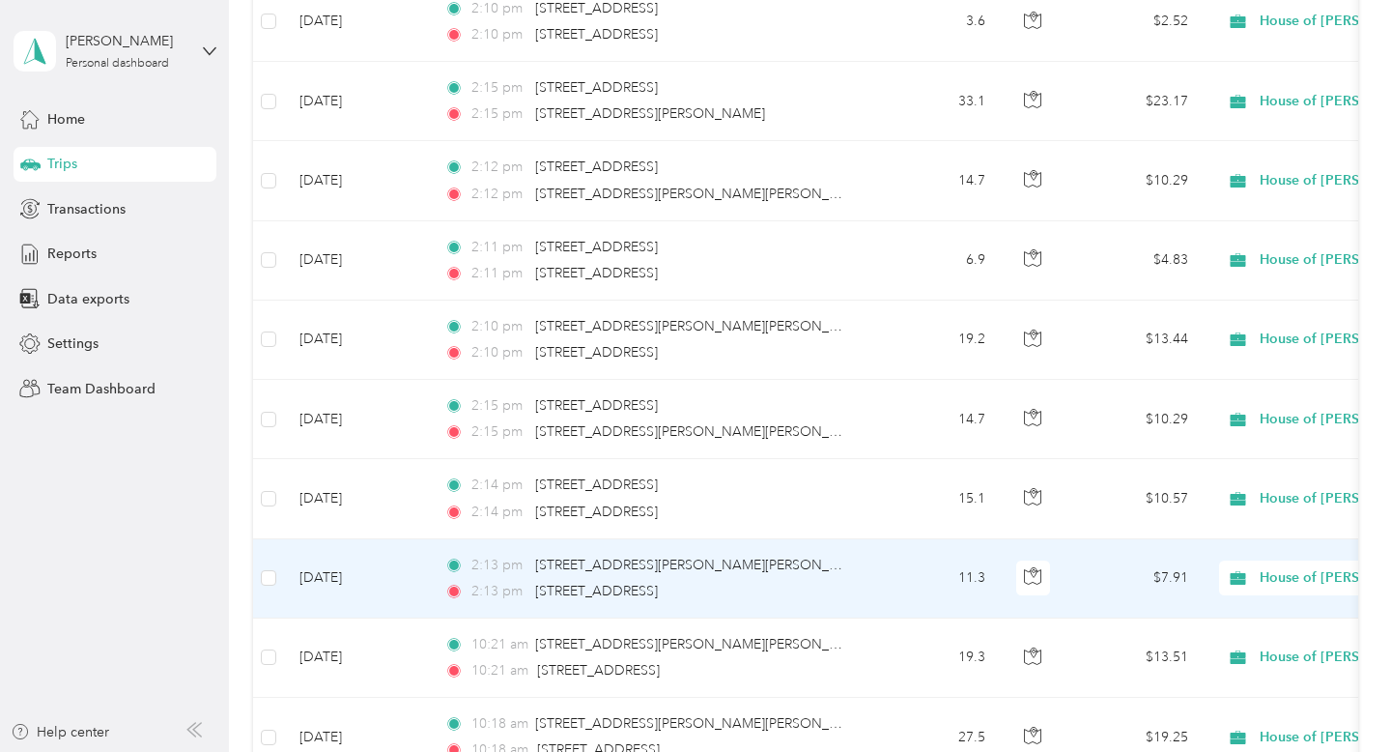
scroll to position [597, 0]
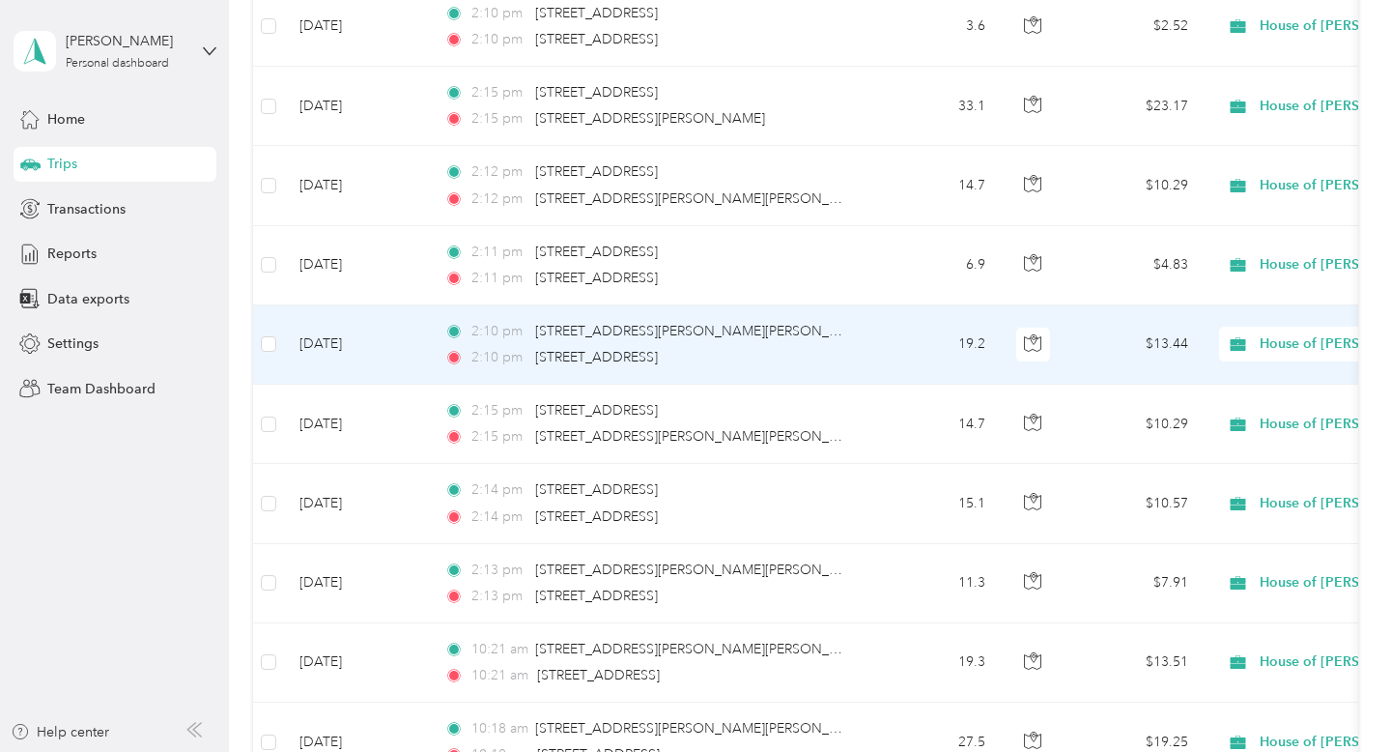
click at [824, 353] on div "2:10 pm [STREET_ADDRESS]" at bounding box center [647, 357] width 406 height 21
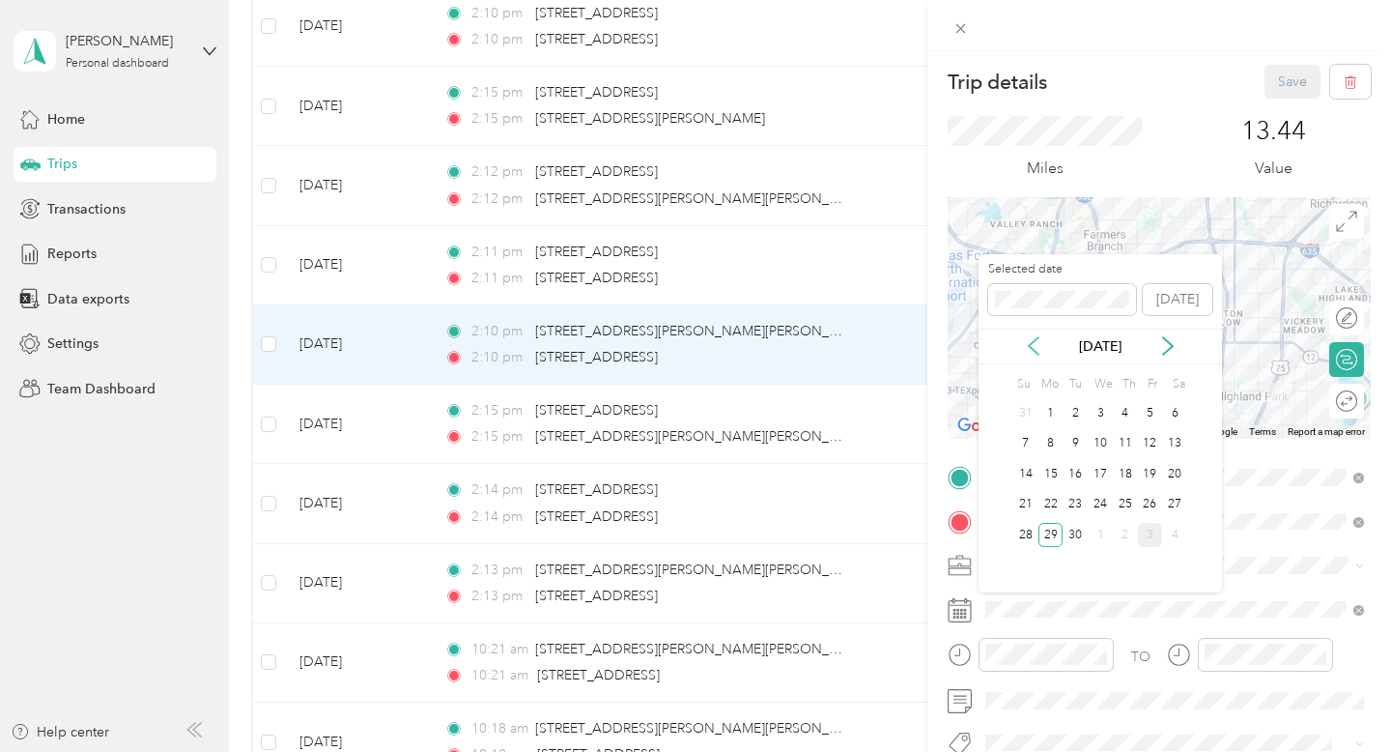
click at [1033, 350] on icon at bounding box center [1034, 345] width 10 height 17
click at [1166, 347] on icon at bounding box center [1168, 345] width 19 height 19
click at [1047, 505] on div "22" at bounding box center [1051, 505] width 25 height 24
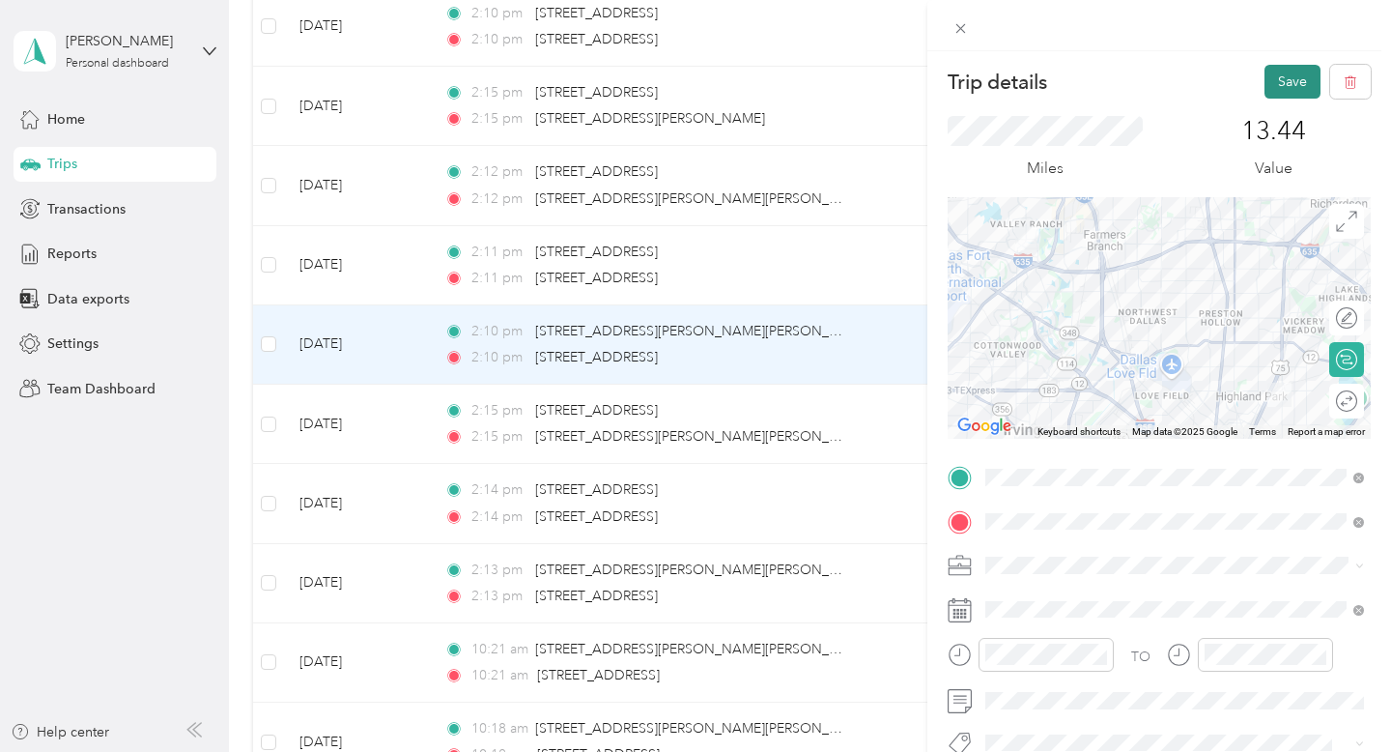
click at [1288, 83] on button "Save" at bounding box center [1293, 82] width 56 height 34
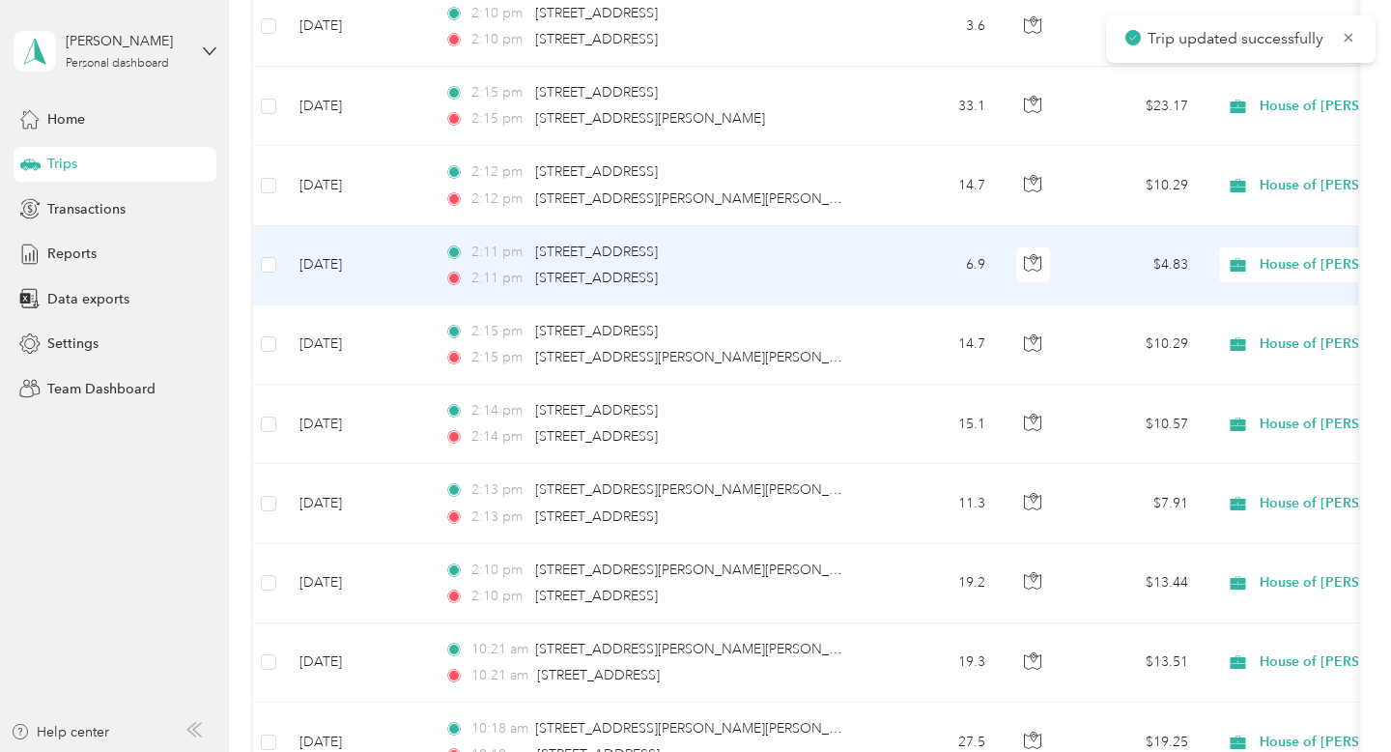
click at [793, 269] on div "2:11 pm [STREET_ADDRESS]" at bounding box center [647, 278] width 406 height 21
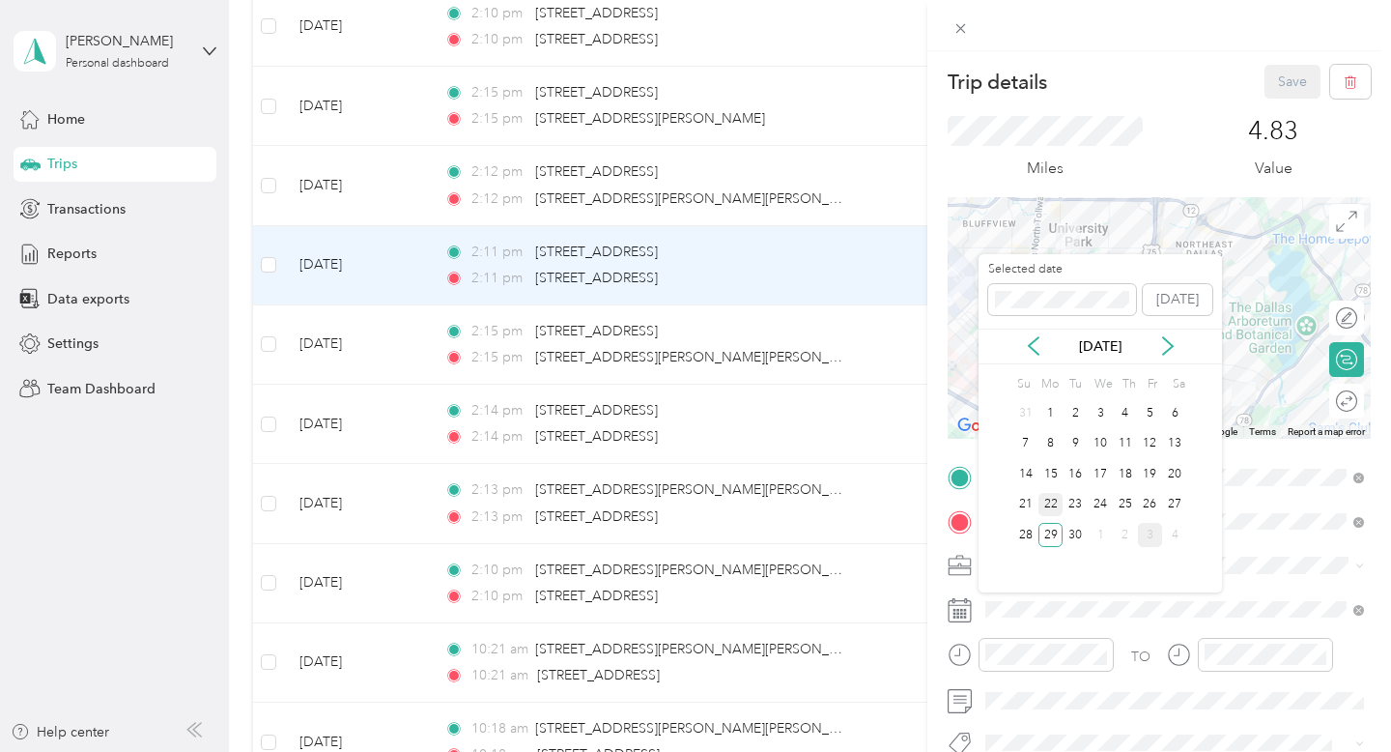
click at [1053, 499] on div "22" at bounding box center [1051, 505] width 25 height 24
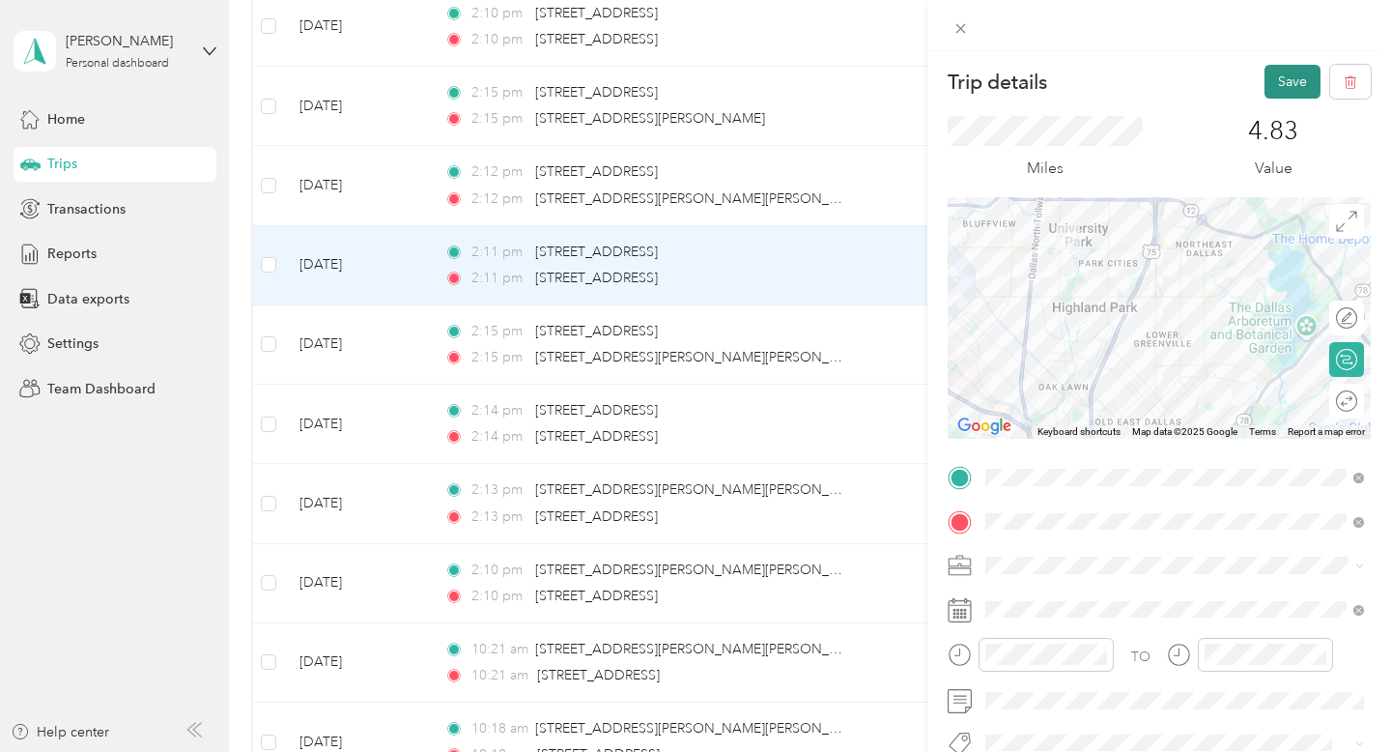
click at [1293, 71] on button "Save" at bounding box center [1293, 82] width 56 height 34
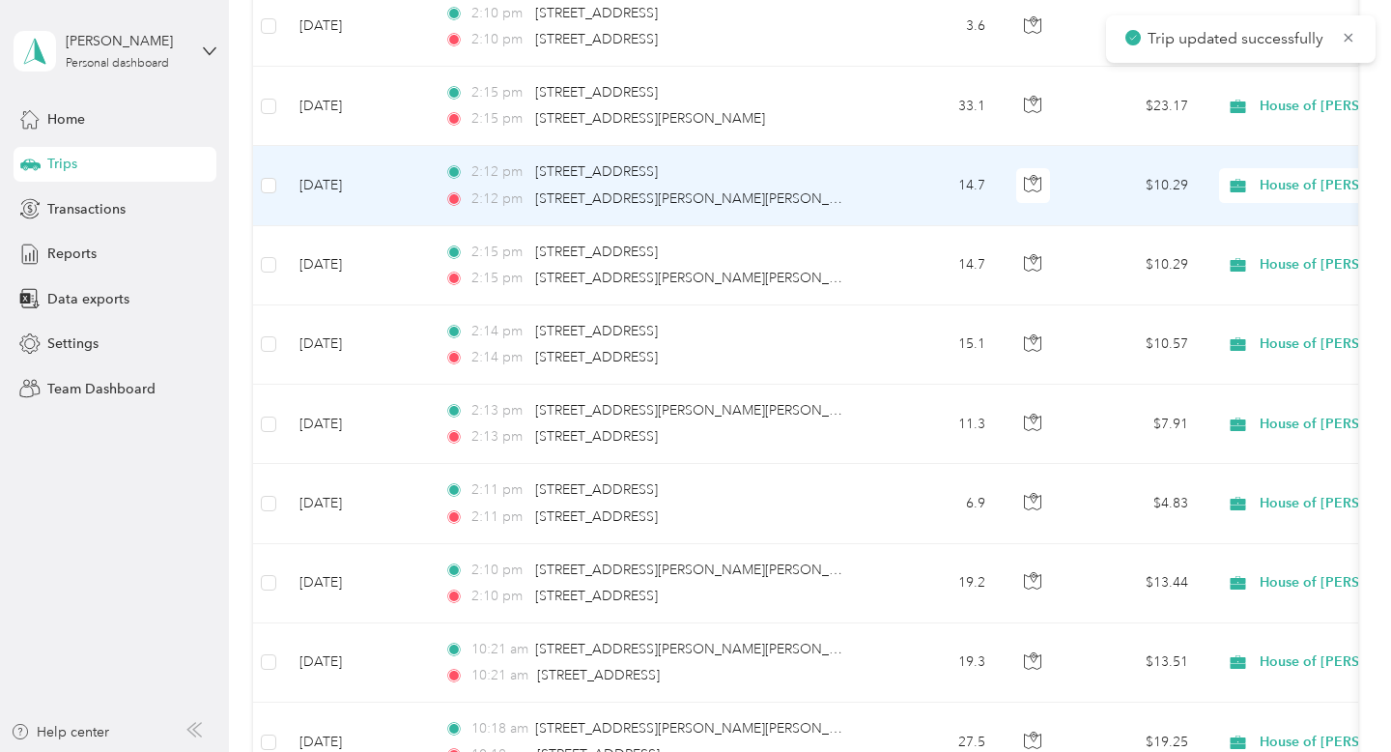
click at [791, 203] on div "2:12 pm [STREET_ADDRESS][PERSON_NAME][PERSON_NAME][PERSON_NAME]" at bounding box center [647, 198] width 406 height 21
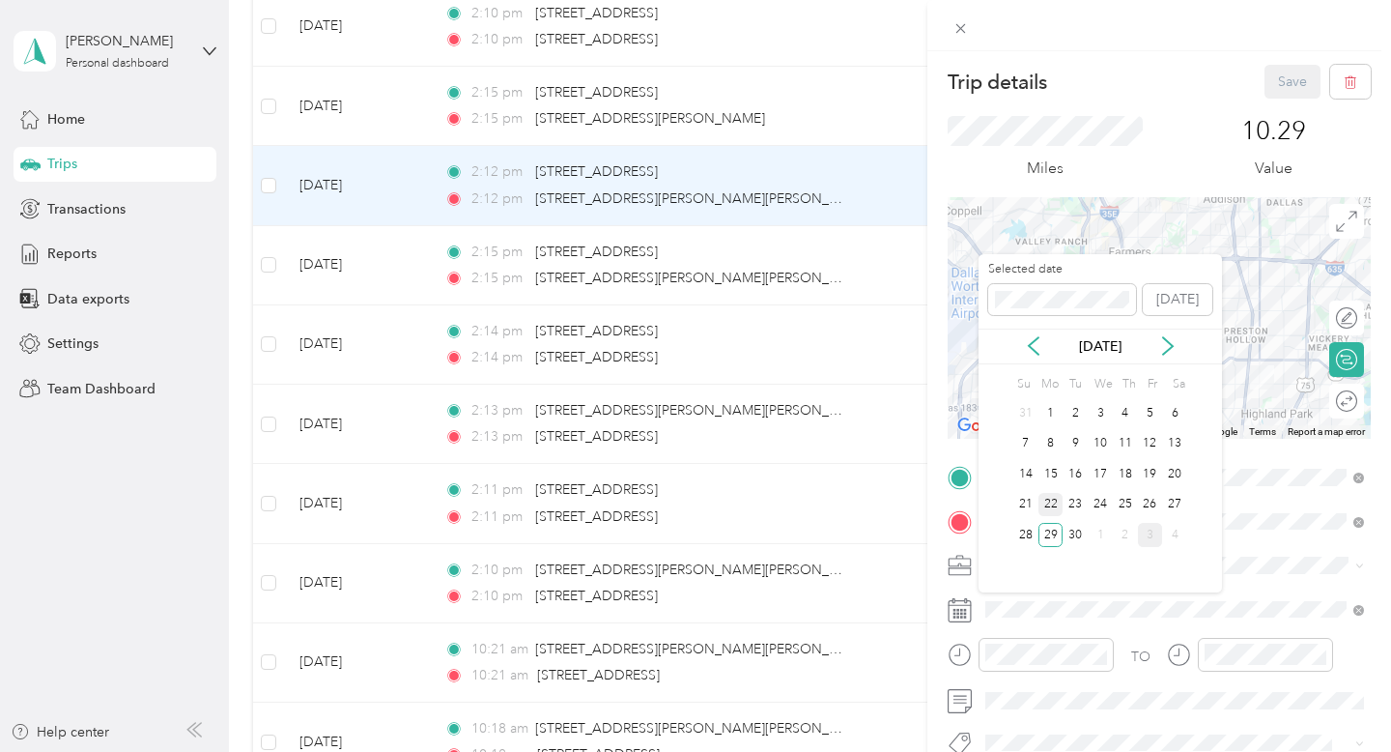
click at [1056, 512] on div "22" at bounding box center [1051, 505] width 25 height 24
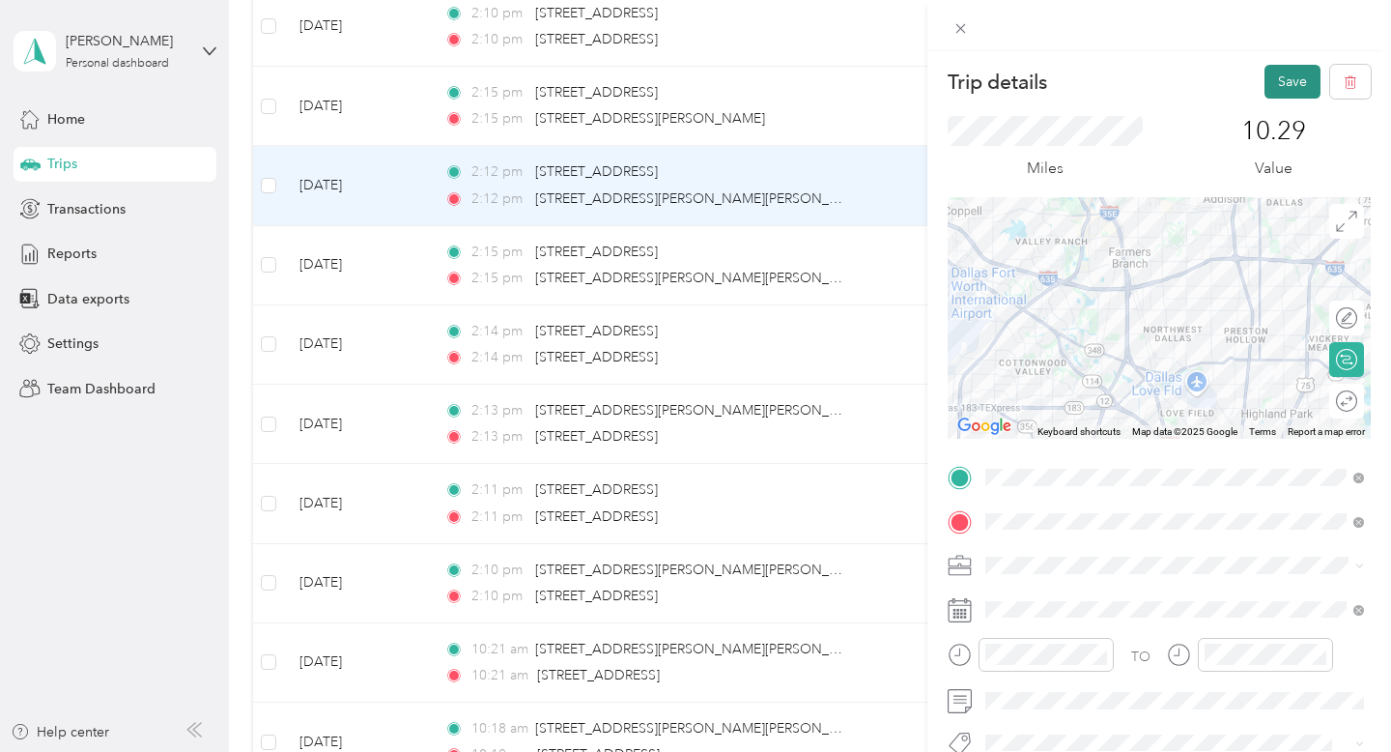
click at [1283, 94] on button "Save" at bounding box center [1293, 82] width 56 height 34
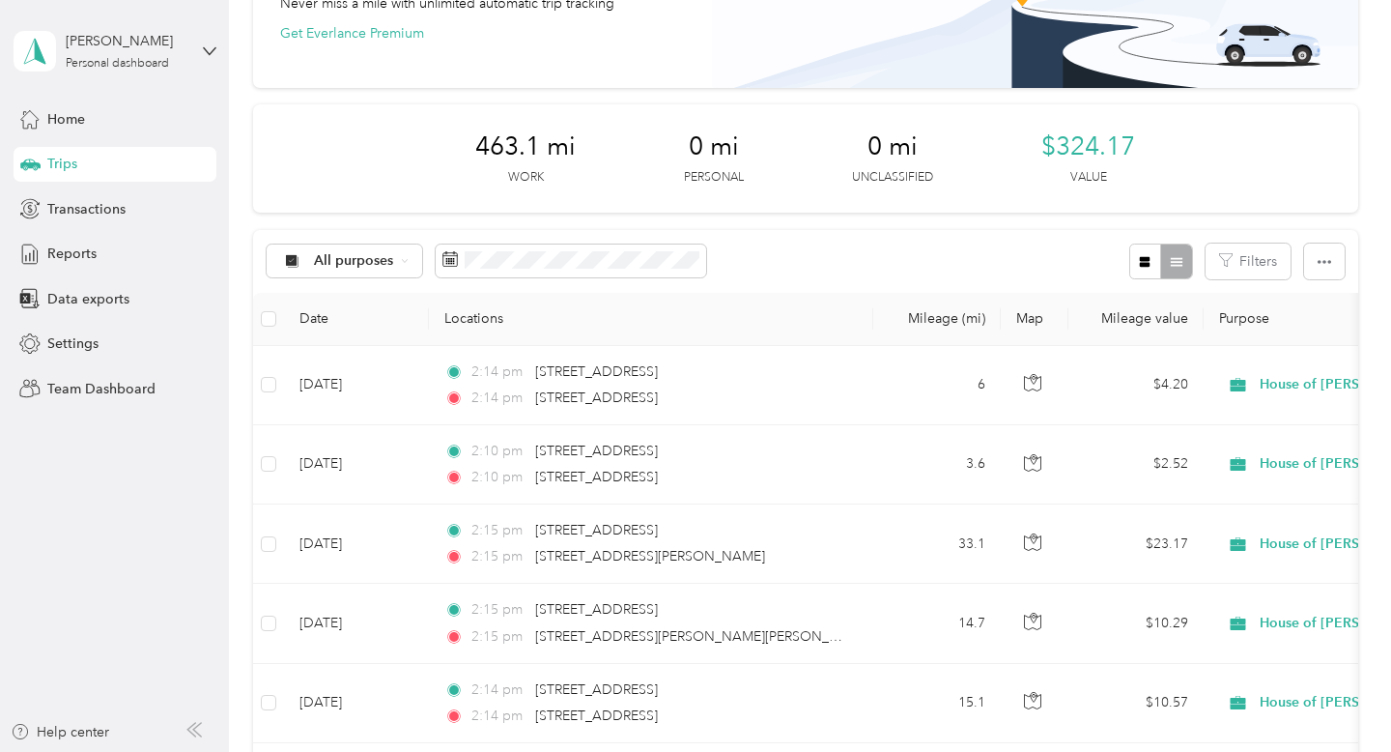
scroll to position [413, 0]
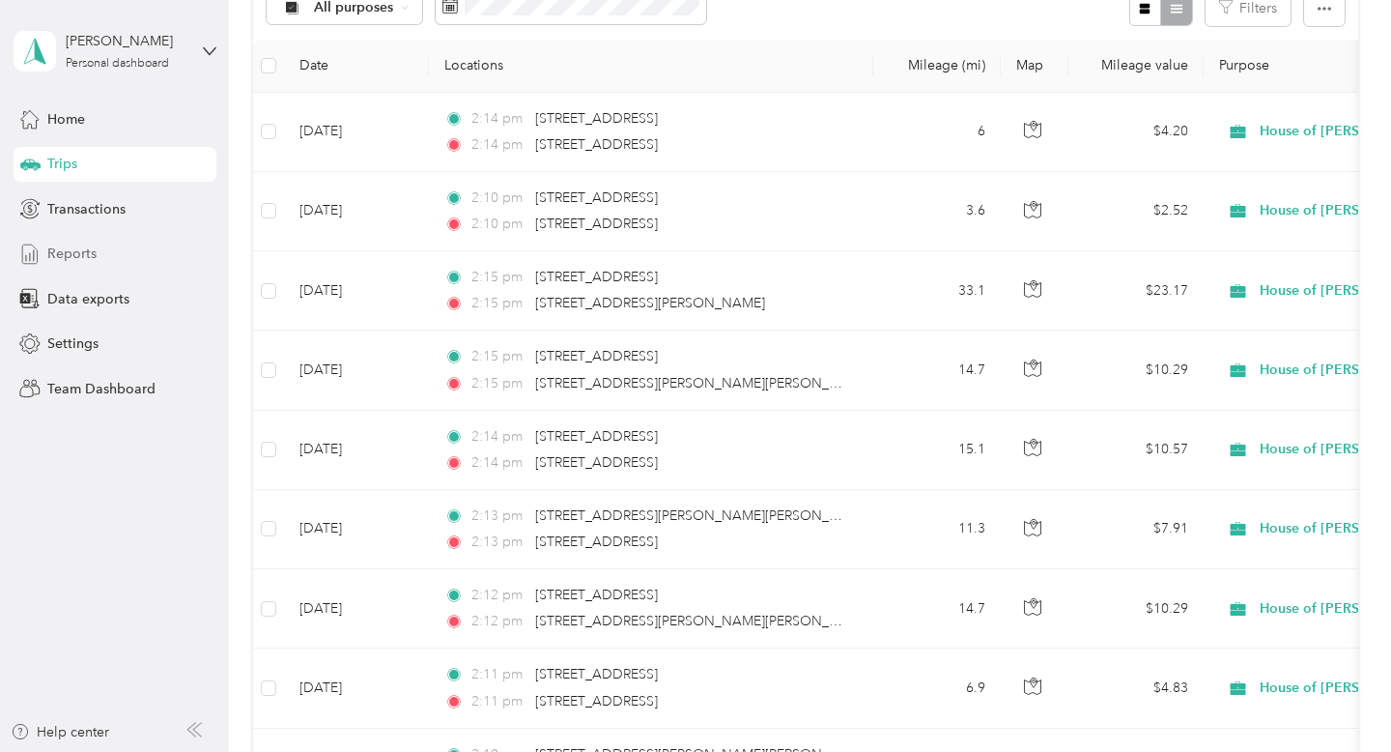
click at [128, 260] on div "Reports" at bounding box center [115, 254] width 203 height 35
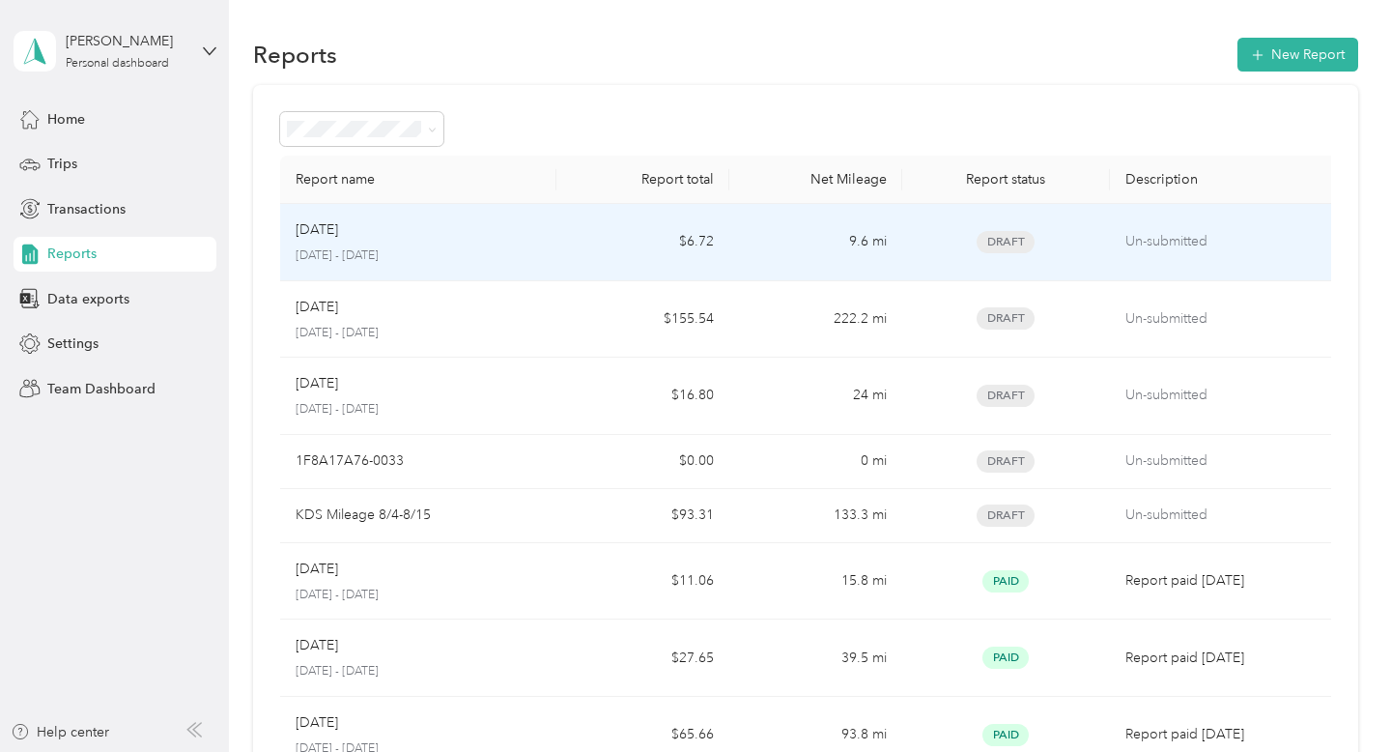
click at [537, 250] on p "[DATE] - [DATE]" at bounding box center [418, 255] width 245 height 17
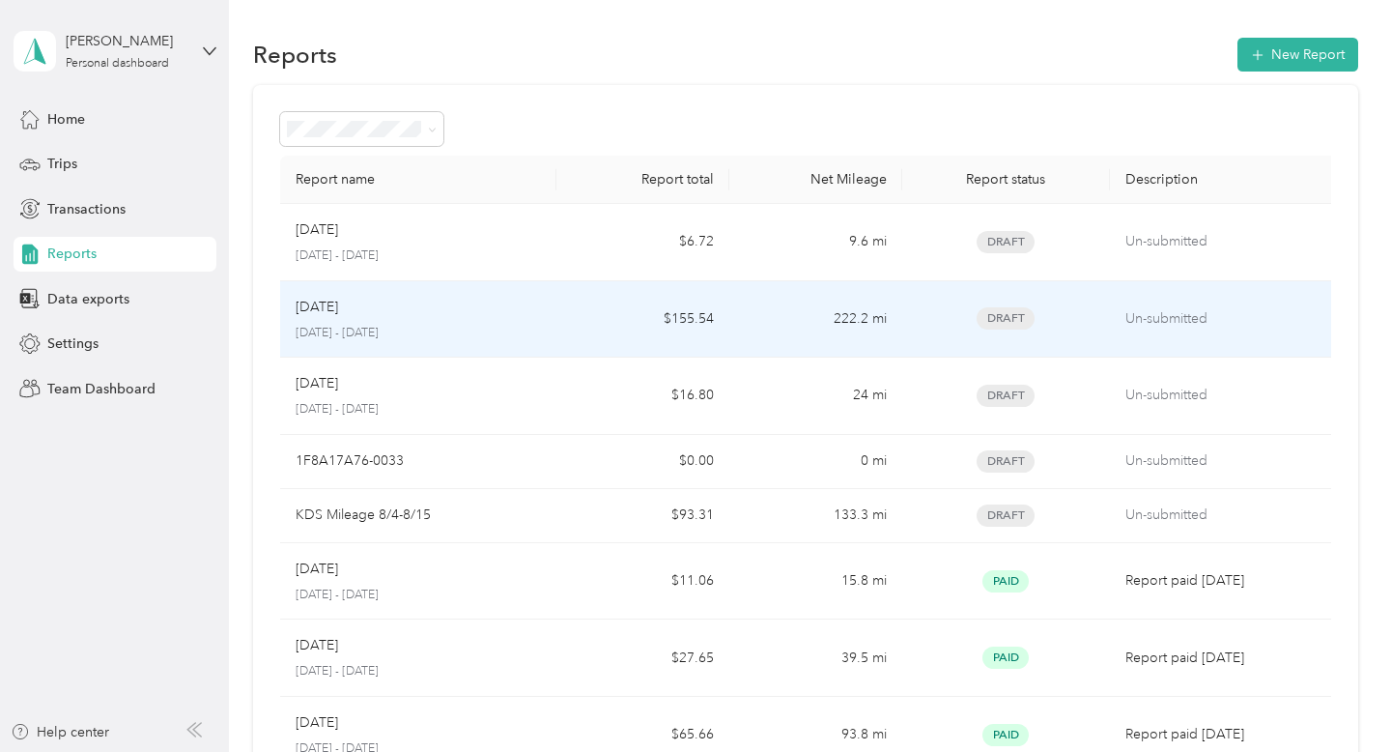
click at [531, 317] on div "Sep [DATE] - [DATE]" at bounding box center [418, 319] width 245 height 45
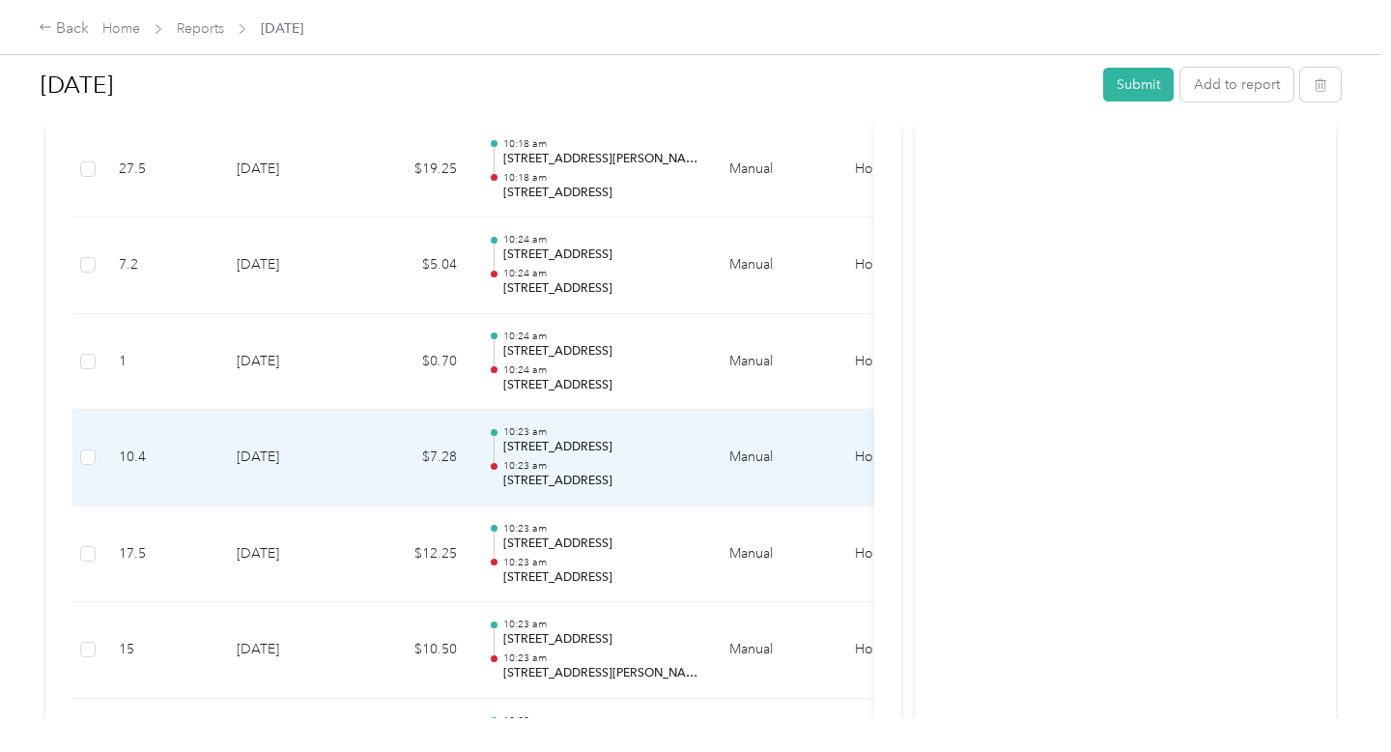
scroll to position [1635, 0]
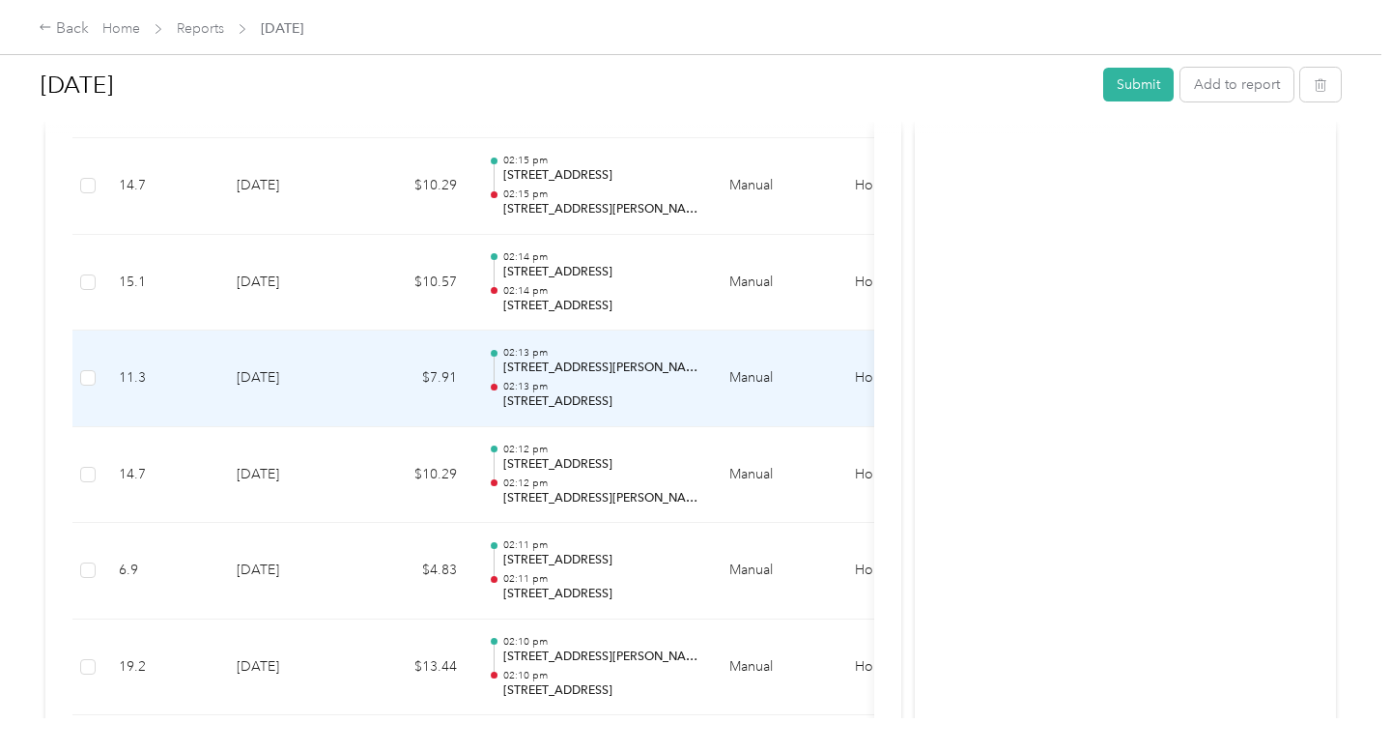
scroll to position [647, 0]
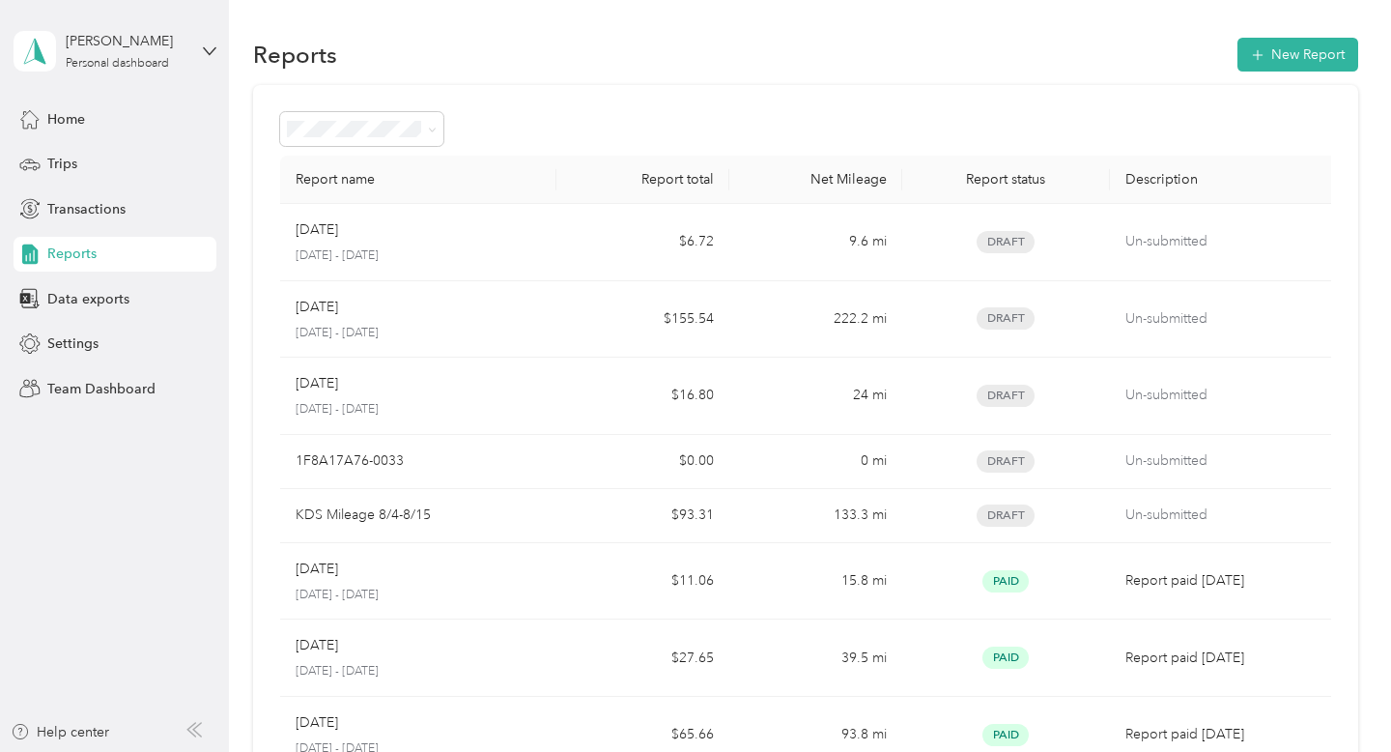
click at [67, 256] on span "Reports" at bounding box center [71, 253] width 49 height 20
click at [81, 172] on div "Trips" at bounding box center [115, 164] width 203 height 35
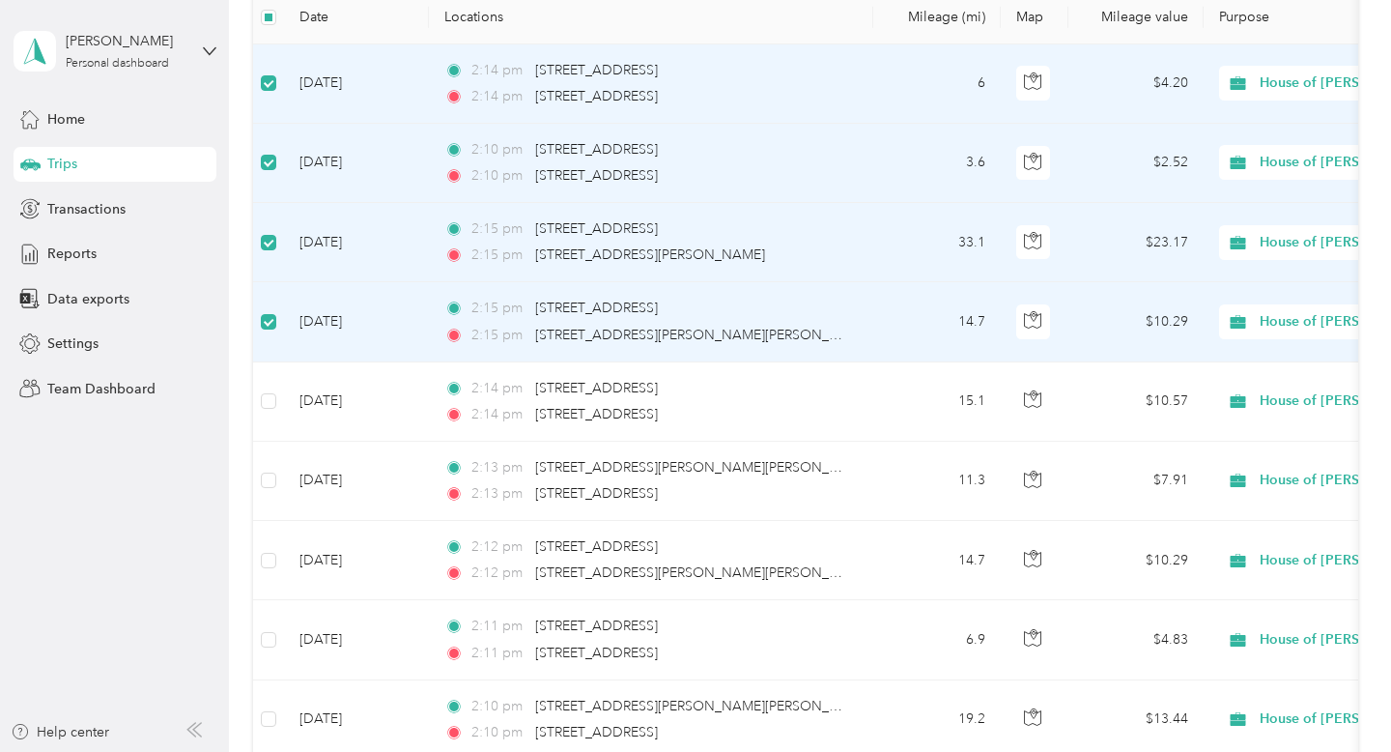
scroll to position [499, 0]
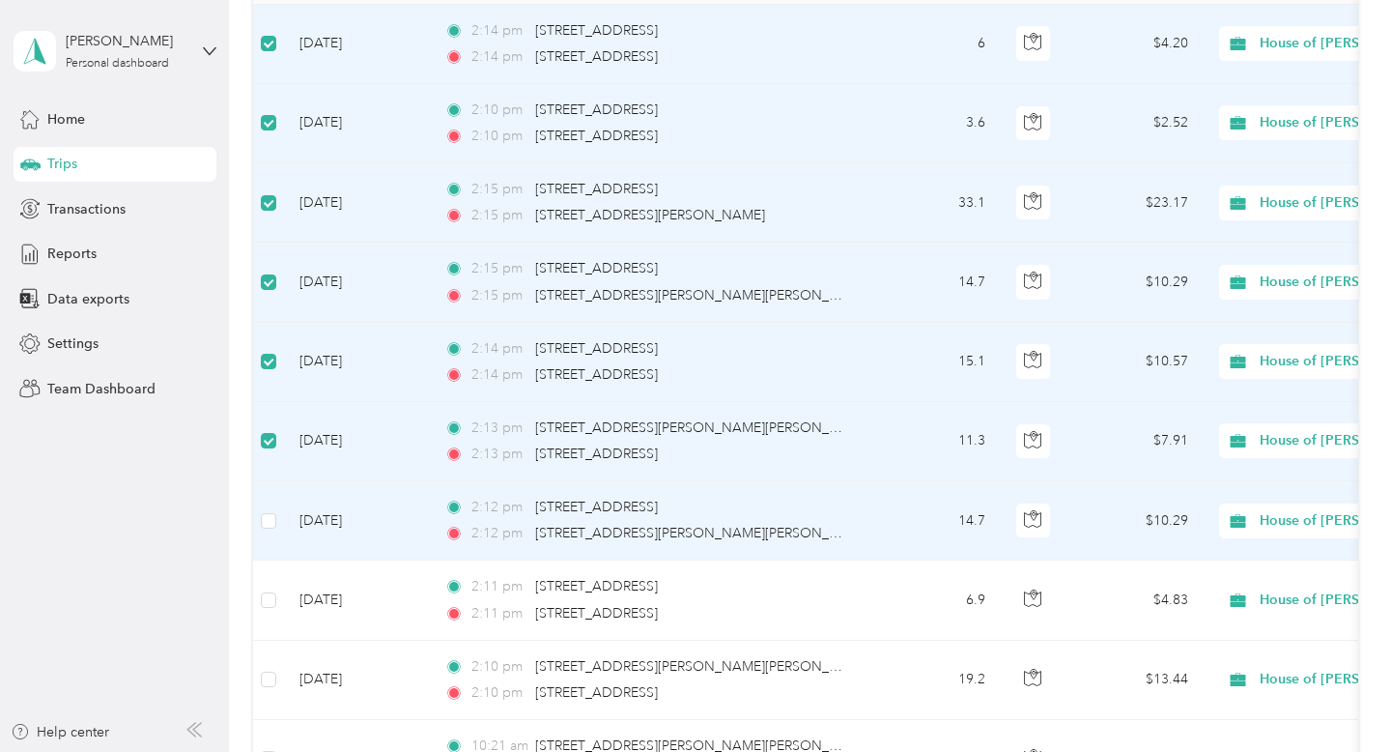
click at [267, 502] on td at bounding box center [268, 520] width 31 height 79
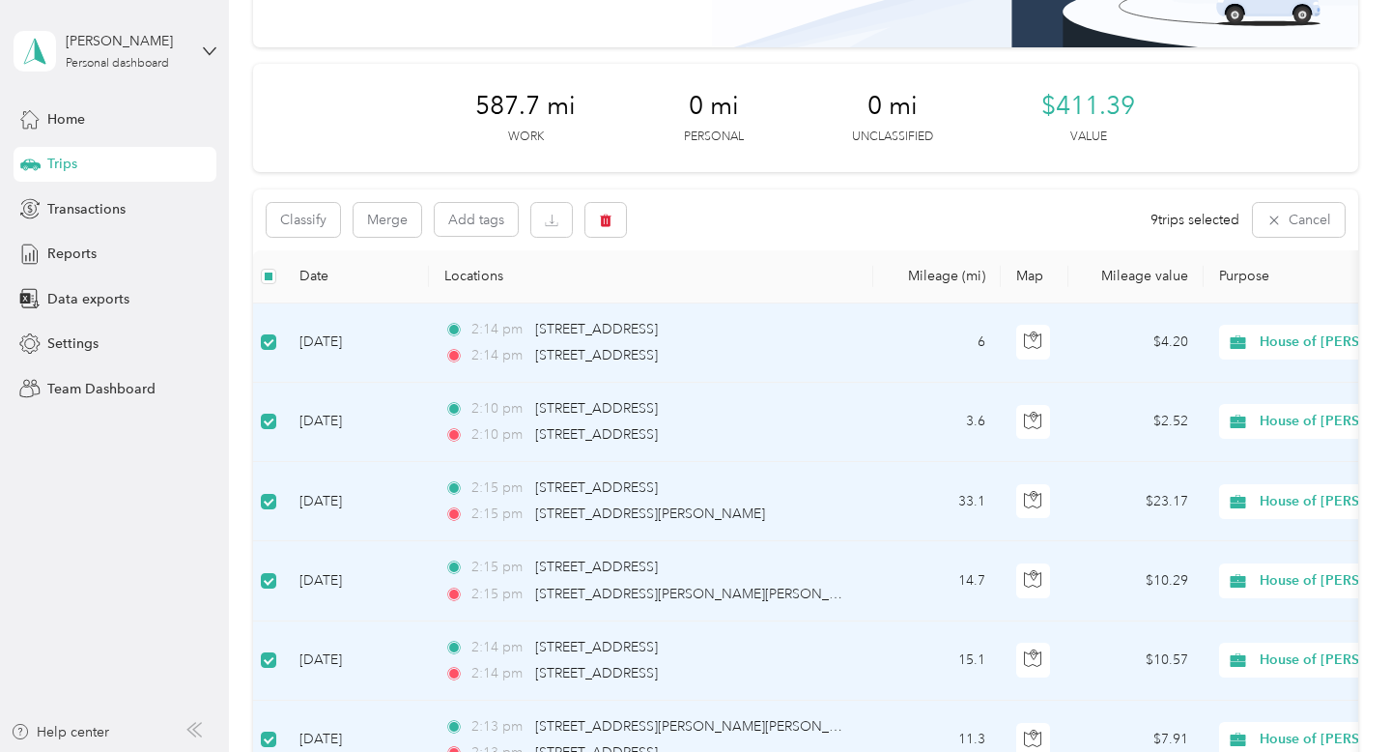
scroll to position [0, 0]
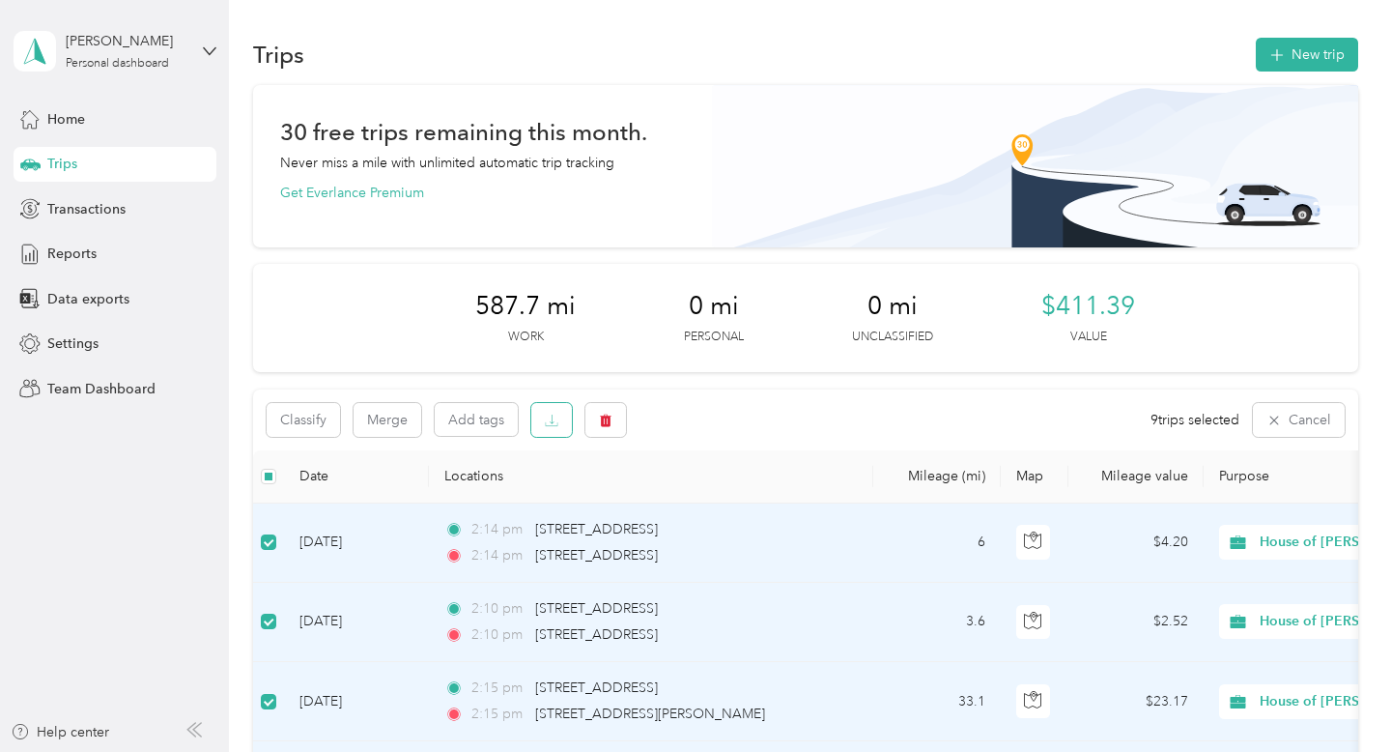
click at [552, 431] on button "button" at bounding box center [551, 420] width 41 height 34
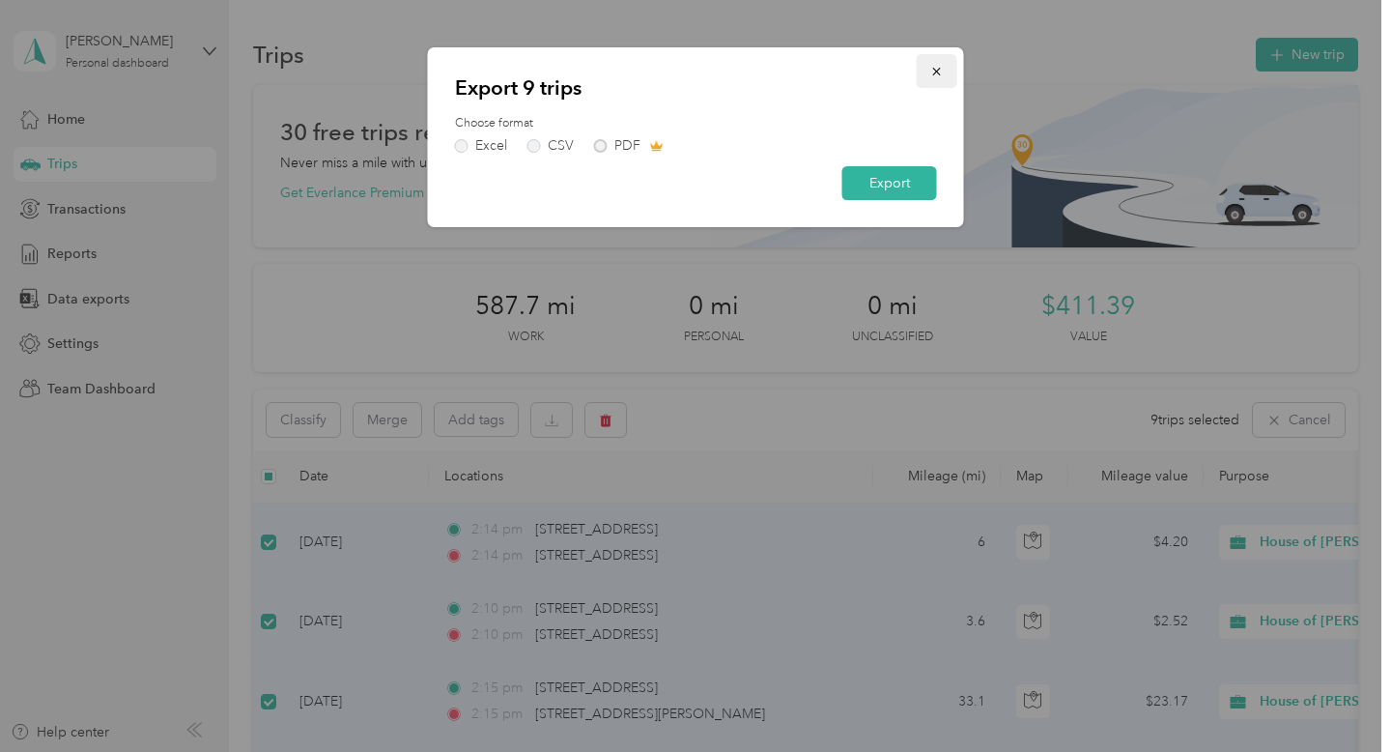
click at [940, 71] on icon "button" at bounding box center [938, 72] width 14 height 14
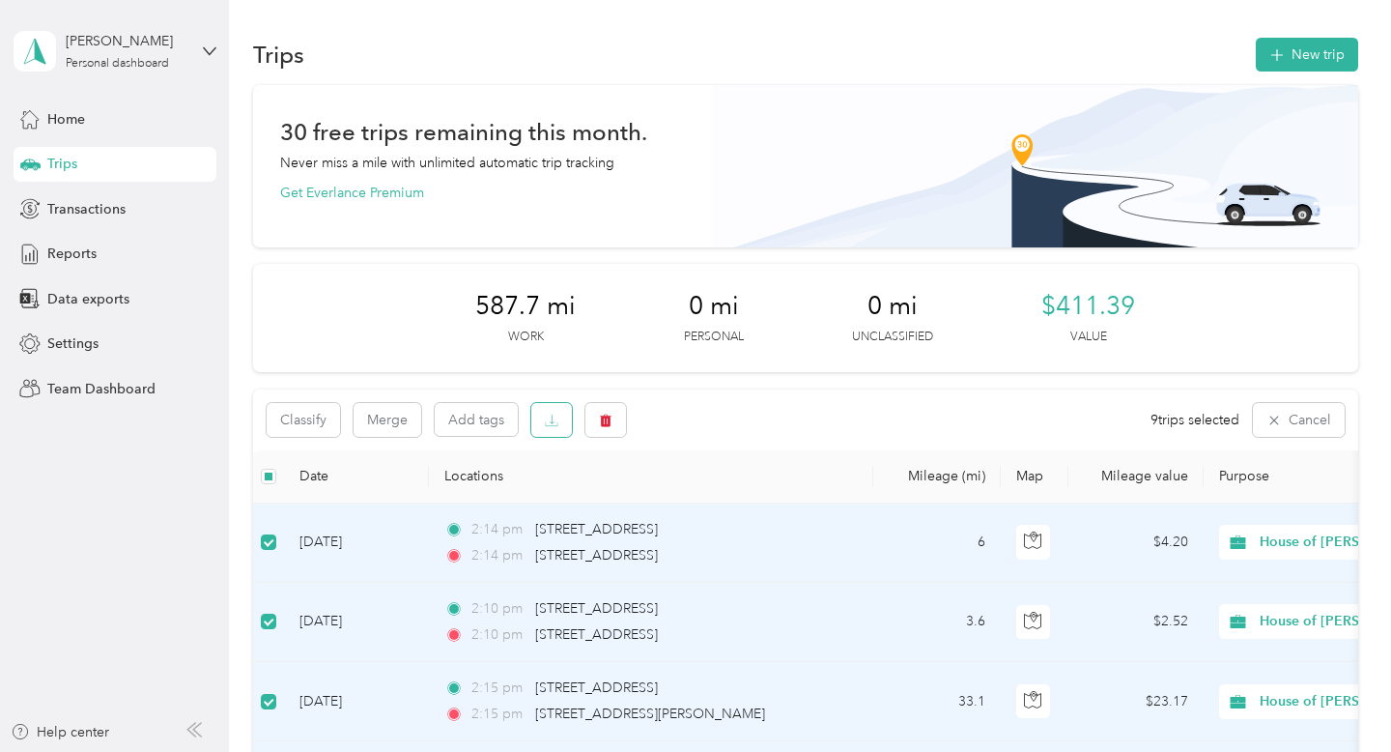
click at [549, 420] on icon "button" at bounding box center [552, 421] width 14 height 14
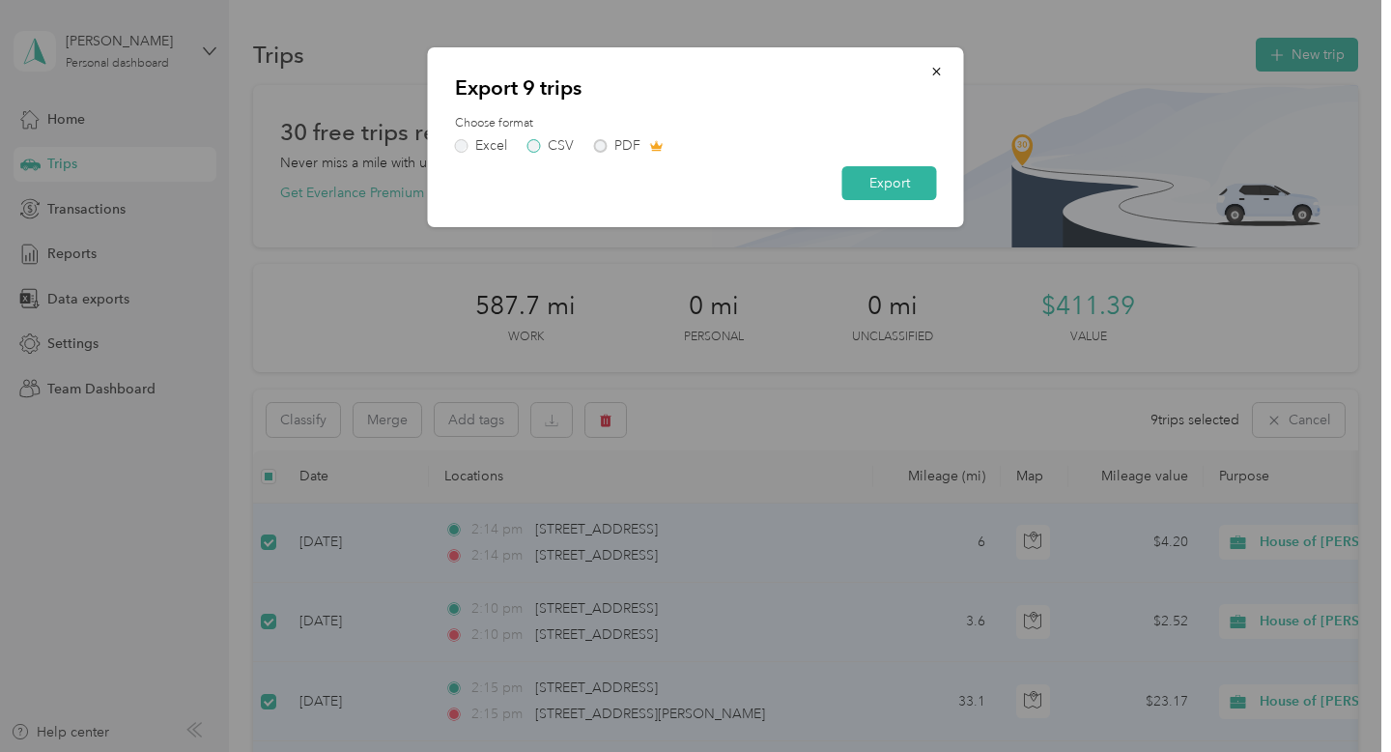
click at [544, 146] on label "CSV" at bounding box center [551, 146] width 46 height 14
click at [917, 176] on button "Export" at bounding box center [890, 183] width 95 height 34
